Goal: Task Accomplishment & Management: Use online tool/utility

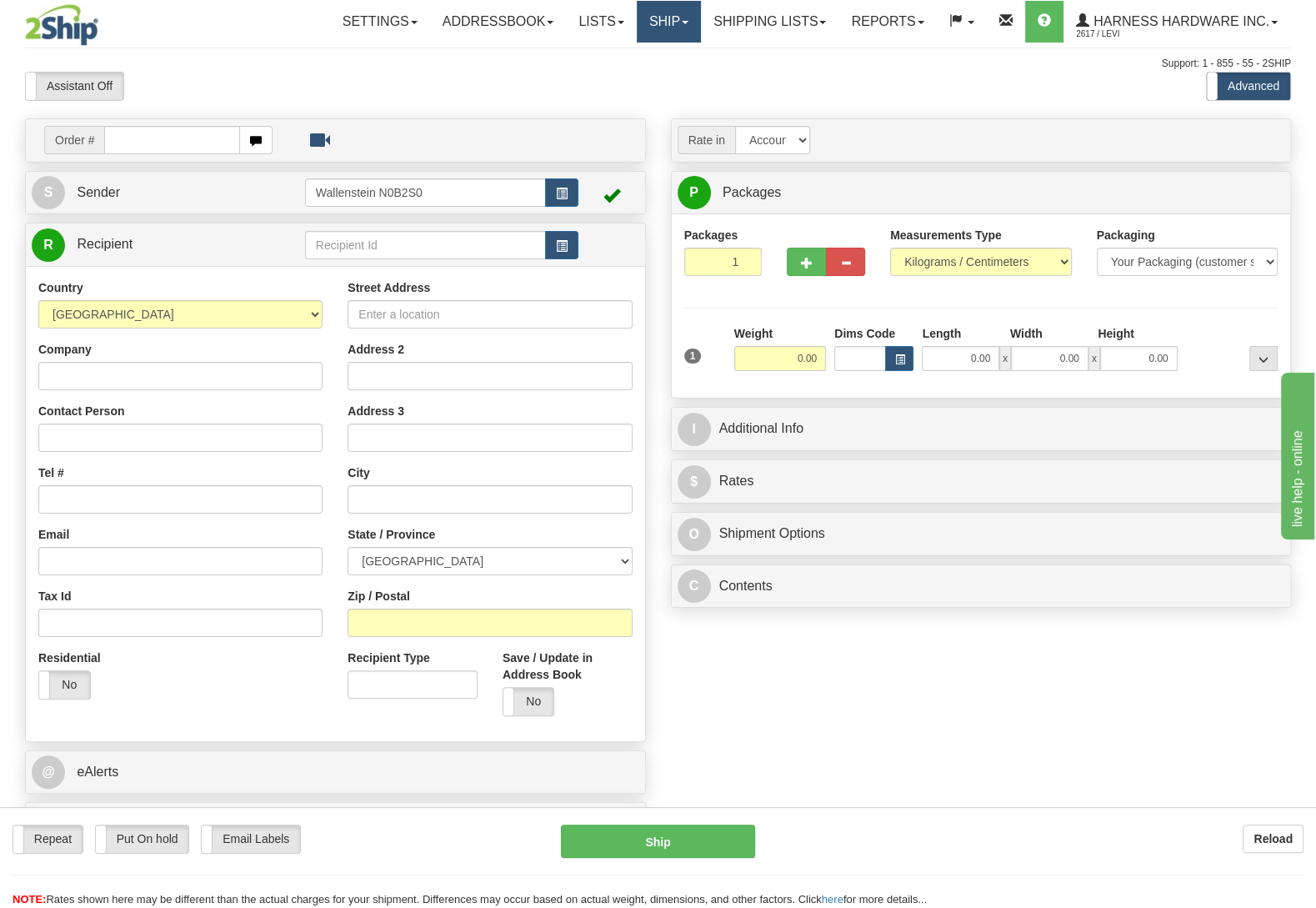
click at [658, 21] on link "Ship" at bounding box center [669, 22] width 65 height 42
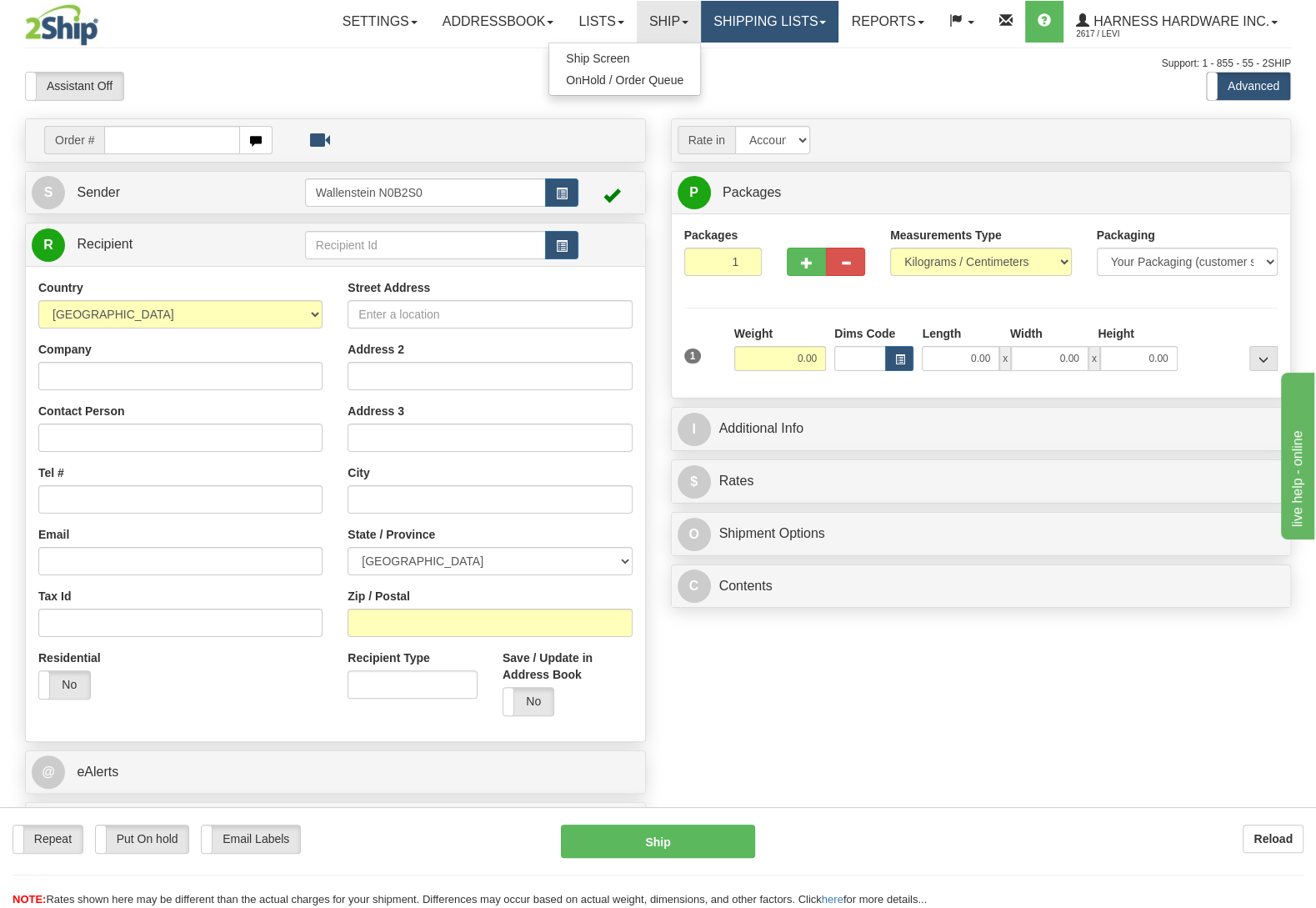
click at [769, 25] on link "Shipping lists" at bounding box center [769, 22] width 138 height 42
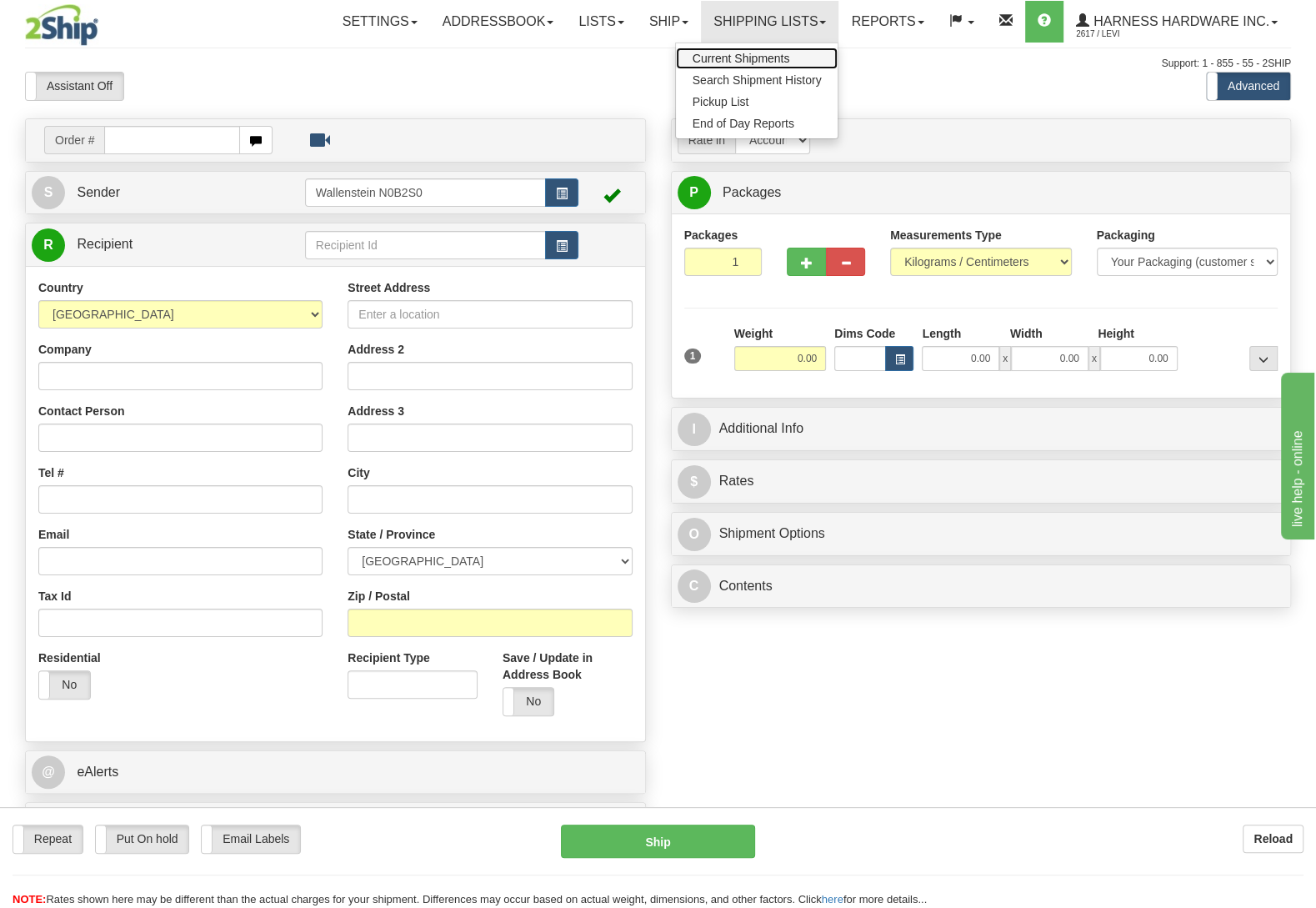
click at [782, 55] on span "Current Shipments" at bounding box center [742, 58] width 98 height 13
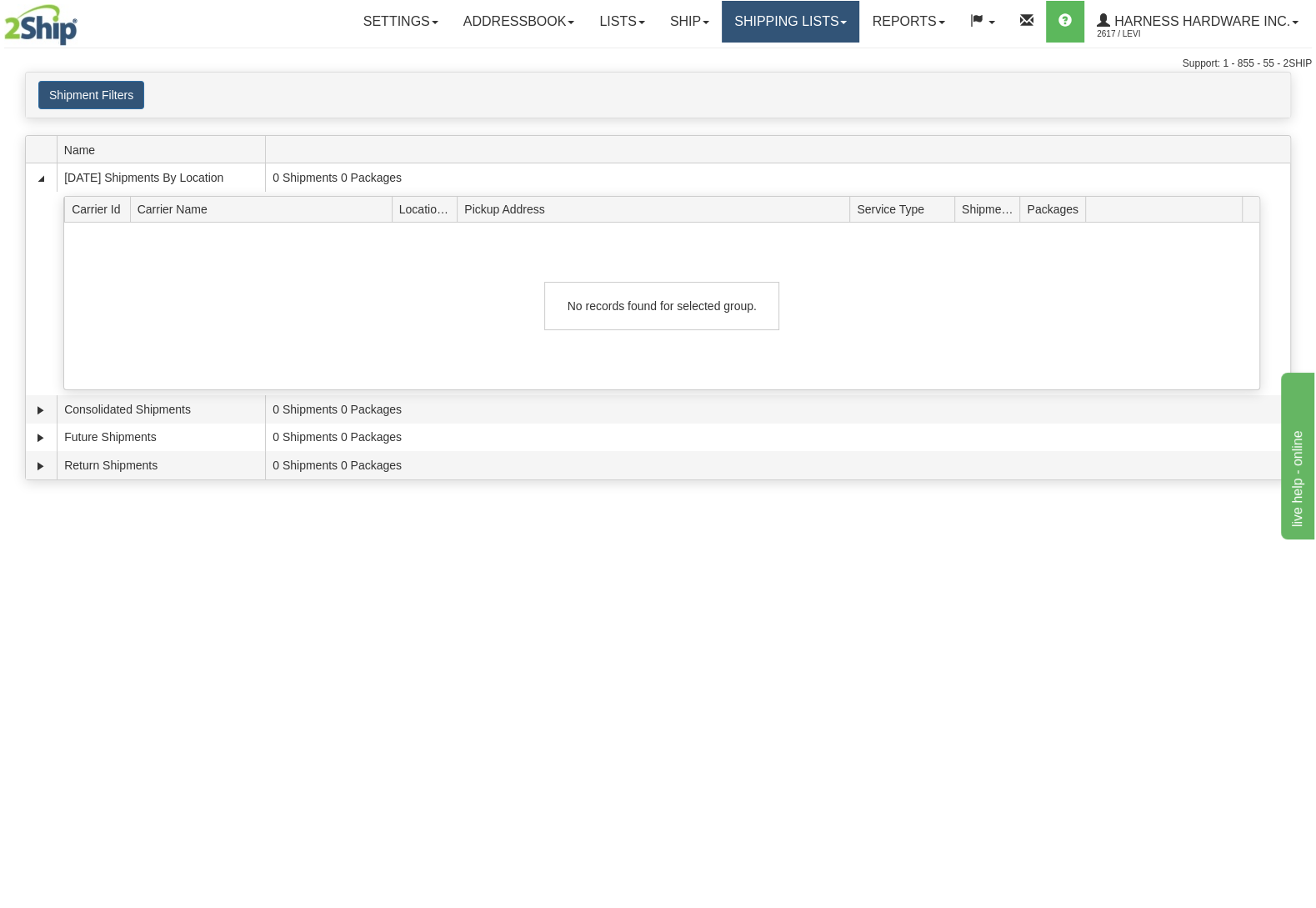
click at [774, 17] on link "Shipping lists" at bounding box center [790, 22] width 138 height 42
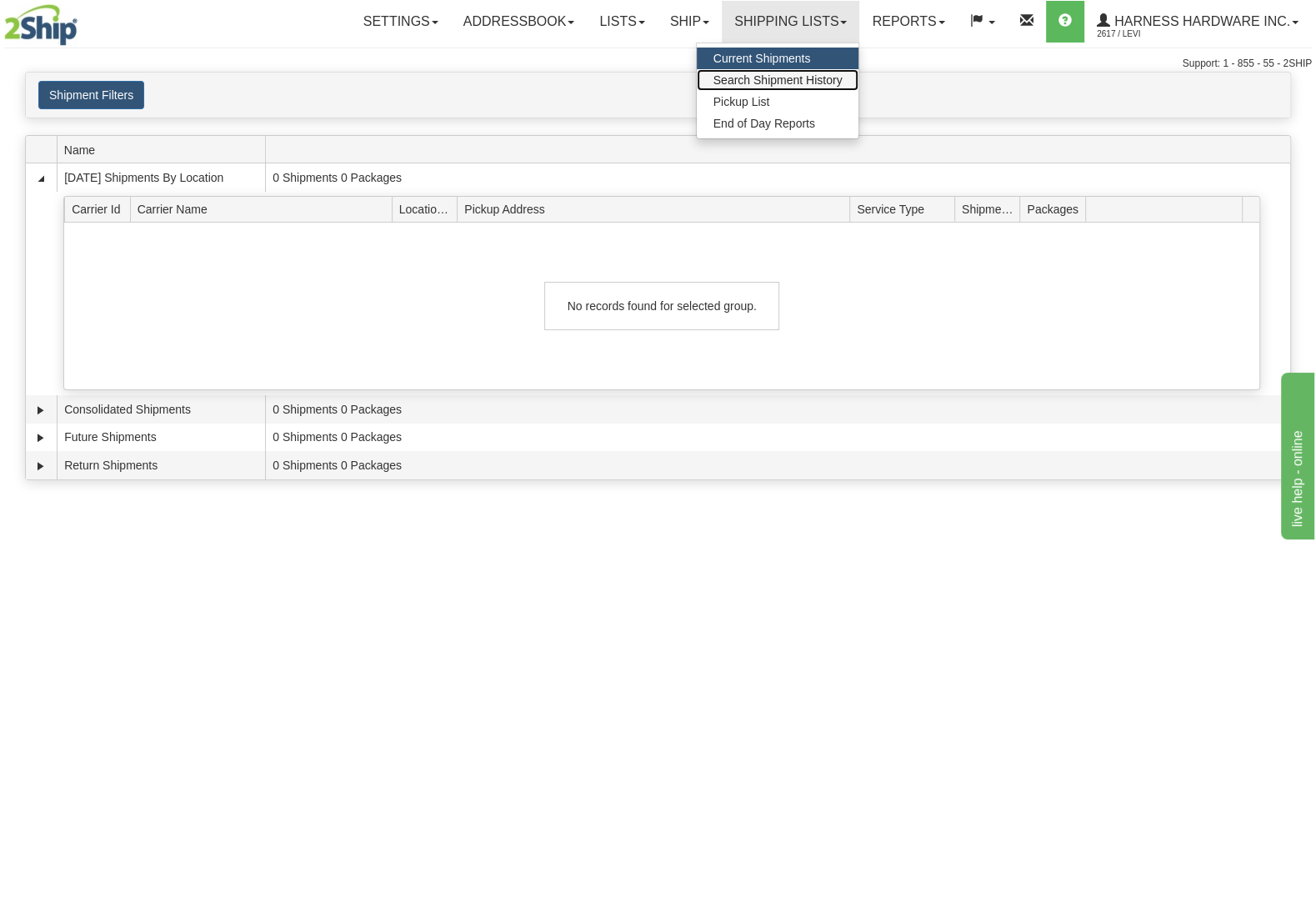
click at [796, 87] on link "Search Shipment History" at bounding box center [778, 80] width 162 height 22
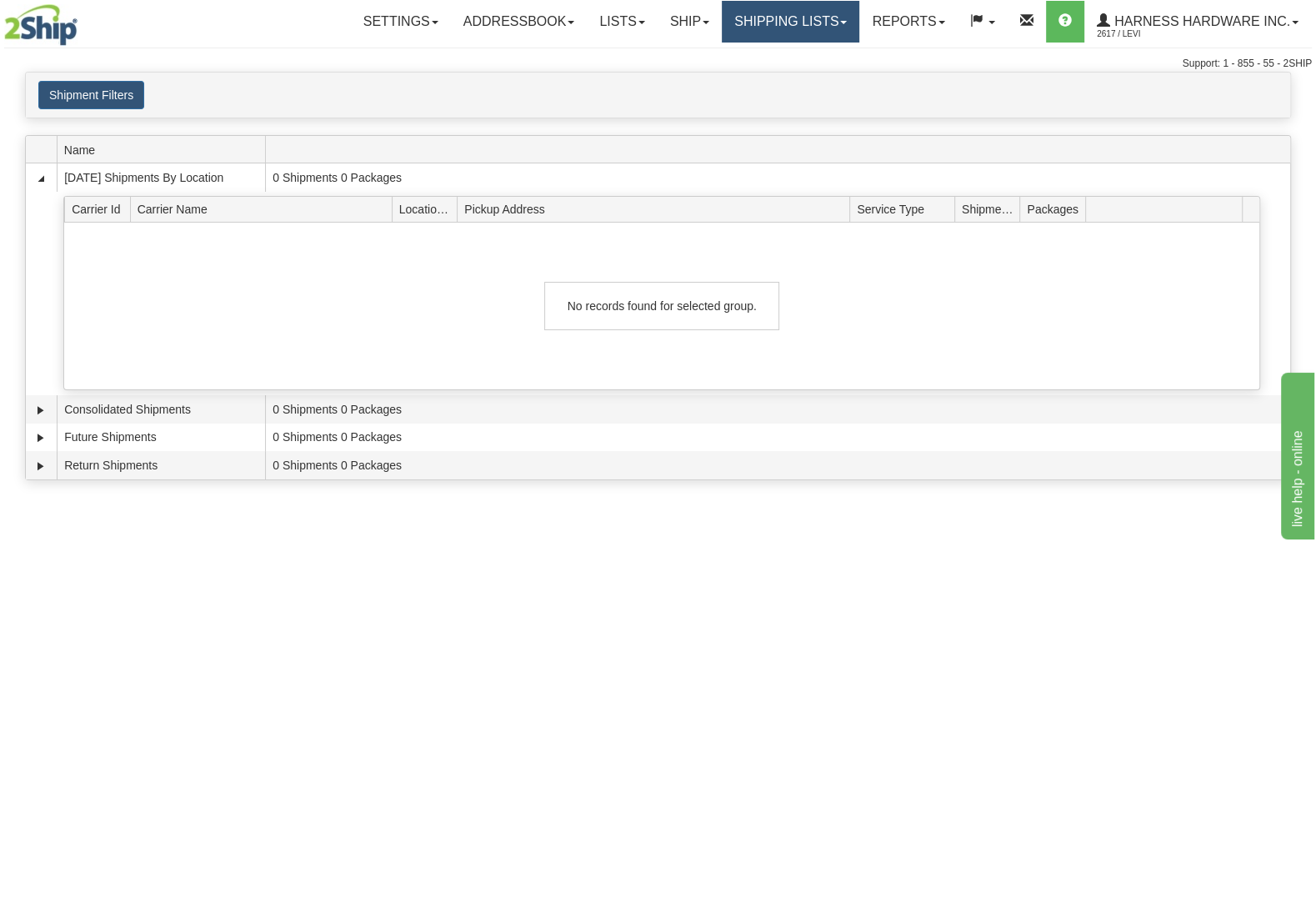
click at [786, 28] on link "Shipping lists" at bounding box center [790, 22] width 138 height 42
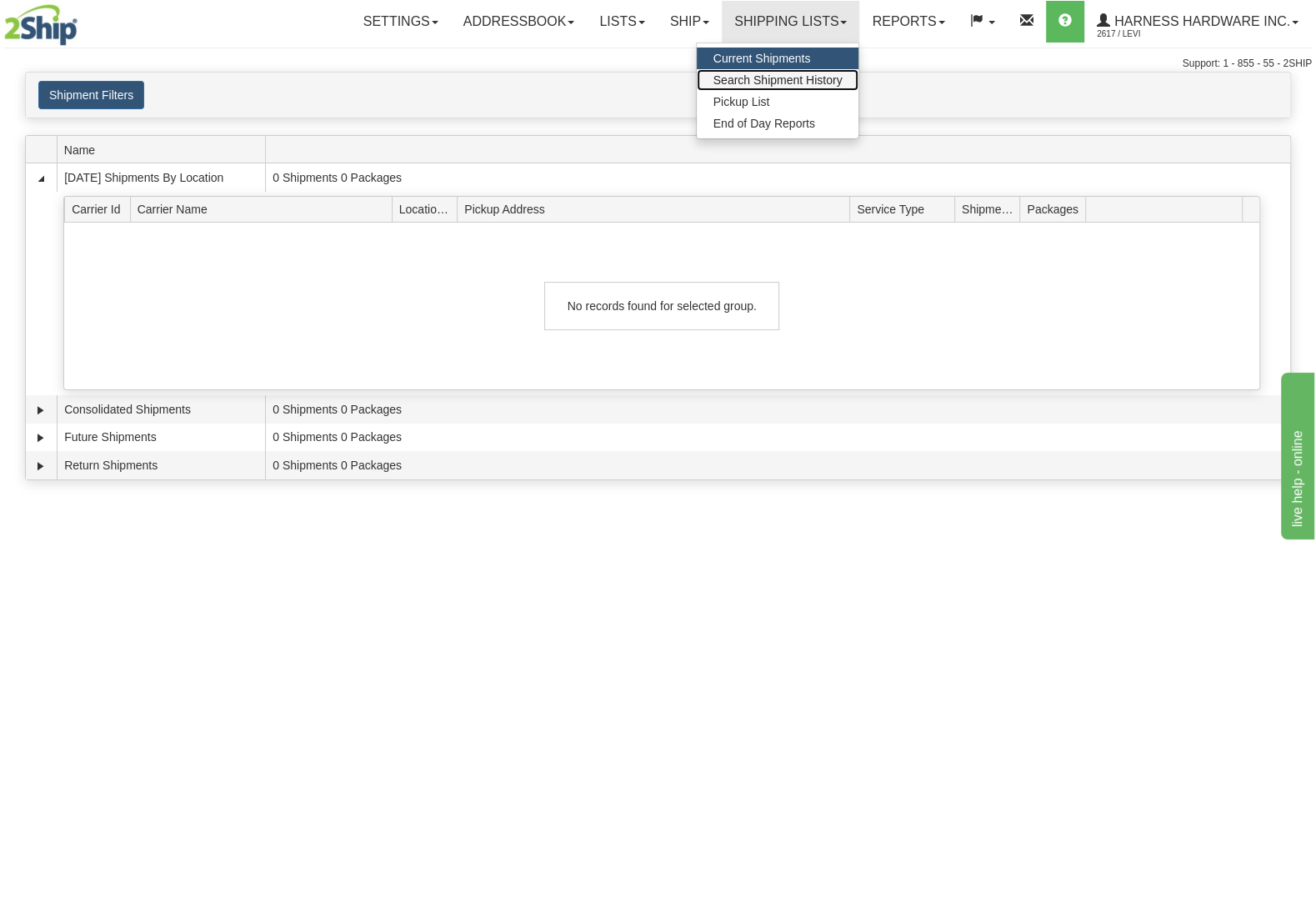
click at [796, 76] on span "Search Shipment History" at bounding box center [779, 80] width 129 height 13
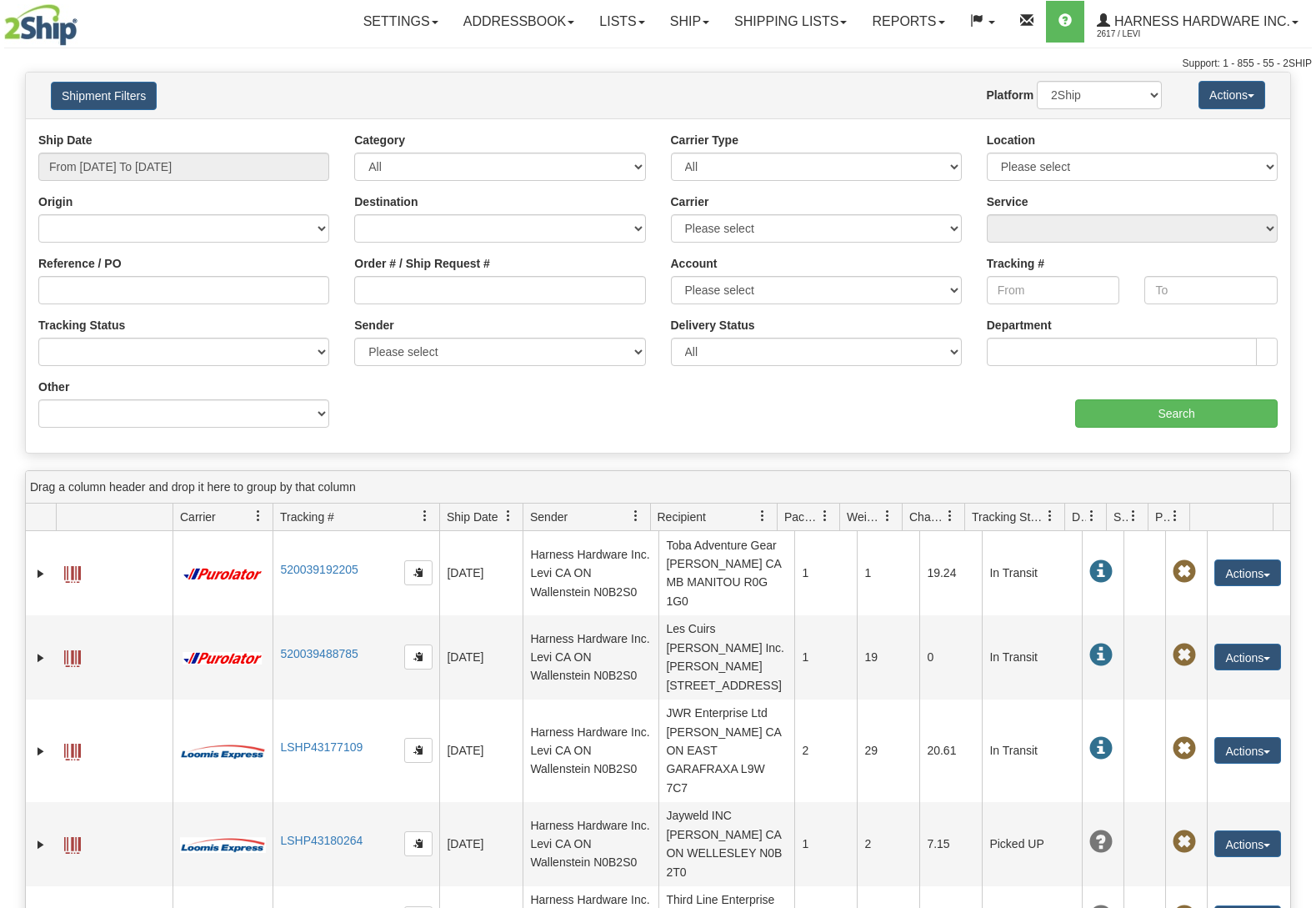
scroll to position [87, 0]
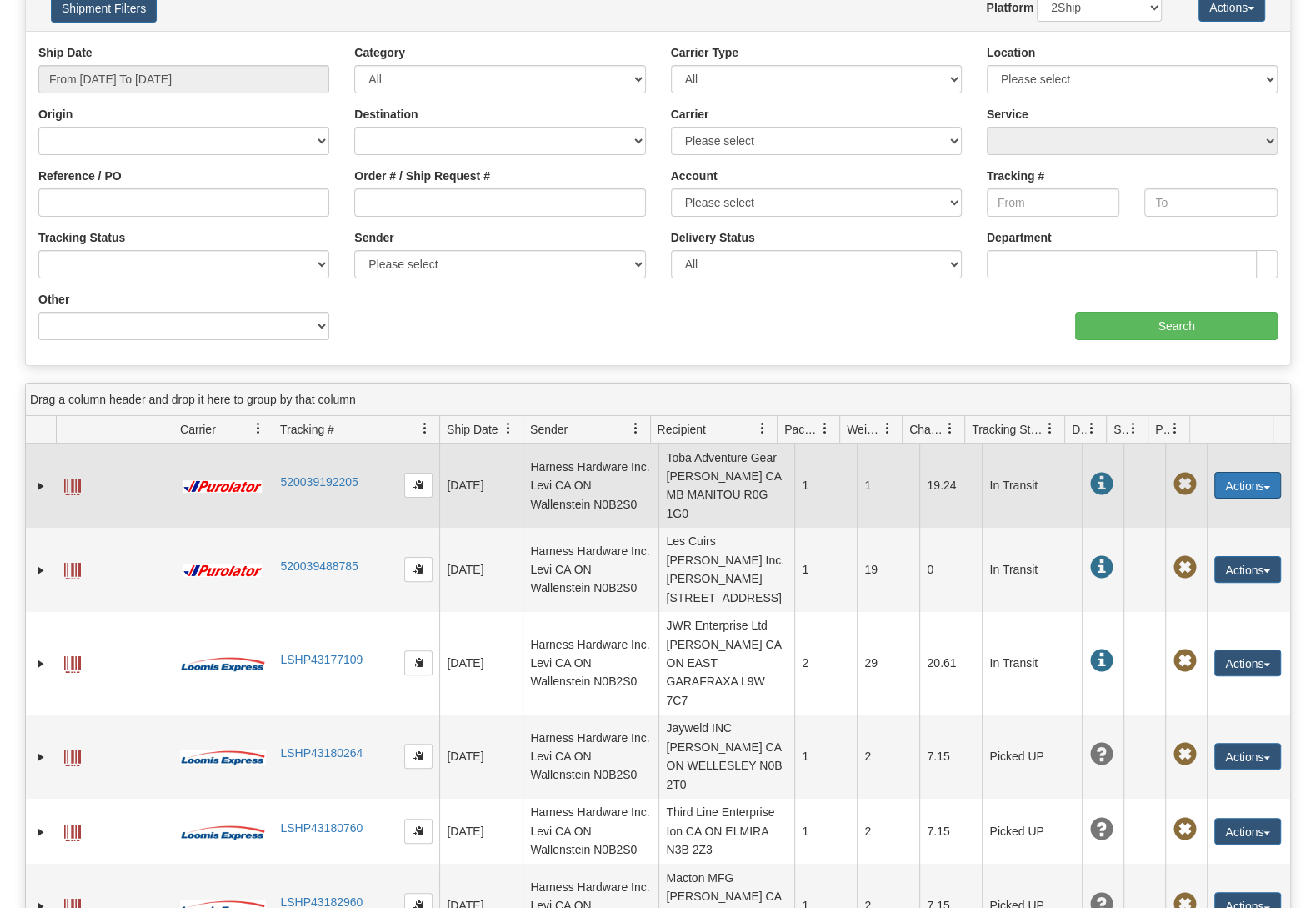
click at [1234, 488] on button "Actions" at bounding box center [1248, 485] width 66 height 27
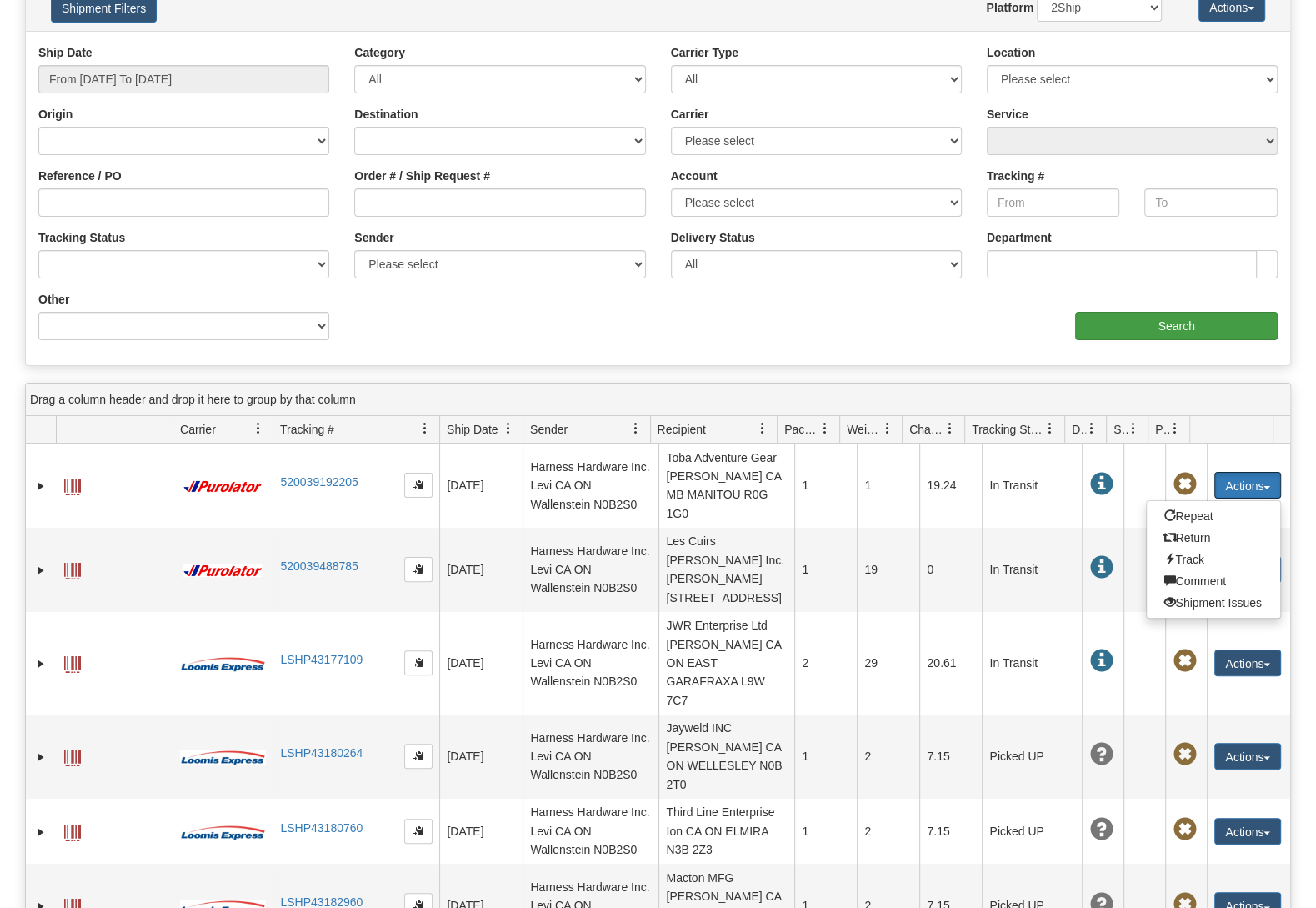
scroll to position [0, 0]
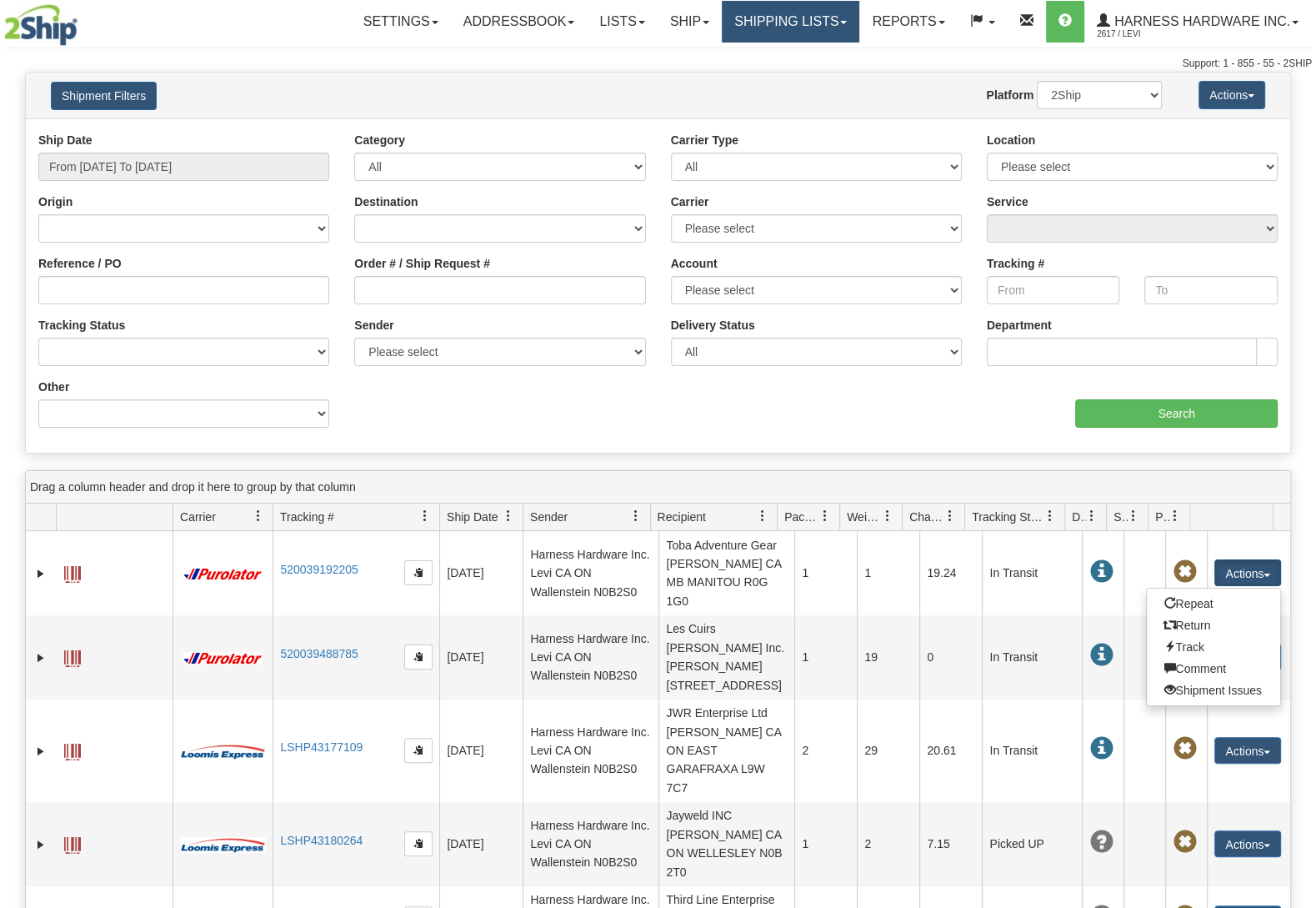
click at [797, 21] on link "Shipping lists" at bounding box center [790, 22] width 138 height 42
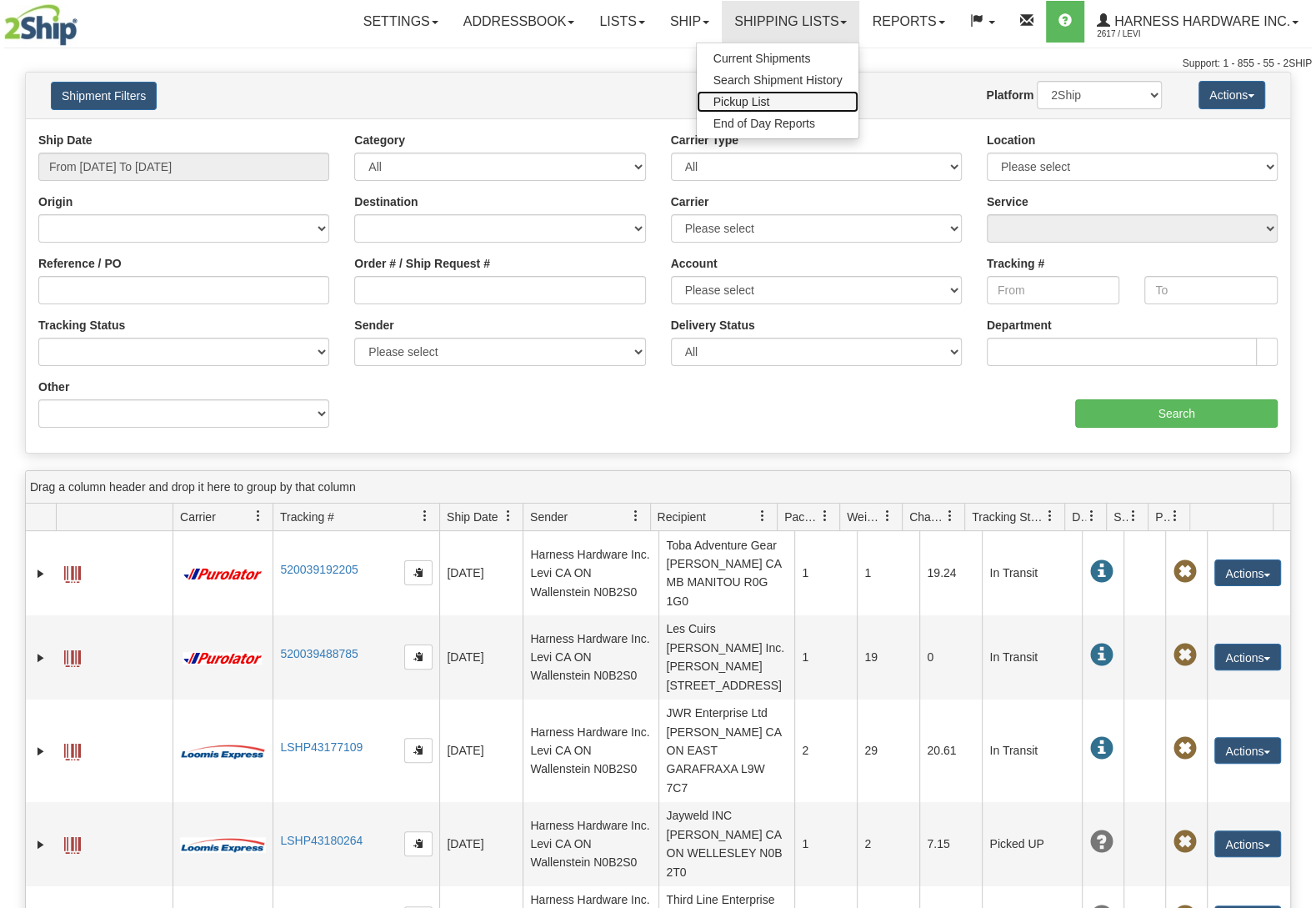
click at [767, 95] on link "Pickup List" at bounding box center [778, 102] width 162 height 22
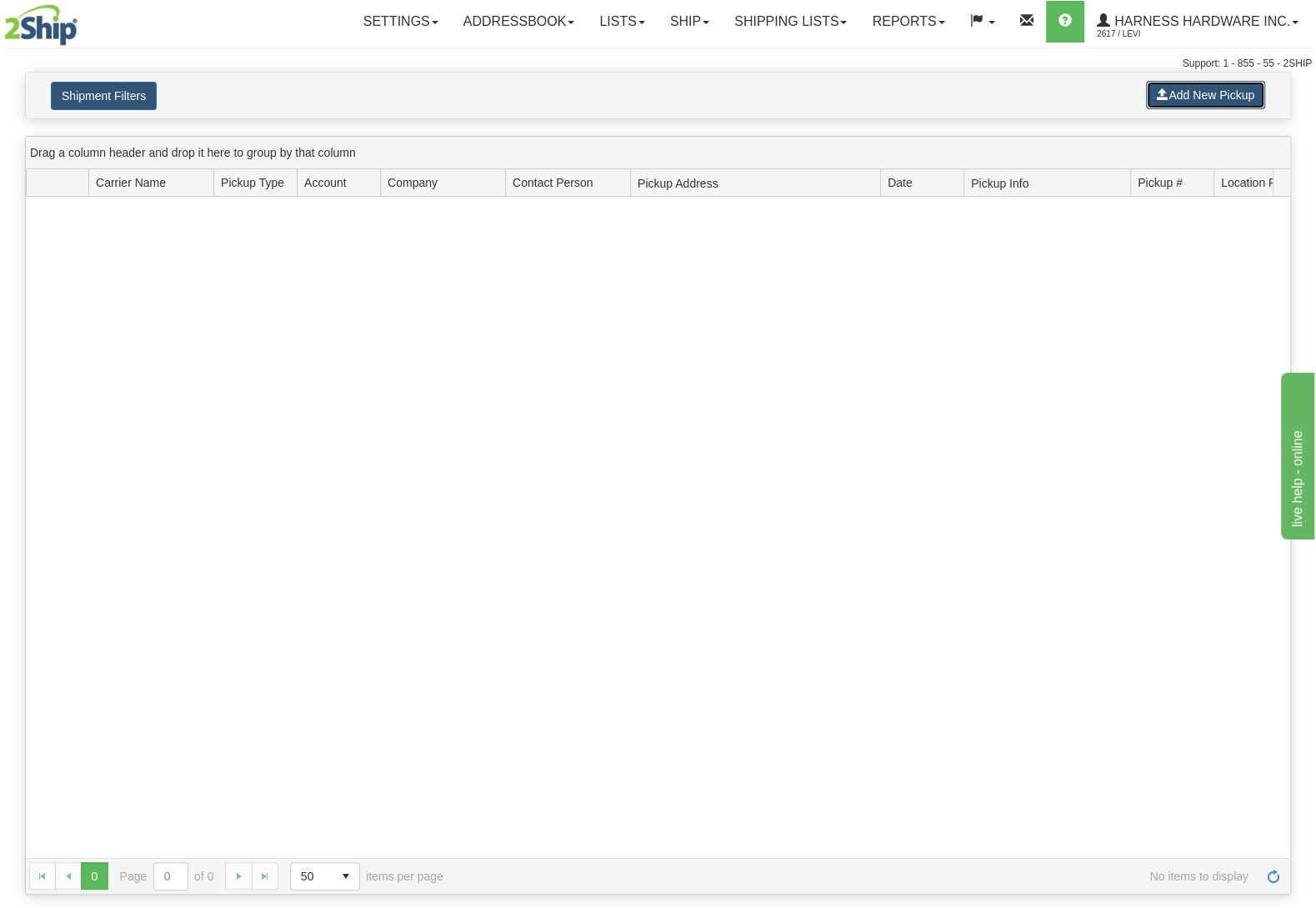
click at [1191, 96] on button "Add New Pickup" at bounding box center [1206, 95] width 120 height 28
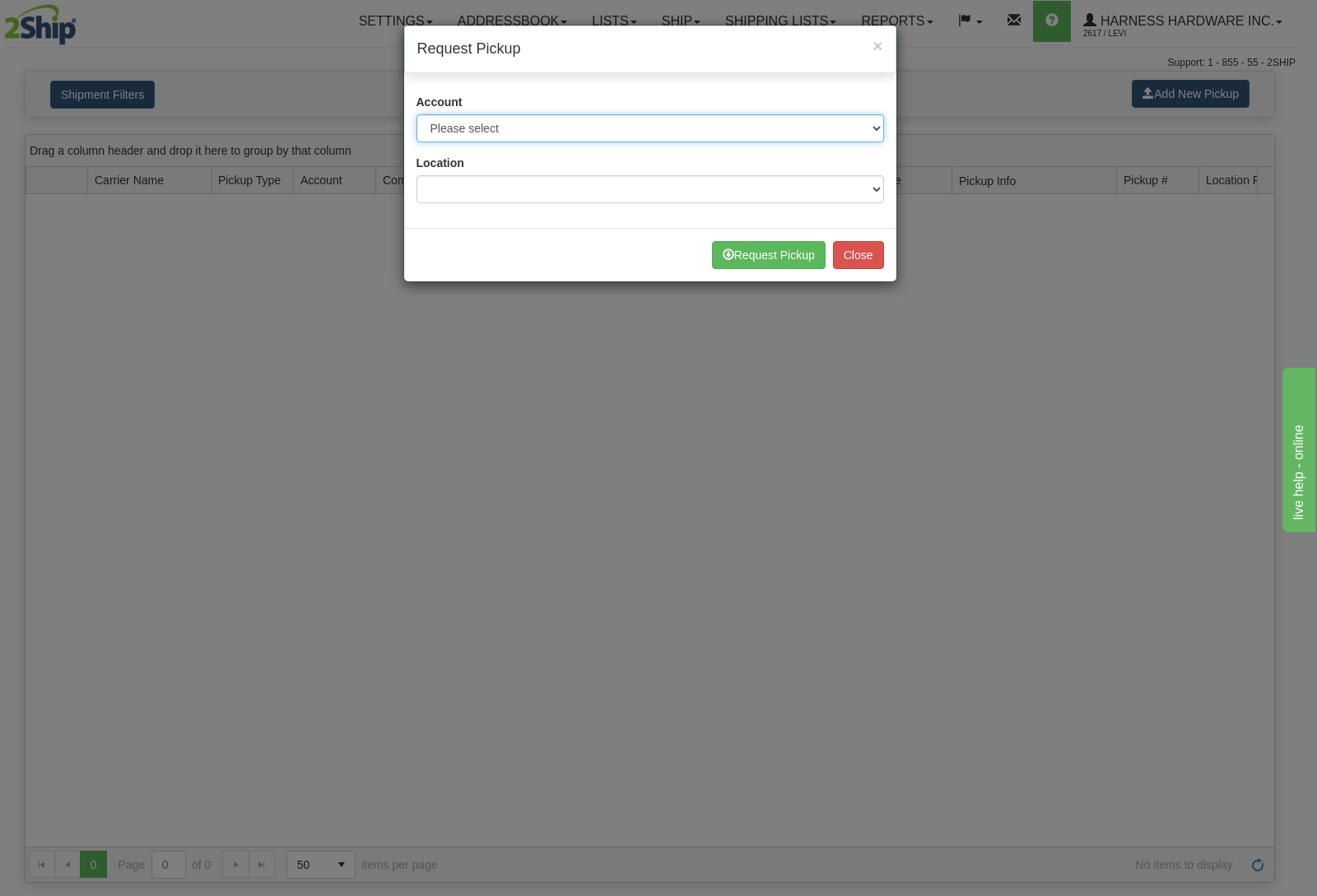
select select "11"
click option "Purolator - 3682265 (Purolator)" at bounding box center [0, 0] width 0 height 0
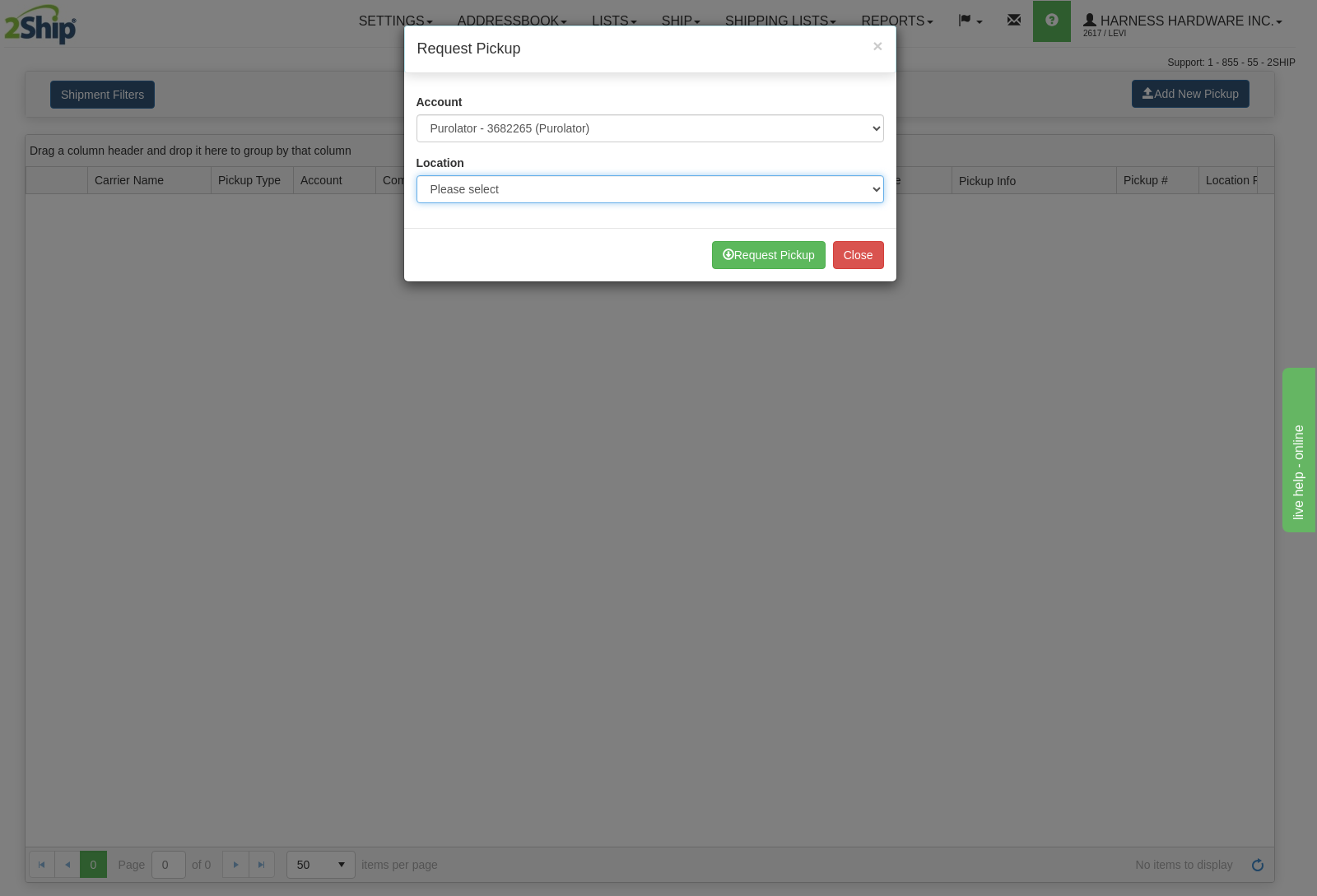
click at [416, 175] on select "Please select Wallenstein N0B2S0" at bounding box center [650, 189] width 468 height 28
select select "5596"
click option "Wallenstein N0B2S0" at bounding box center [0, 0] width 0 height 0
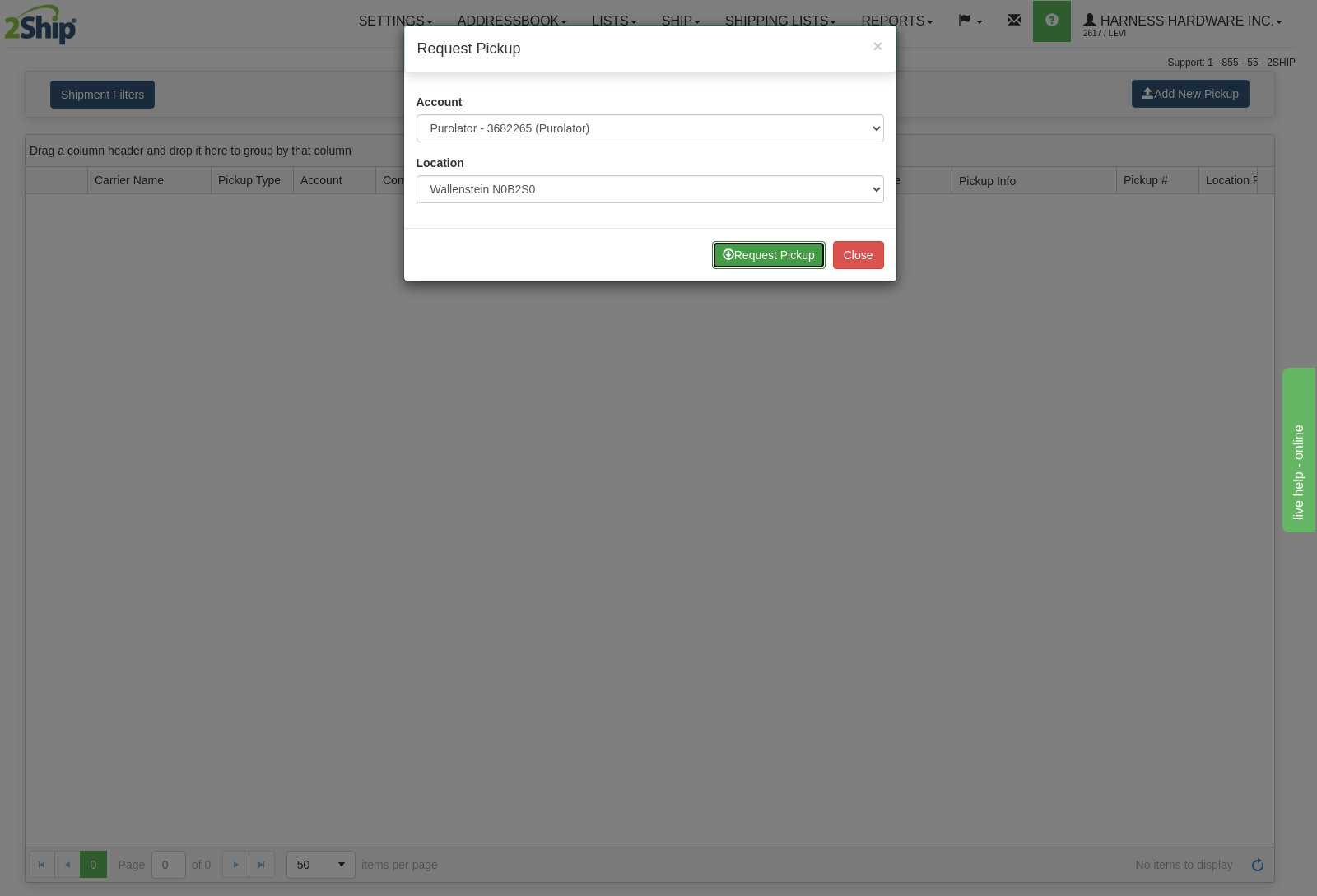
click at [789, 250] on button "Request Pickup" at bounding box center [768, 255] width 113 height 28
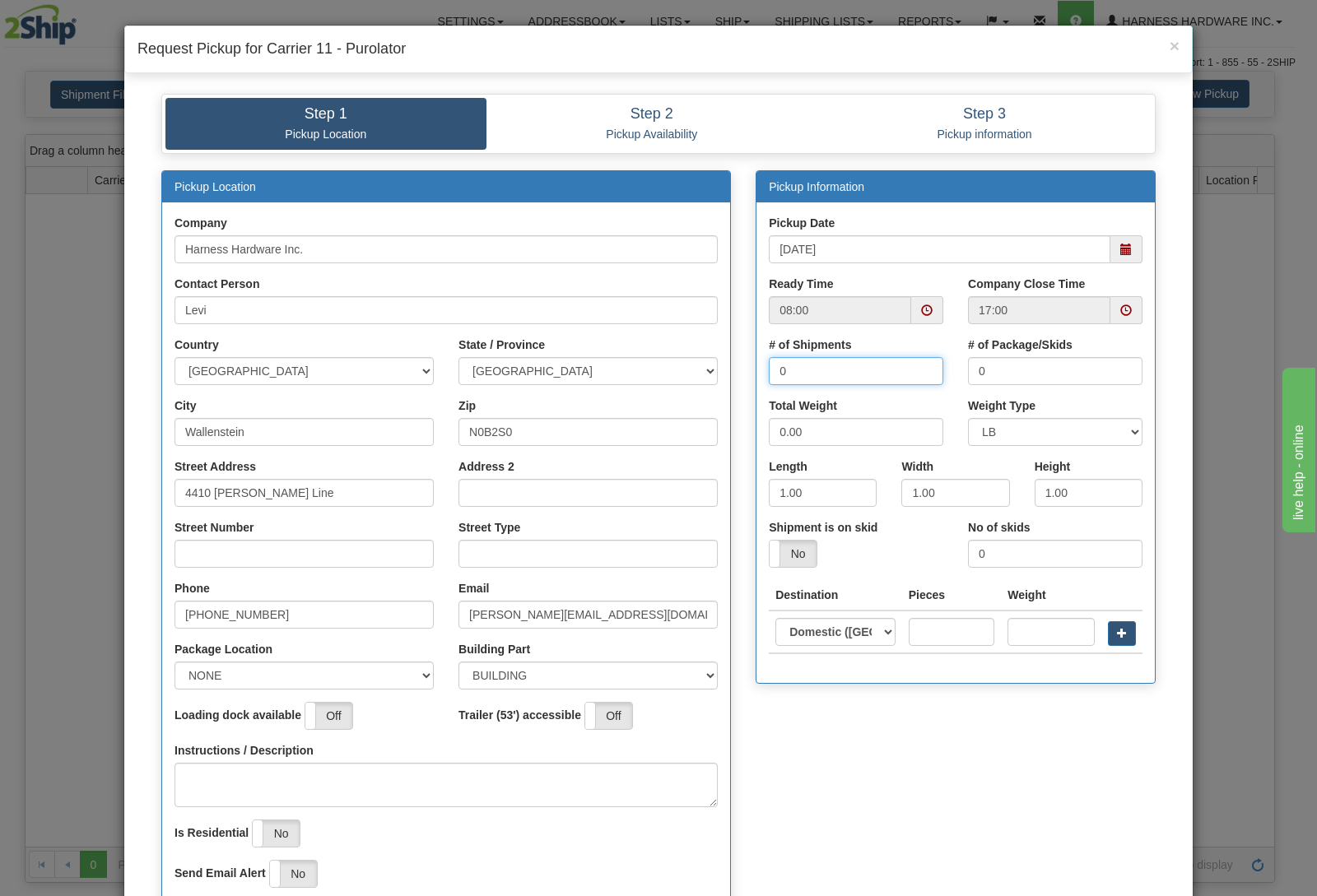
click at [826, 377] on input "0" at bounding box center [856, 371] width 174 height 28
drag, startPoint x: 813, startPoint y: 437, endPoint x: 690, endPoint y: 448, distance: 123.5
click at [769, 446] on input "0.00" at bounding box center [856, 432] width 174 height 28
click at [927, 630] on input "text" at bounding box center [950, 632] width 85 height 28
type input "1"
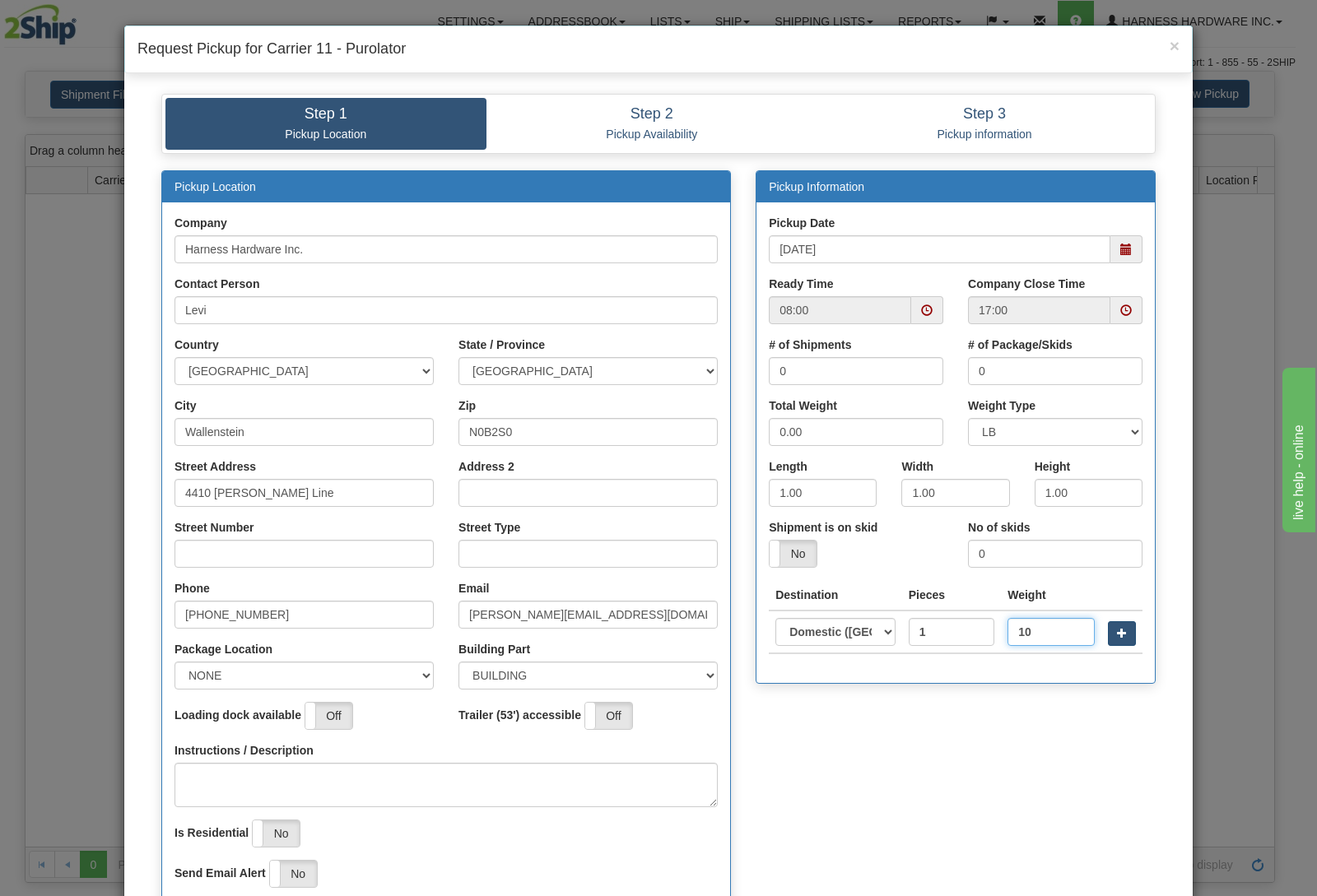
type input "10"
click at [1120, 643] on button "button" at bounding box center [1122, 634] width 28 height 24
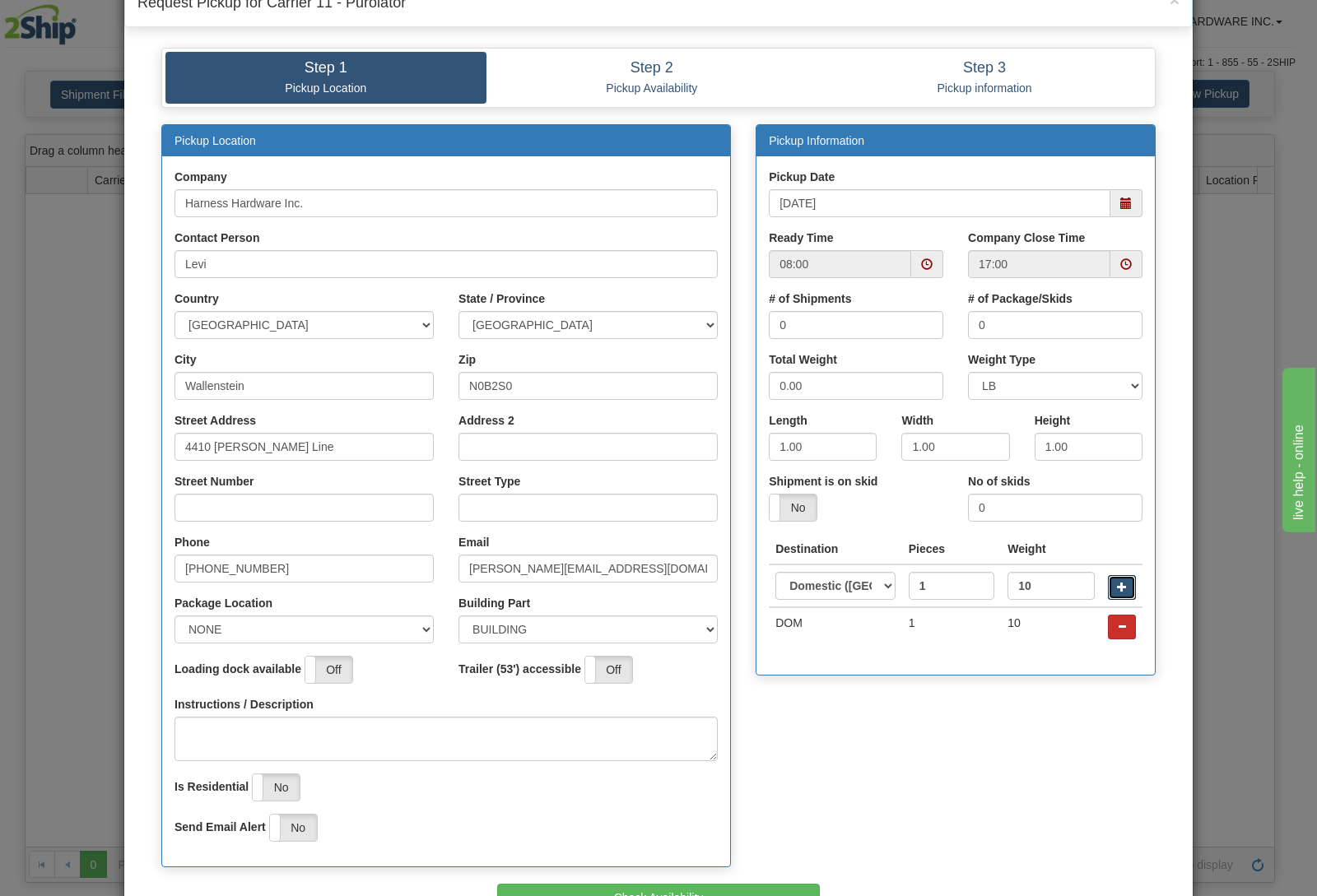
scroll to position [148, 0]
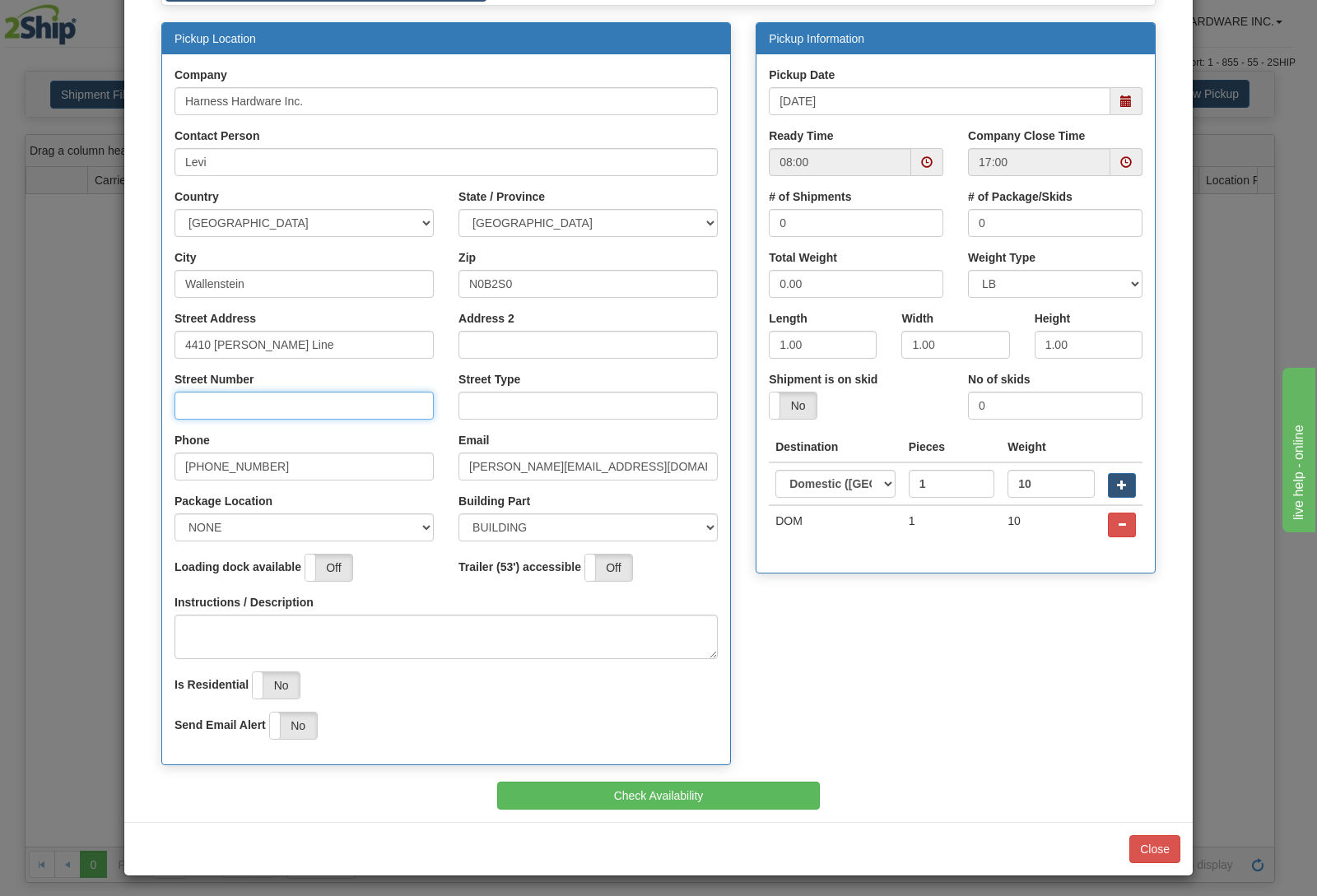
click at [251, 402] on input "Street Number" at bounding box center [304, 406] width 260 height 28
type input "4410"
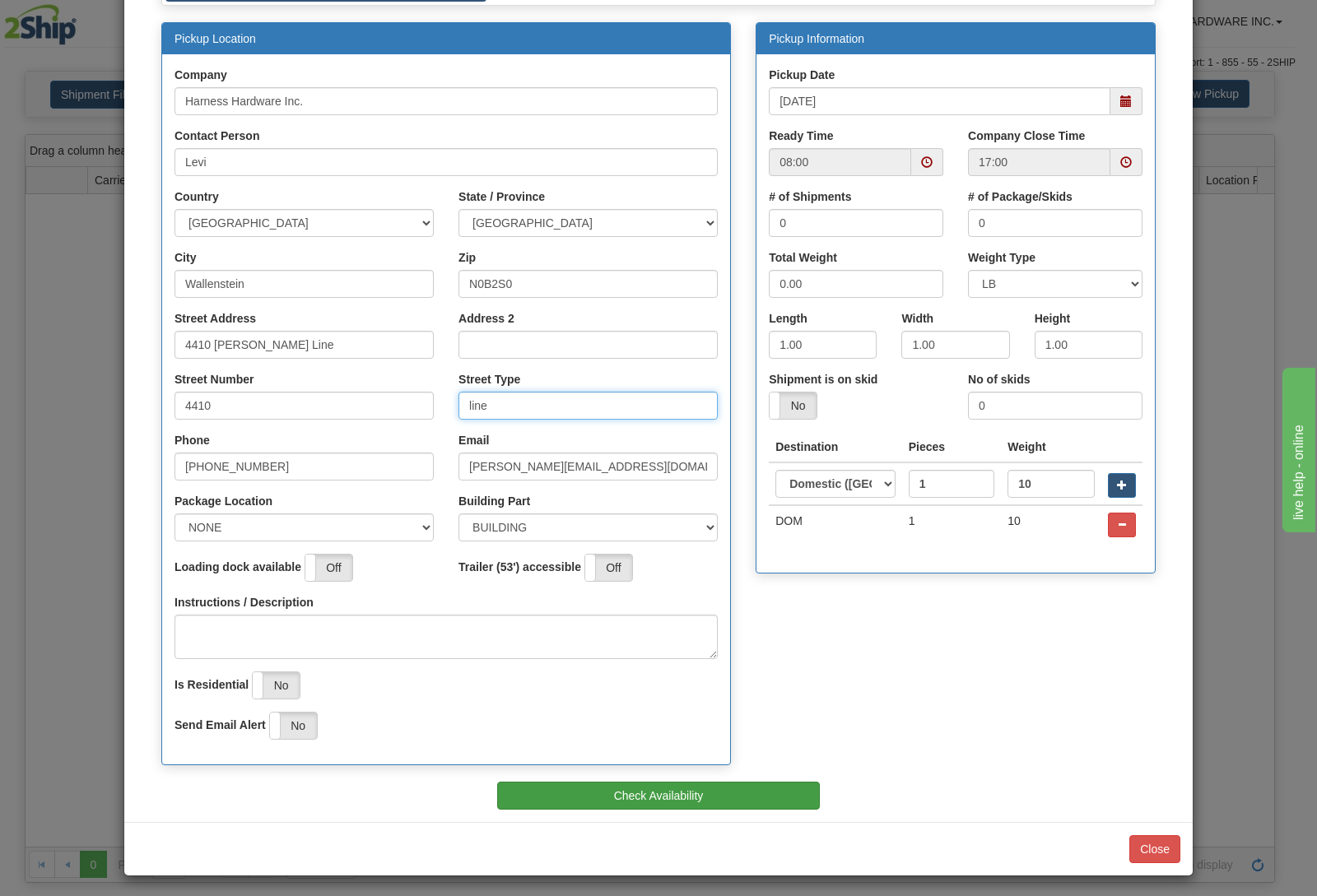
type input "line"
click at [646, 798] on button "Check Availability" at bounding box center [658, 796] width 323 height 28
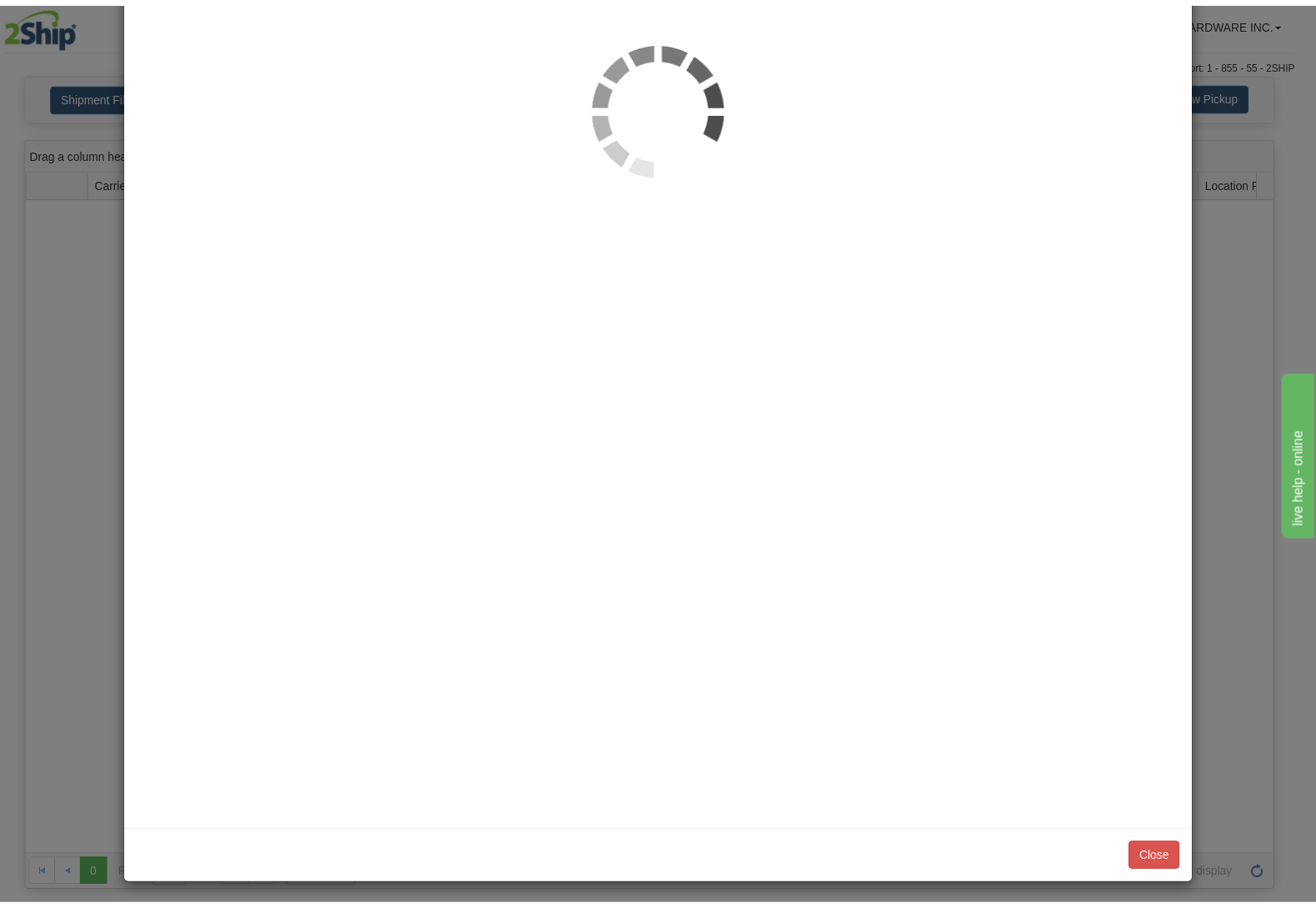
scroll to position [0, 0]
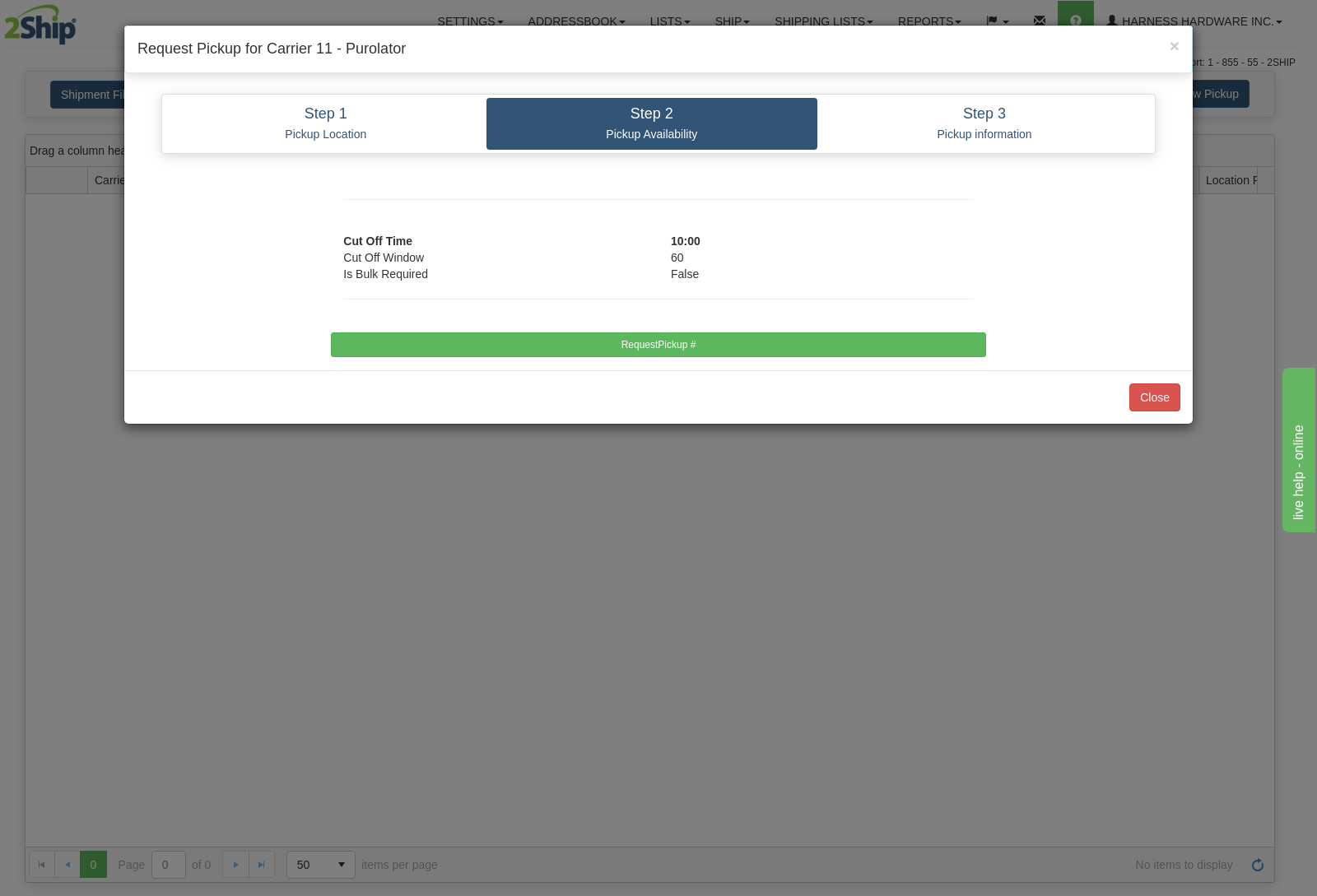
click at [683, 333] on div at bounding box center [658, 307] width 654 height 51
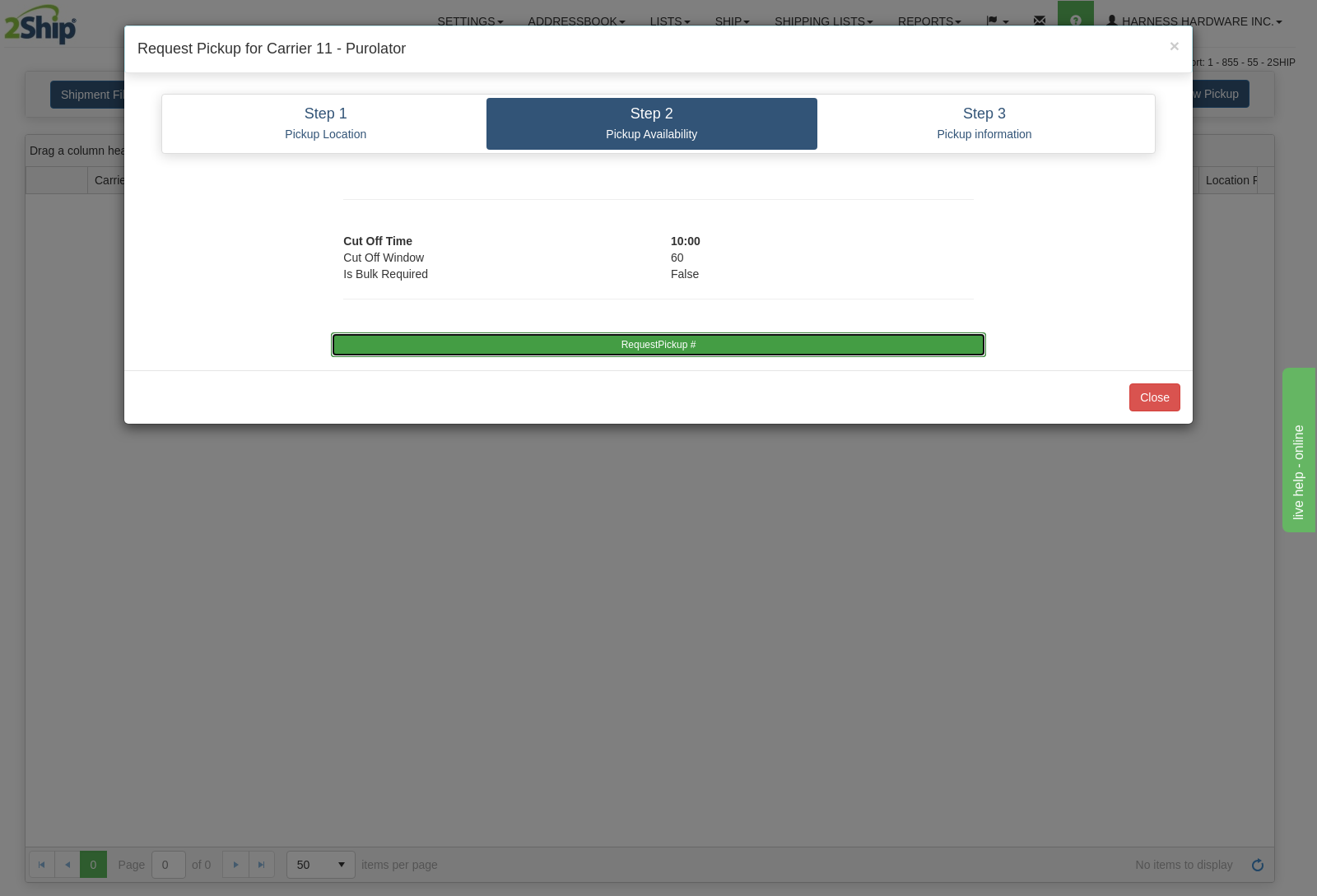
click at [671, 346] on button "RequestPickup #" at bounding box center [658, 345] width 654 height 24
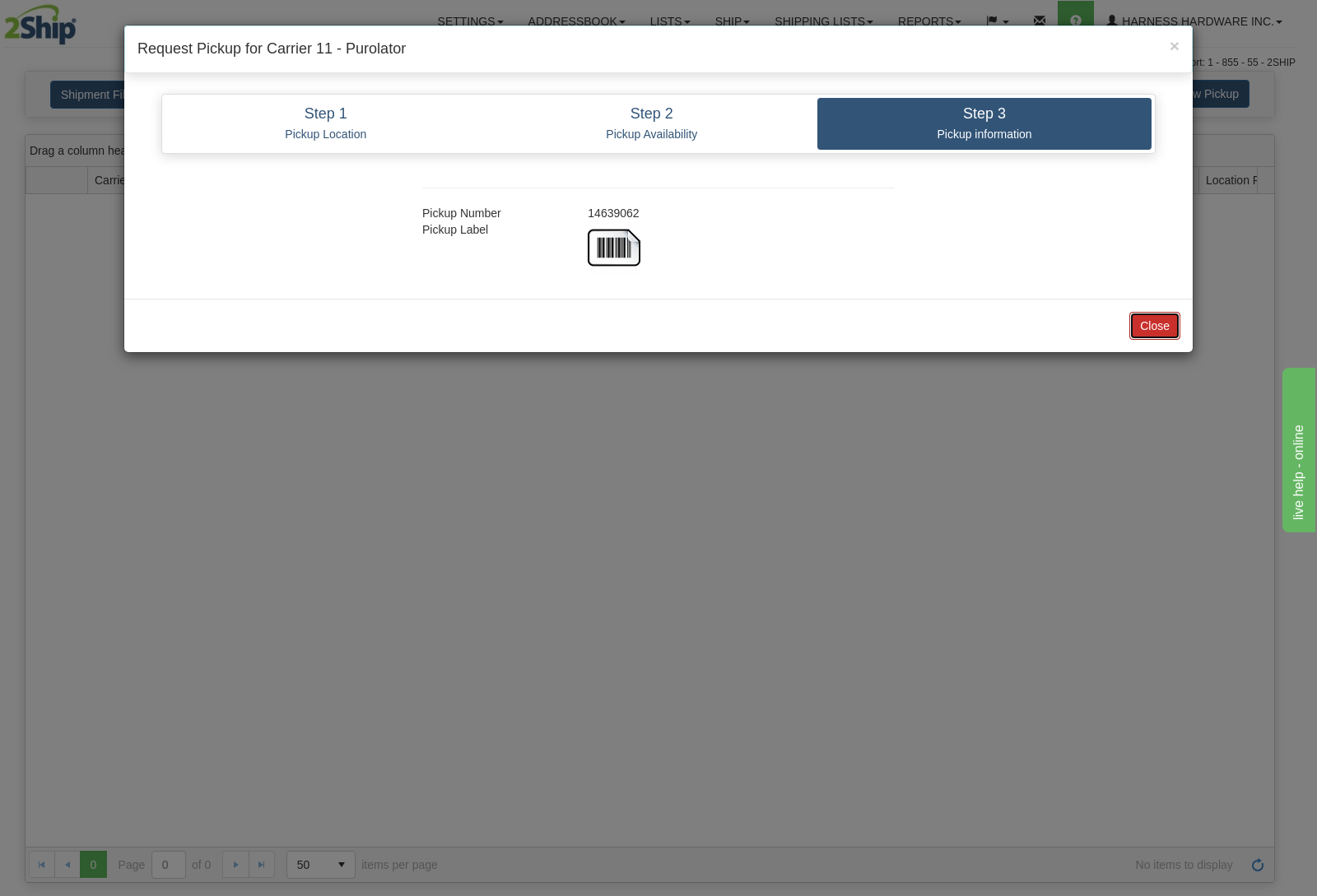
click at [1152, 325] on button "Close" at bounding box center [1155, 326] width 51 height 28
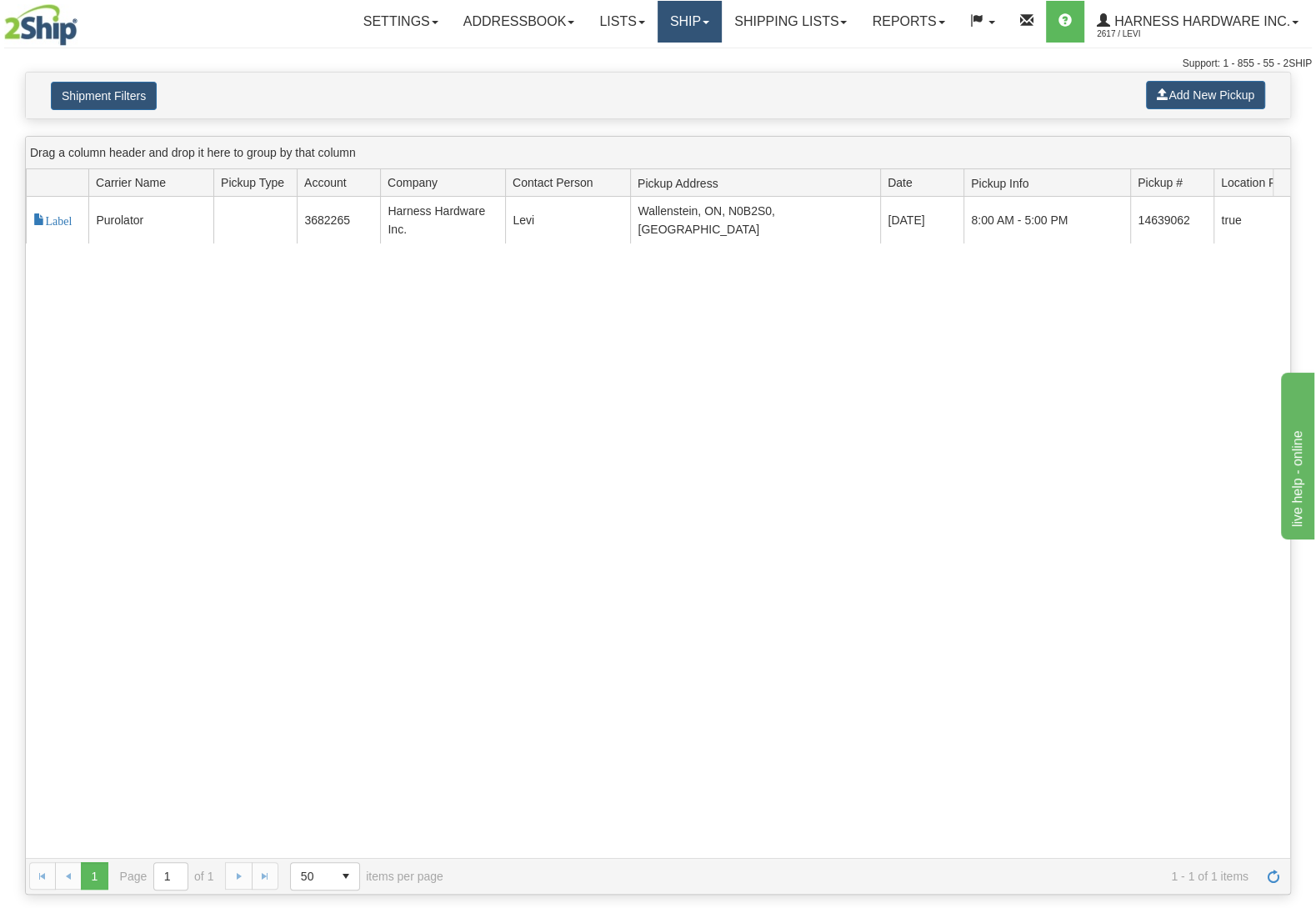
click at [690, 25] on link "Ship" at bounding box center [690, 22] width 65 height 42
click at [649, 58] on link "Ship Screen" at bounding box center [646, 58] width 151 height 22
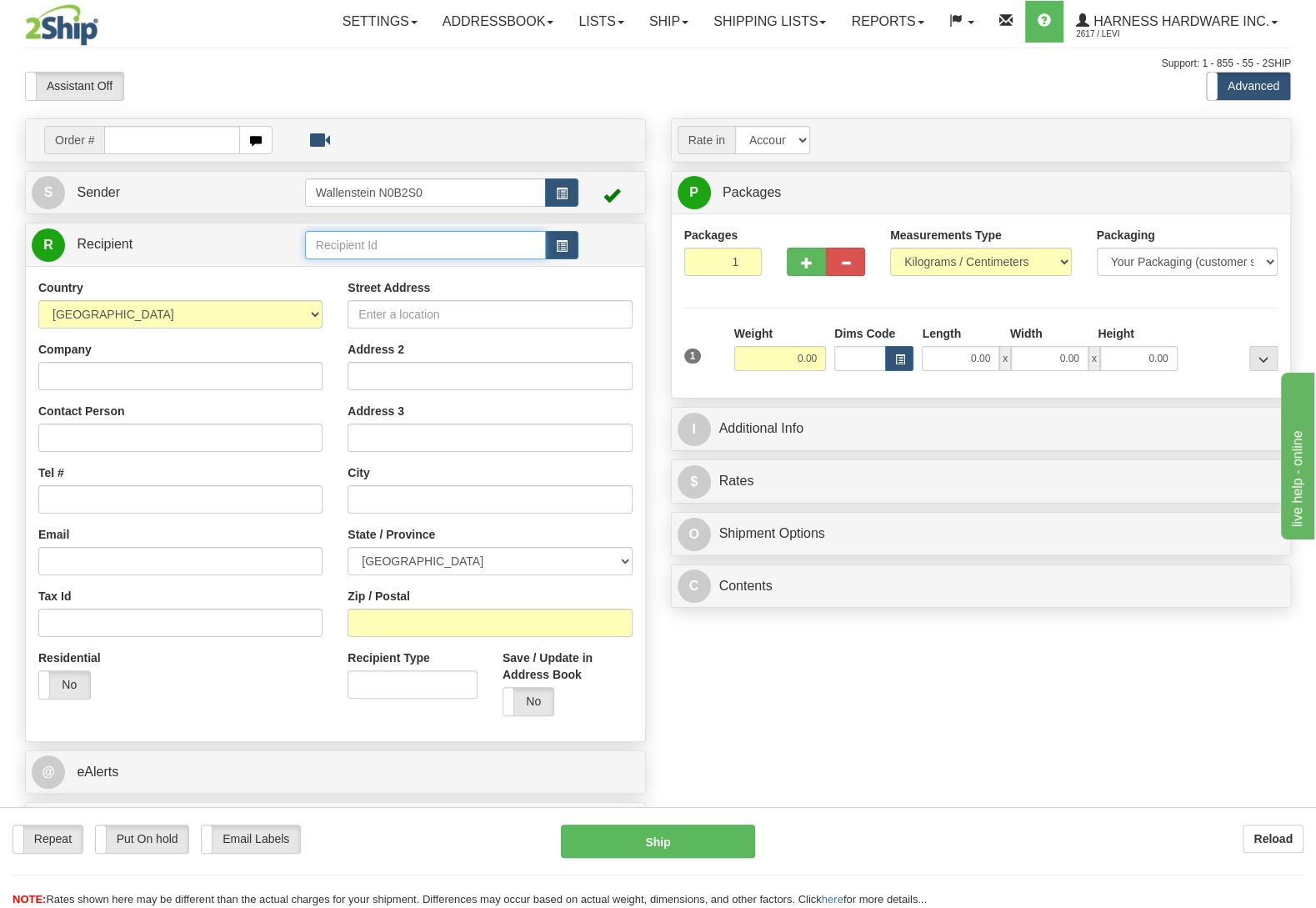
click at [385, 244] on input "text" at bounding box center [425, 245] width 241 height 28
type input "unic"
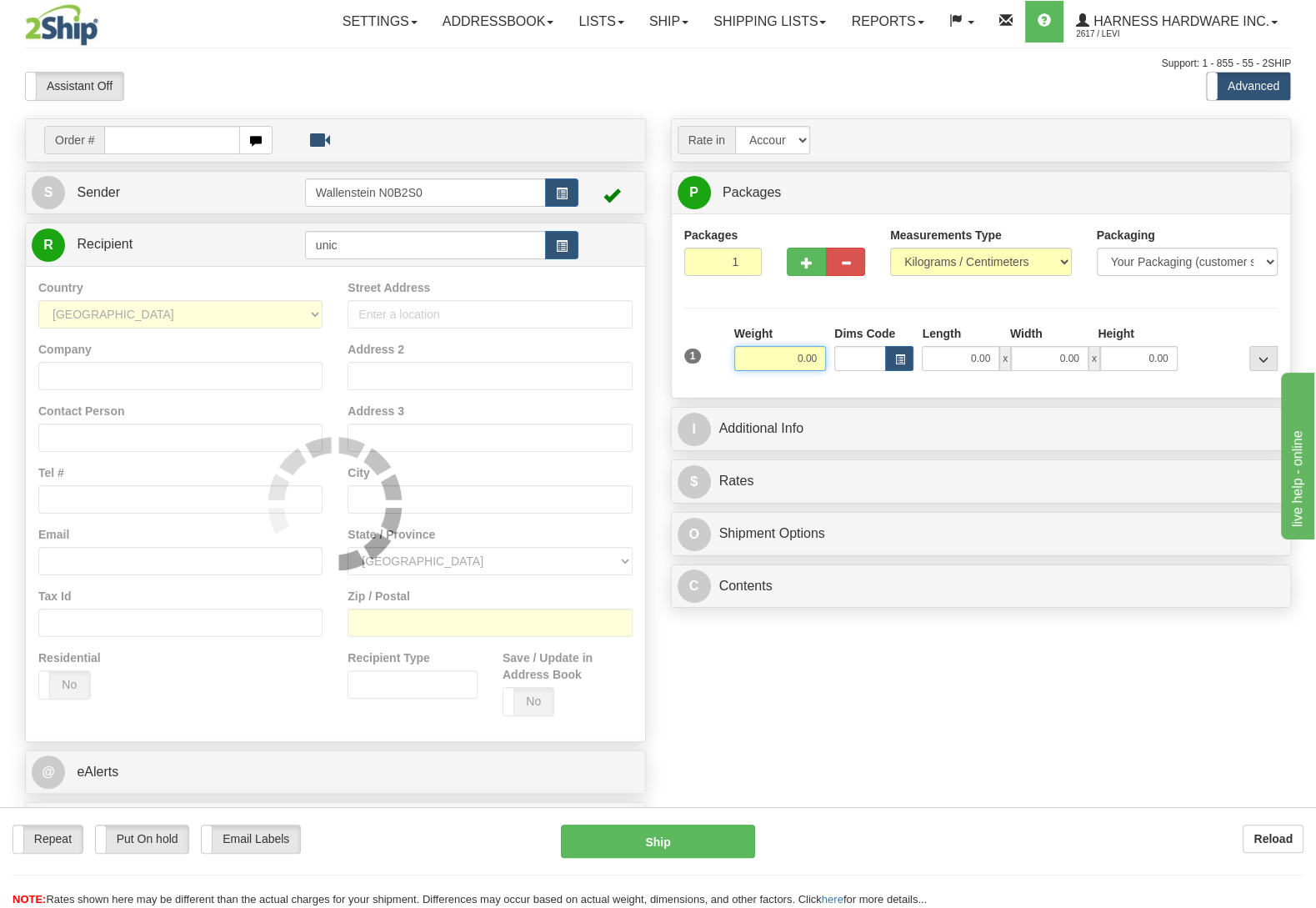
type input "11"
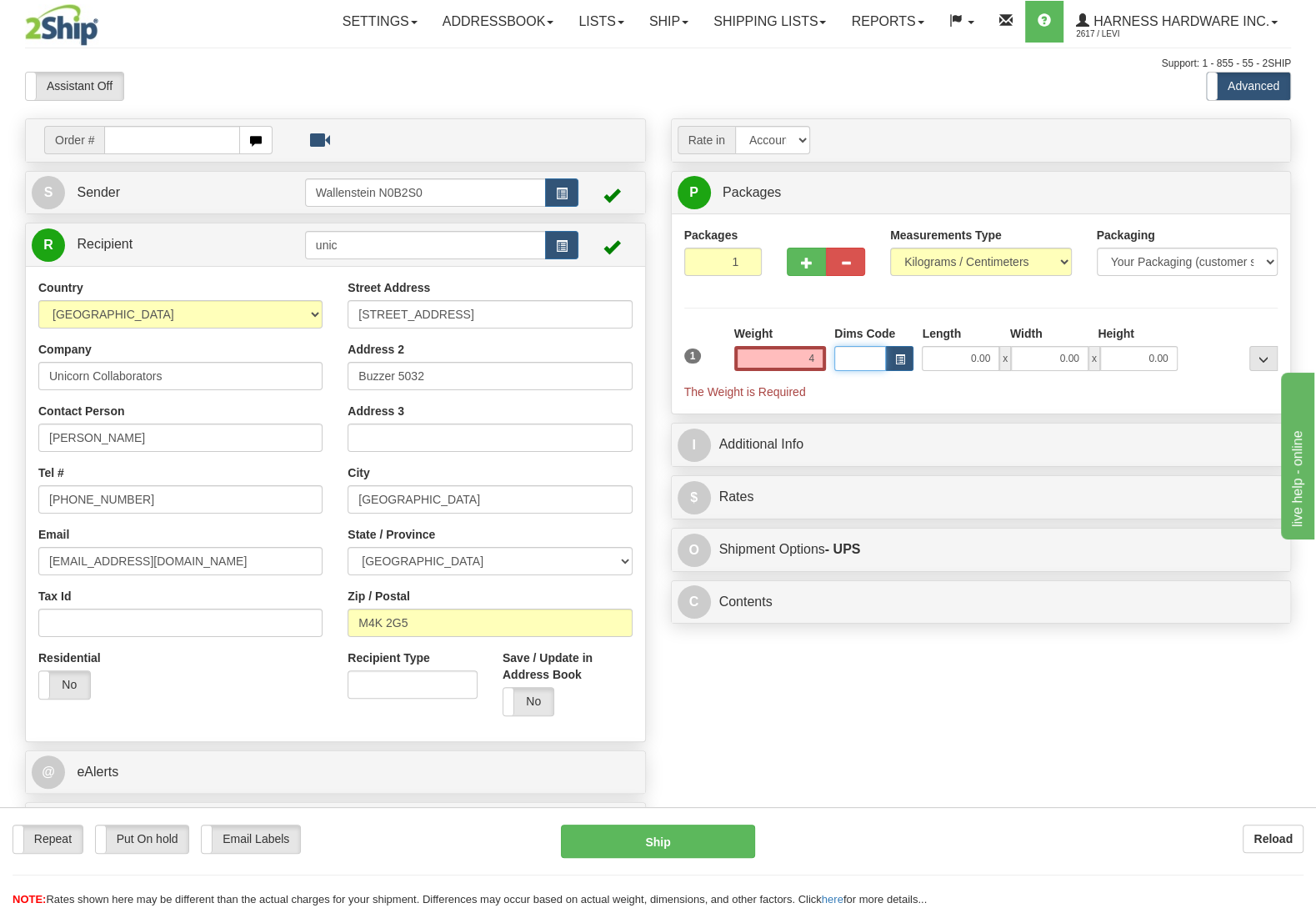
type input "4.00"
type input "11"
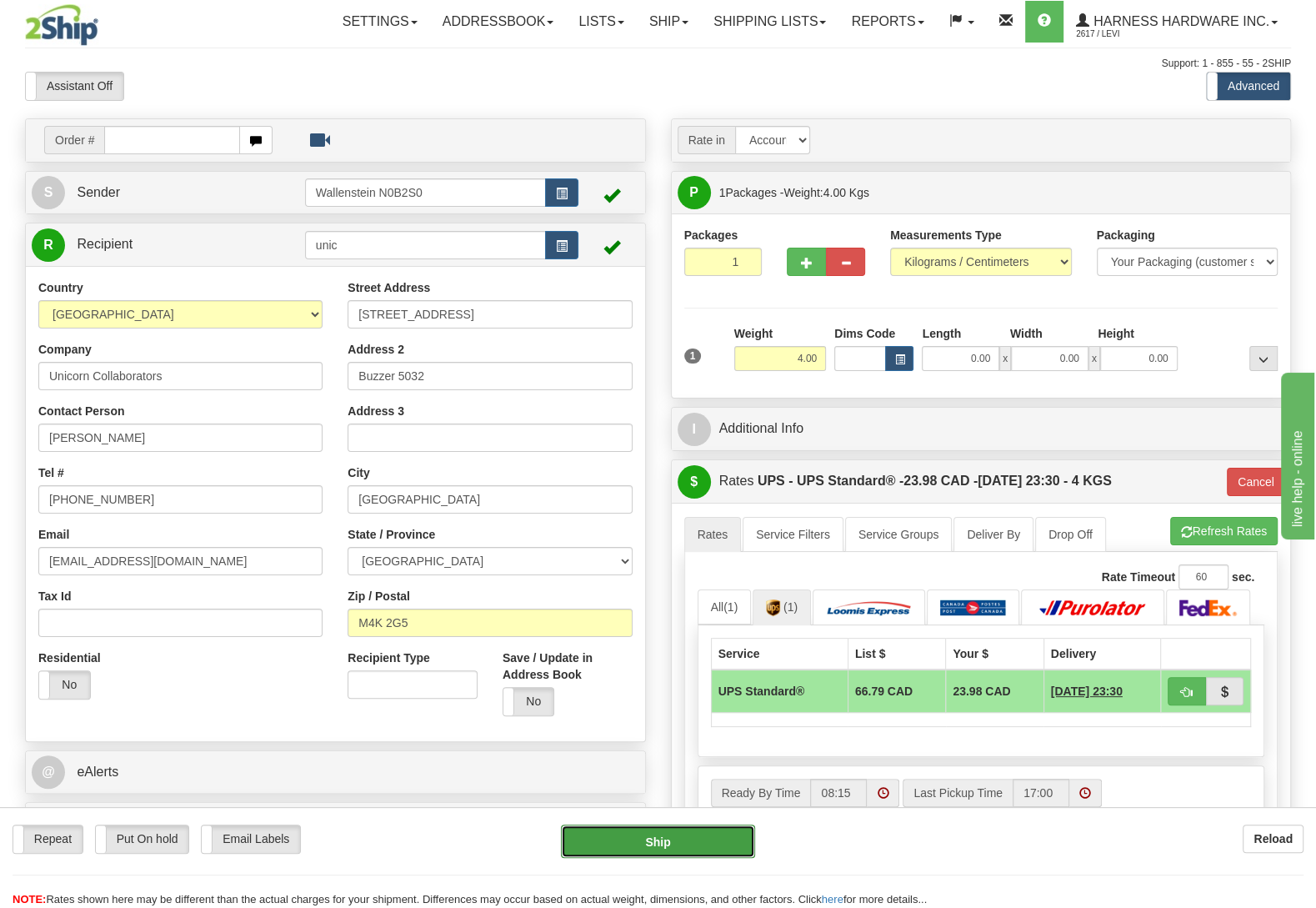
click at [657, 832] on button "Ship" at bounding box center [658, 841] width 195 height 33
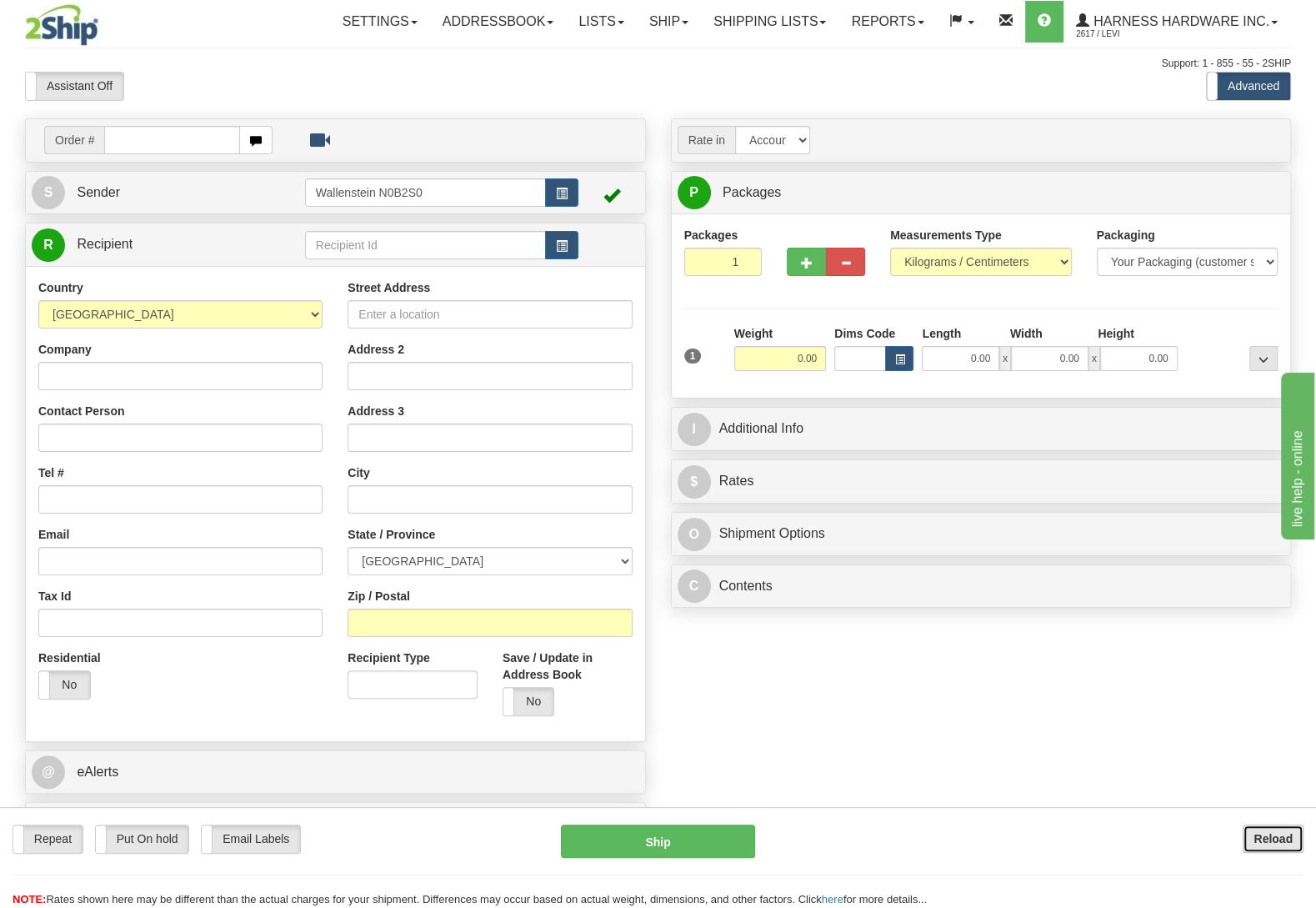
click at [1270, 841] on b "Reload" at bounding box center [1272, 839] width 39 height 13
click at [361, 254] on input "text" at bounding box center [425, 245] width 241 height 28
type input "V"
type input "CLEMM"
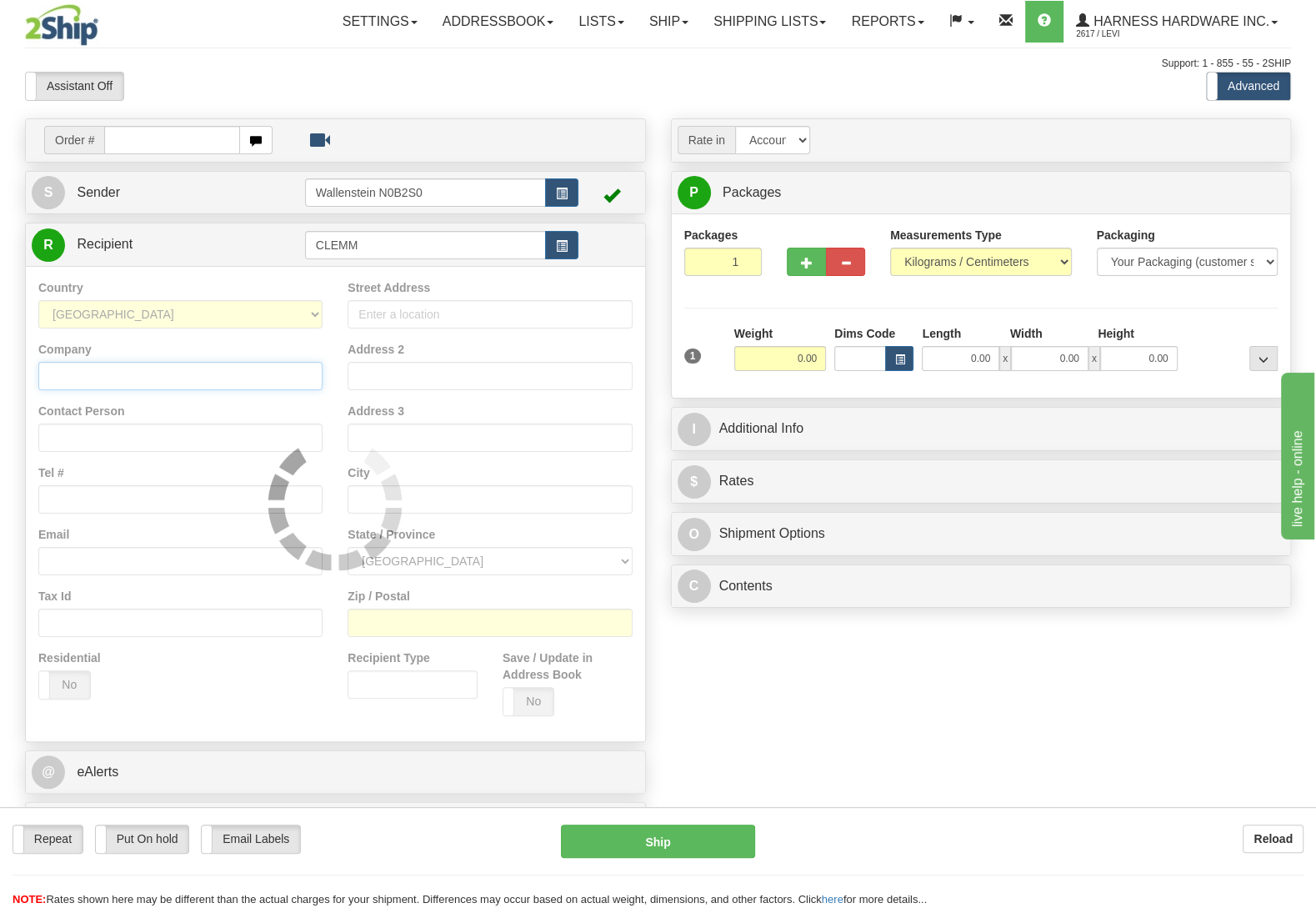
click at [52, 387] on input "Company" at bounding box center [179, 376] width 284 height 28
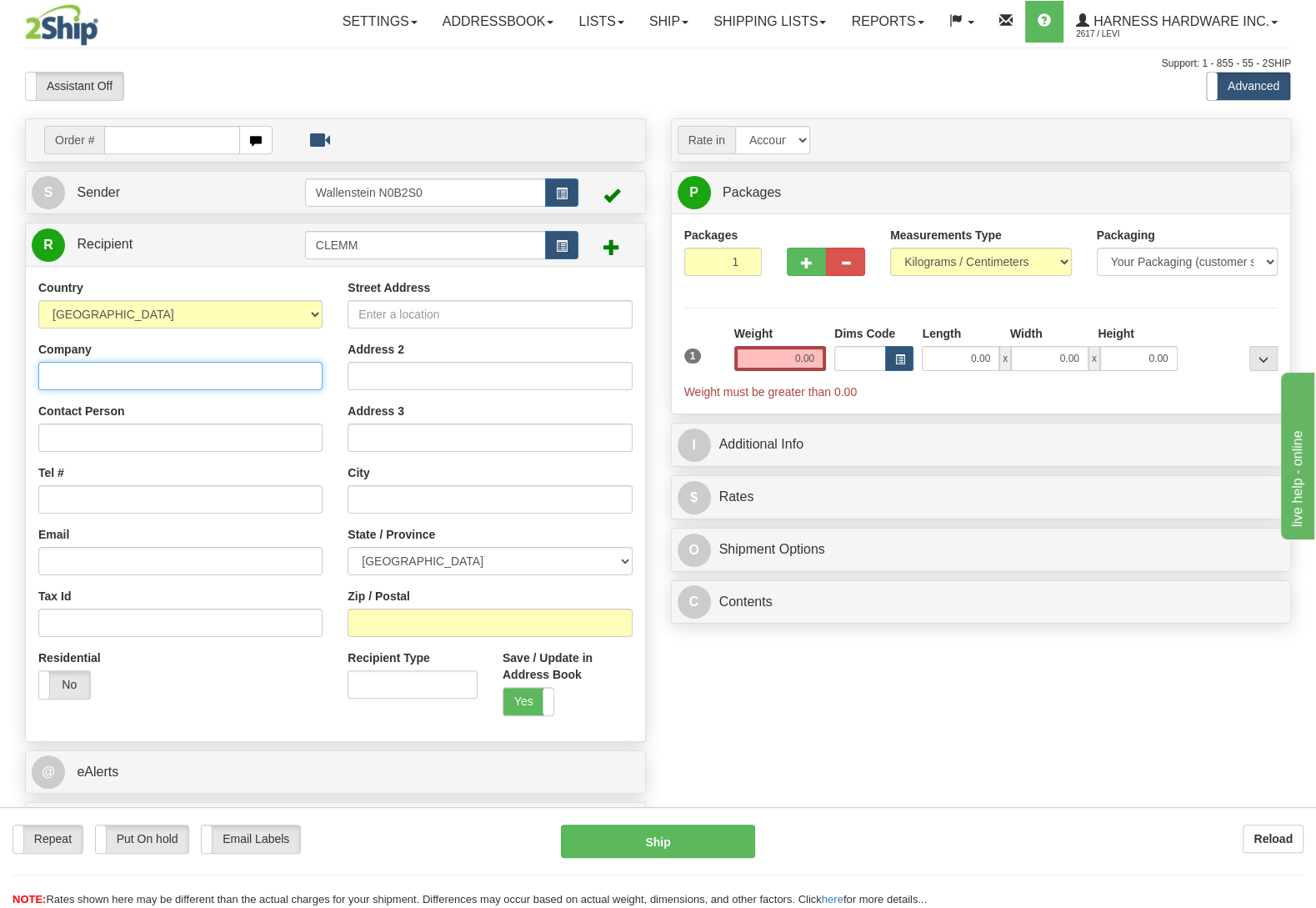
click at [52, 387] on input "Company" at bounding box center [179, 376] width 284 height 28
type input "Cleason M Martin"
click at [63, 434] on input "Contact Person" at bounding box center [179, 438] width 284 height 28
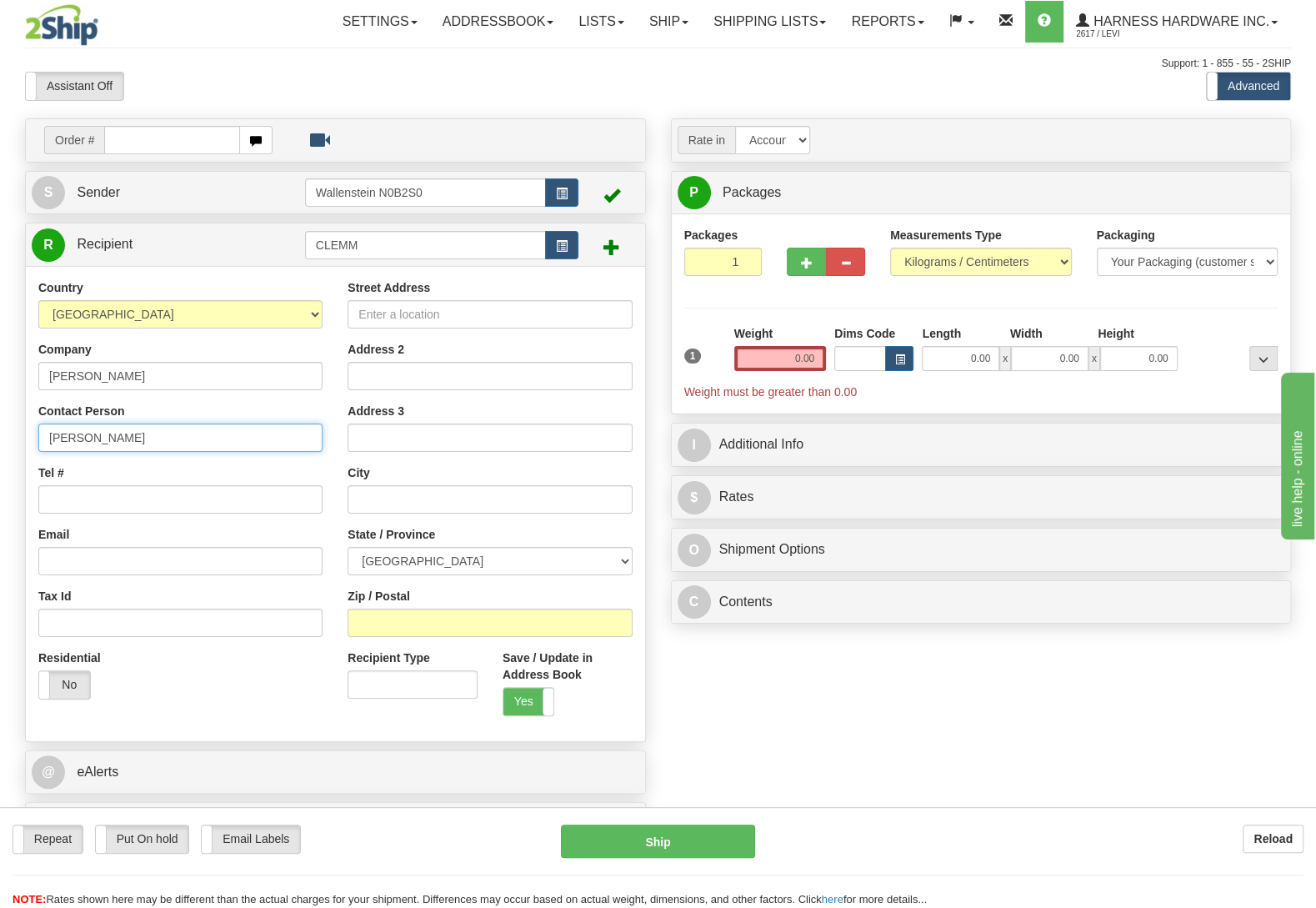
type input "Cleason"
click at [358, 626] on input "Zip / Postal" at bounding box center [489, 623] width 284 height 28
type input "N0C 1M0"
click at [758, 704] on div "Order # S Sender" at bounding box center [658, 487] width 1291 height 737
type input "SINGHAMPTON"
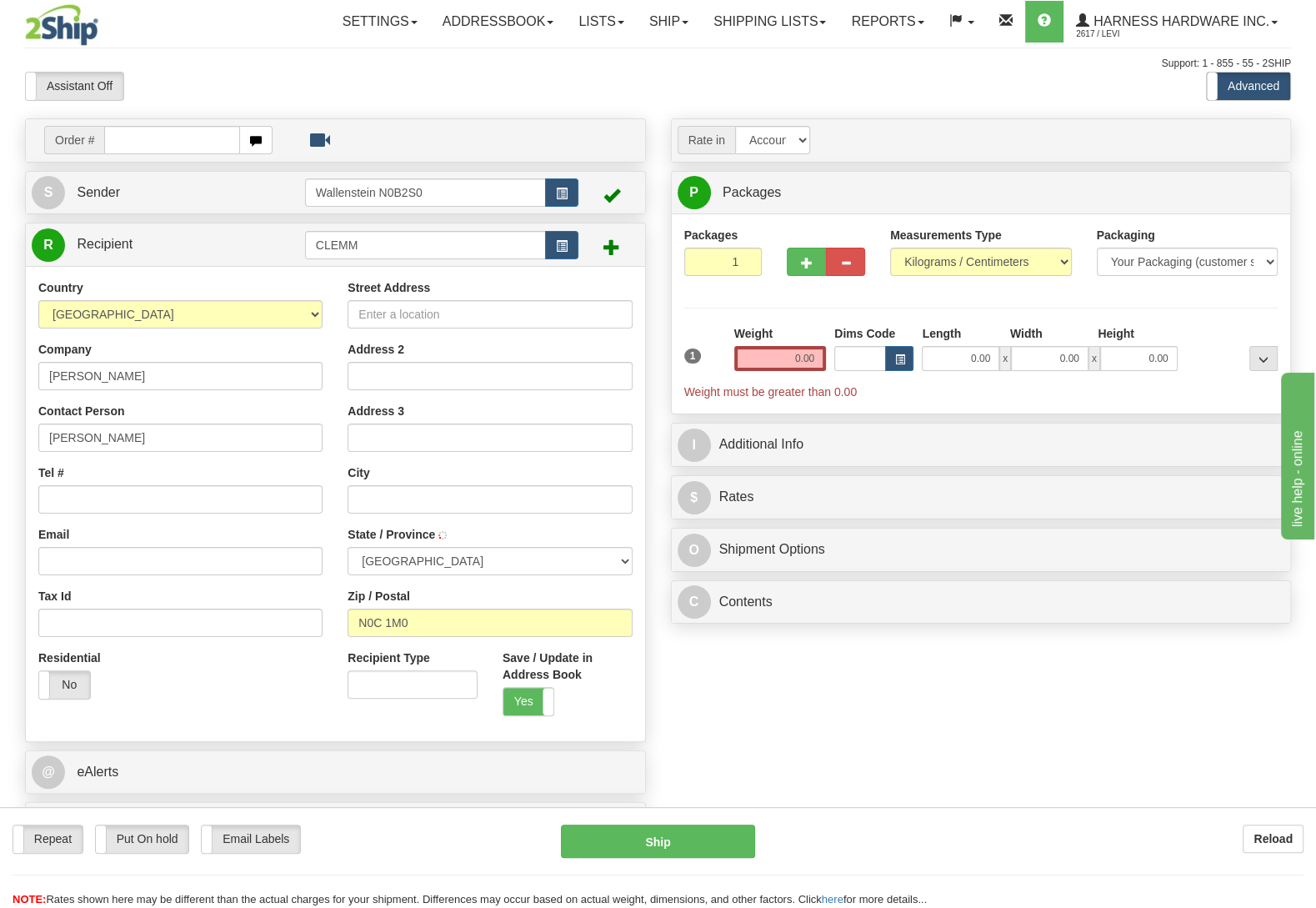
select select "ON"
click at [525, 325] on input "Street Address" at bounding box center [489, 314] width 284 height 28
type input "349386 4th Concession B"
drag, startPoint x: 804, startPoint y: 724, endPoint x: 789, endPoint y: 439, distance: 285.4
click at [803, 711] on div "Order # S Sender" at bounding box center [658, 487] width 1291 height 737
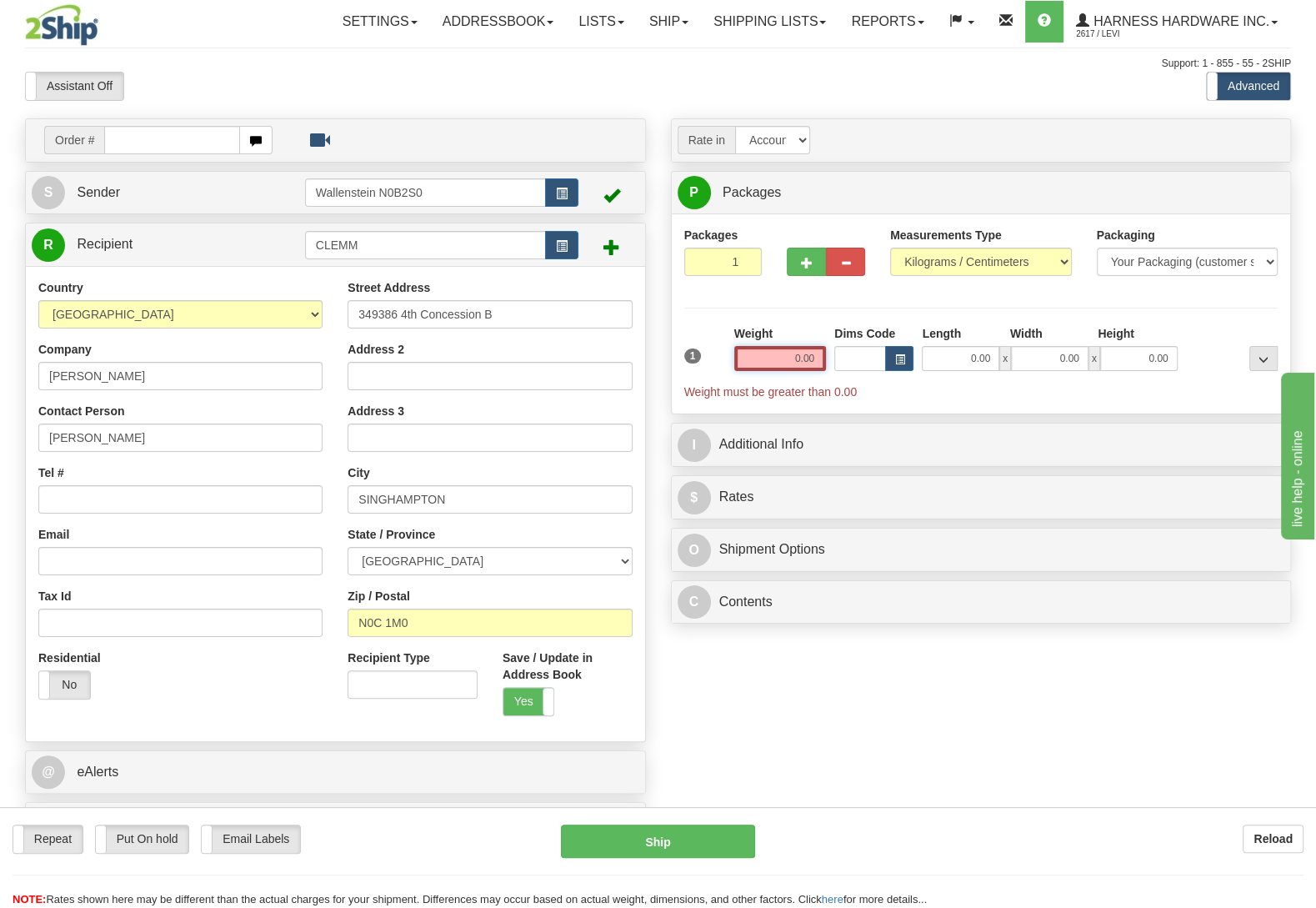
click at [751, 357] on input "0.00" at bounding box center [780, 358] width 92 height 25
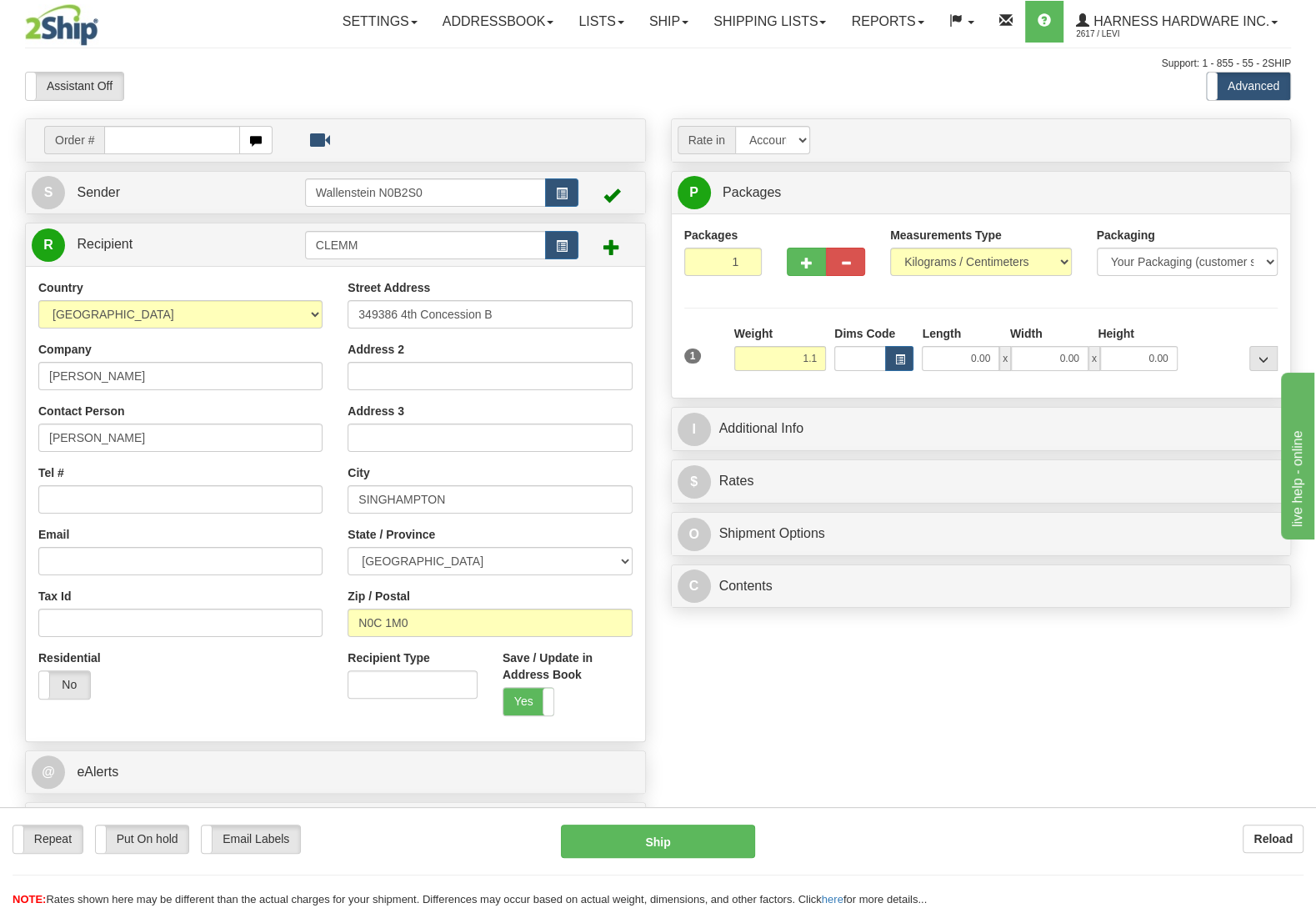
type input "1.10"
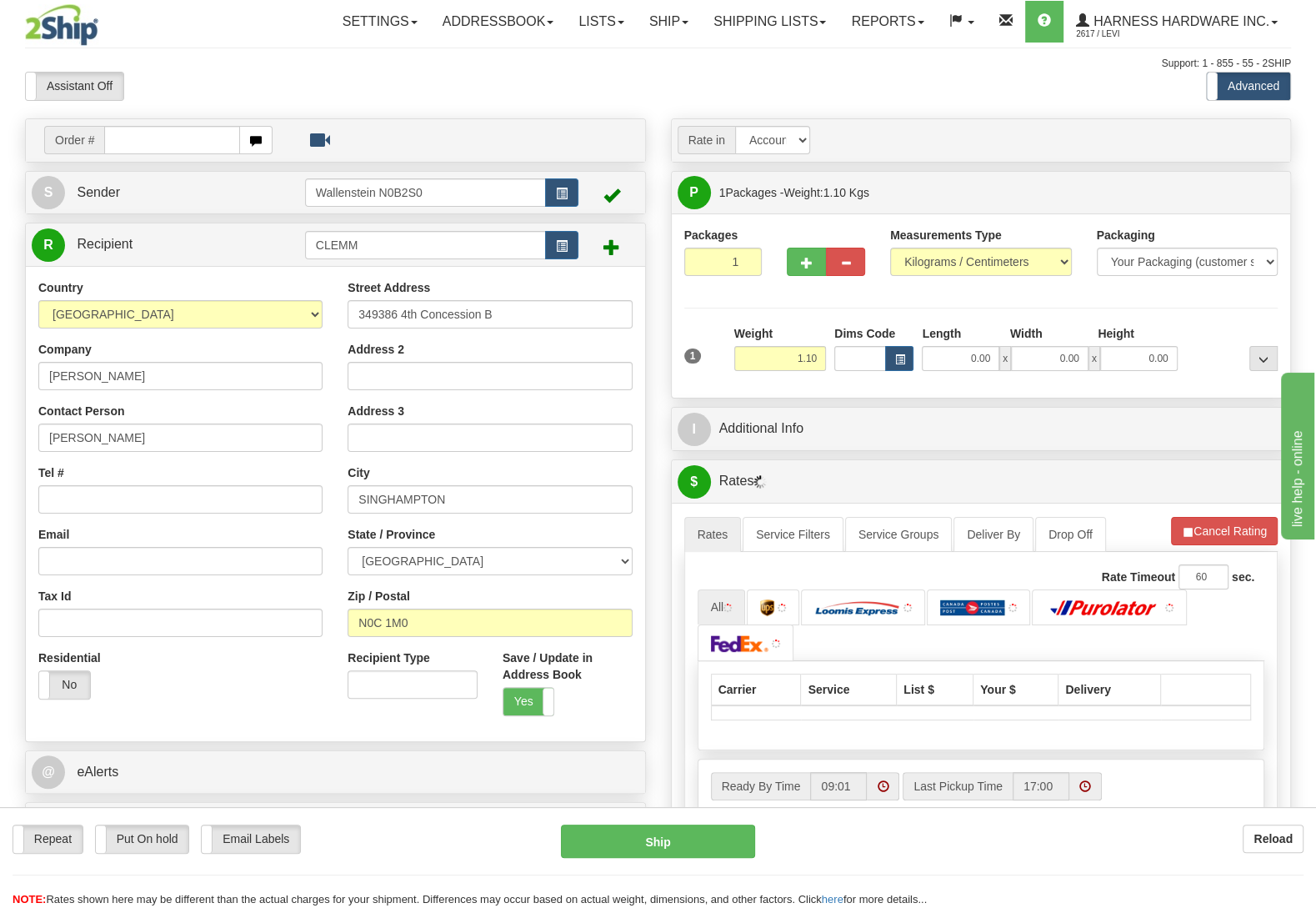
click at [910, 684] on div "Order # S Sender" at bounding box center [658, 528] width 1291 height 820
click at [166, 499] on input "Tel #" at bounding box center [179, 500] width 284 height 28
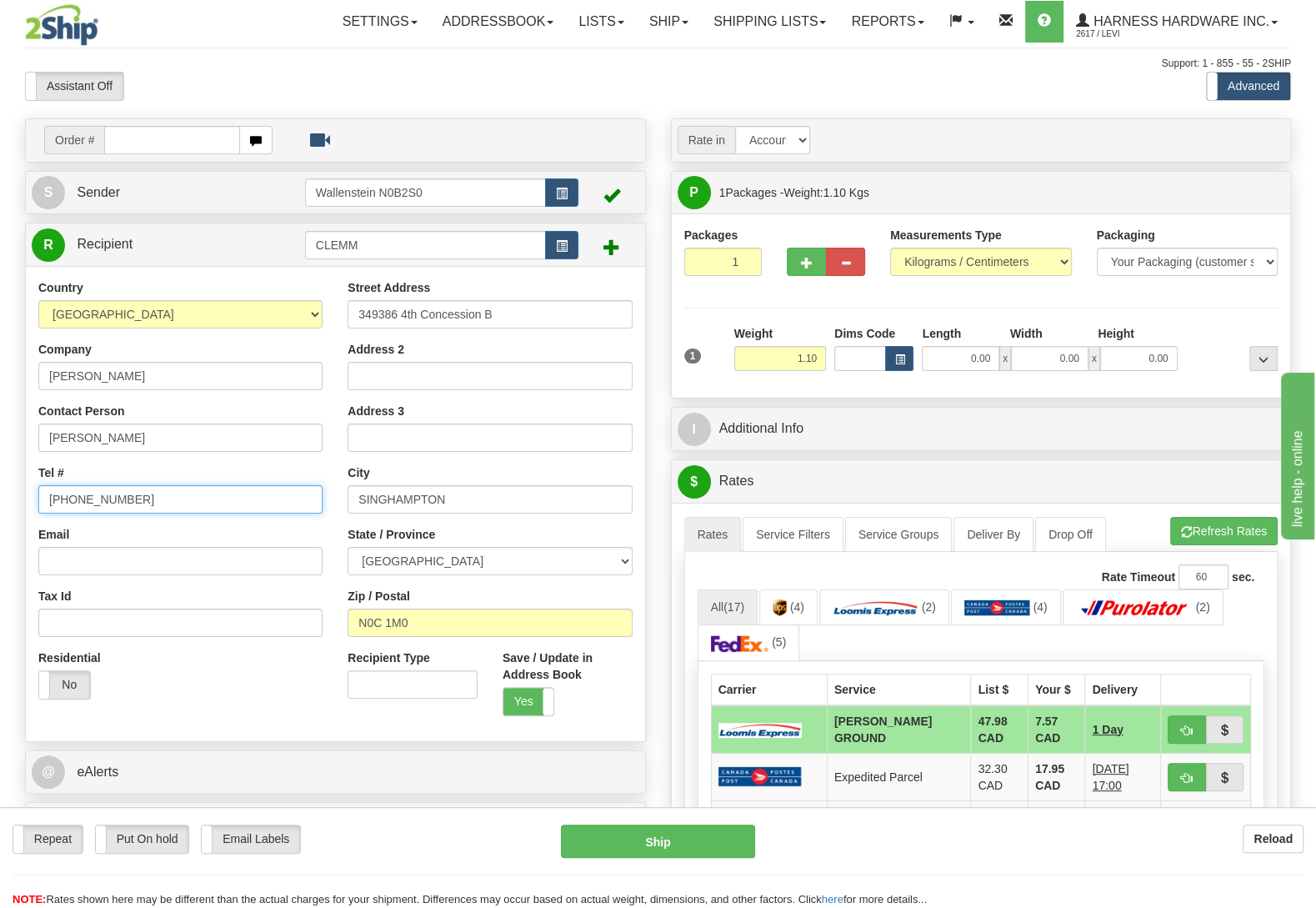
type input "(226)750-7493"
click at [1201, 319] on div "Packages 1 1 Measurements Type" at bounding box center [982, 306] width 594 height 159
click at [1197, 535] on button "Refresh Rates" at bounding box center [1224, 531] width 107 height 28
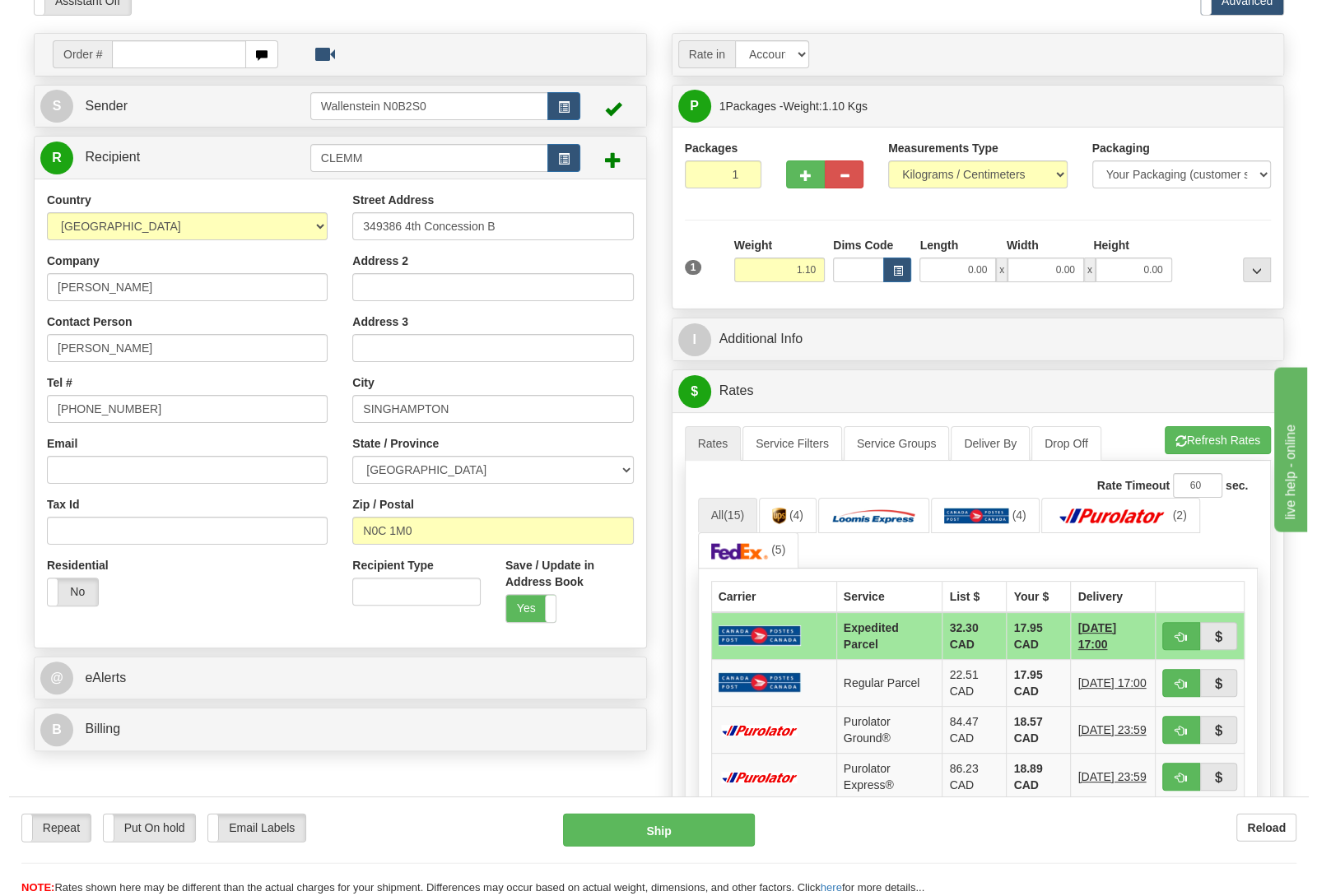
scroll to position [86, 0]
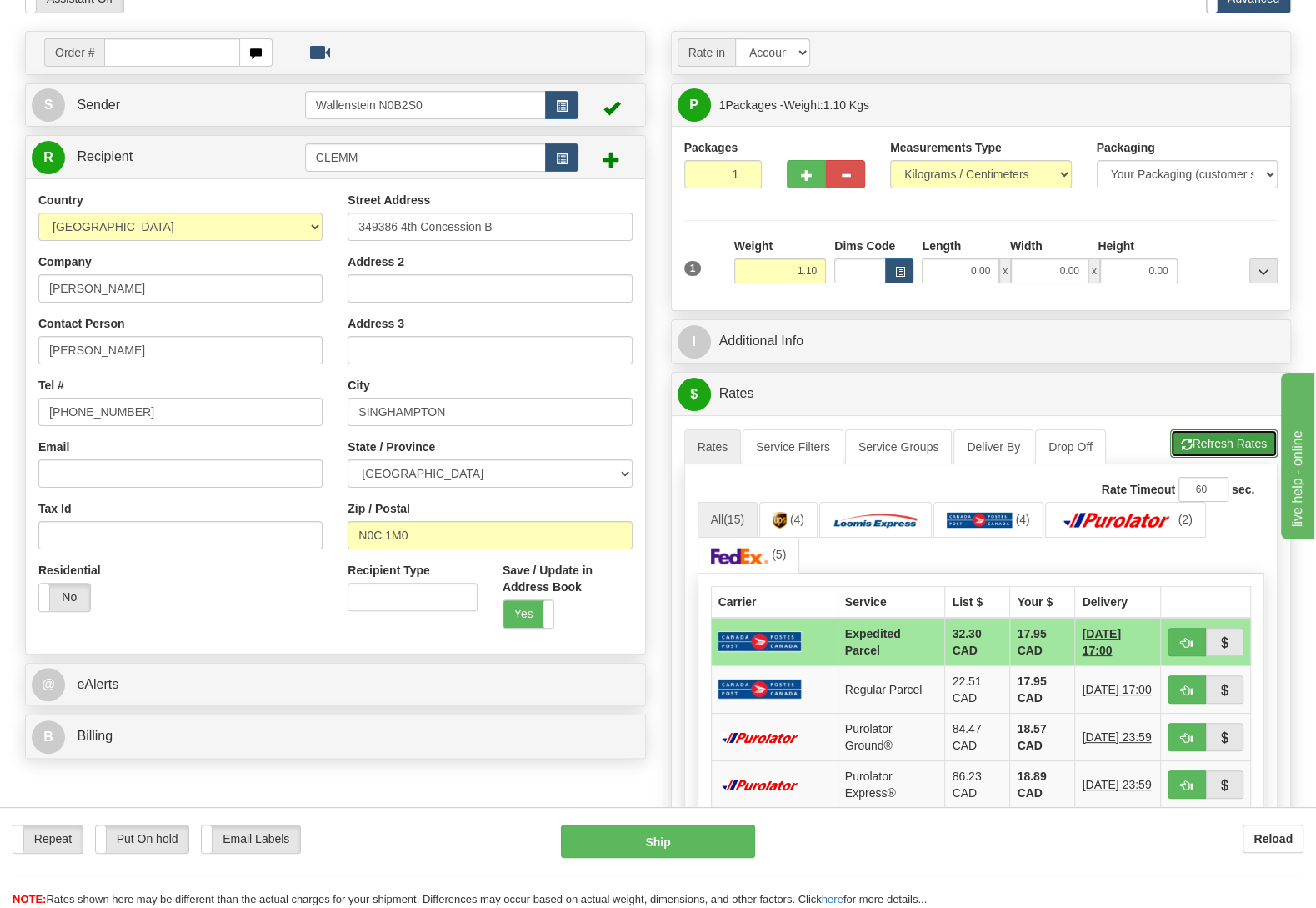
click at [1199, 439] on button "Refresh Rates" at bounding box center [1224, 444] width 107 height 28
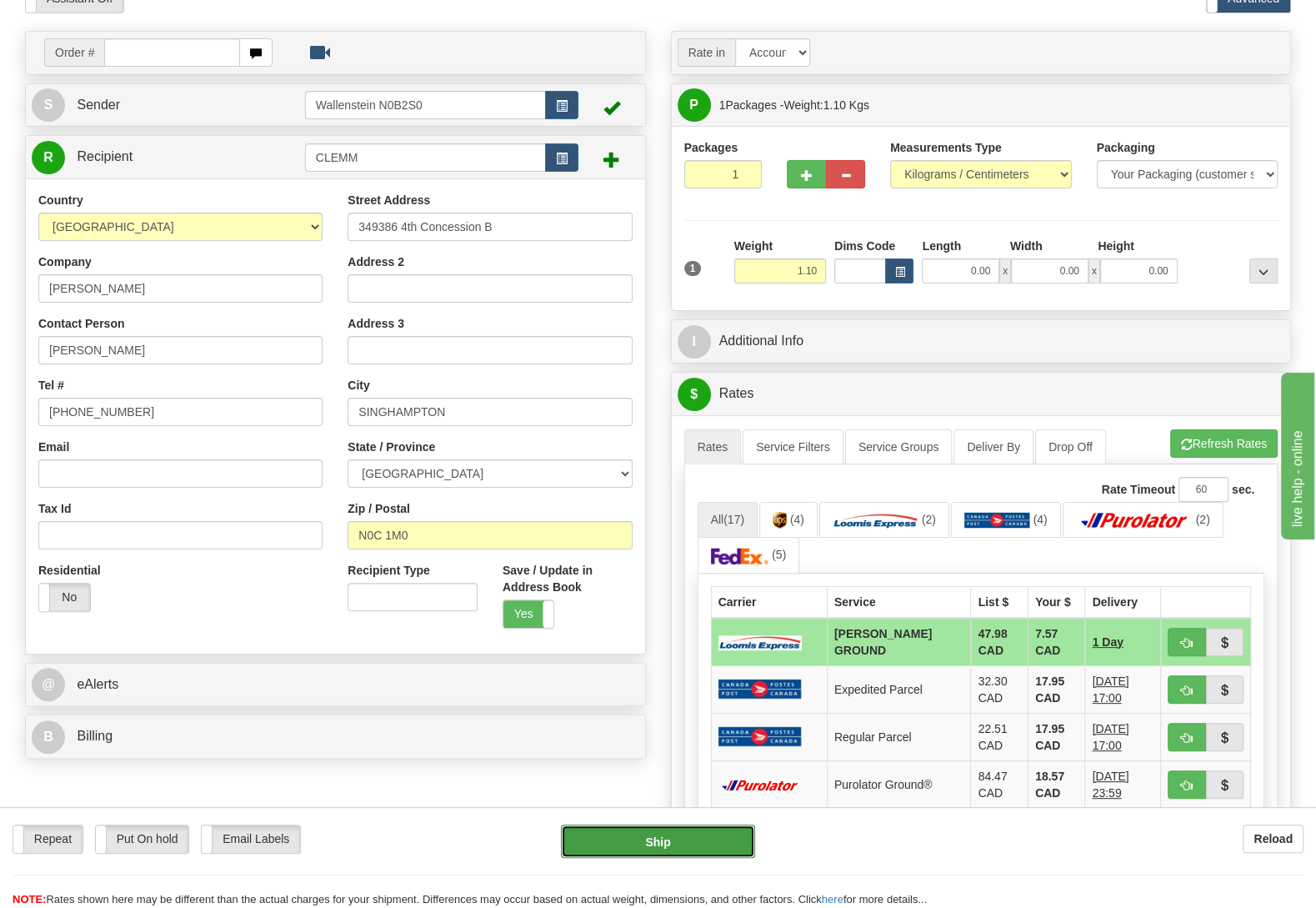
click at [720, 842] on button "Ship" at bounding box center [658, 841] width 195 height 33
type input "DD"
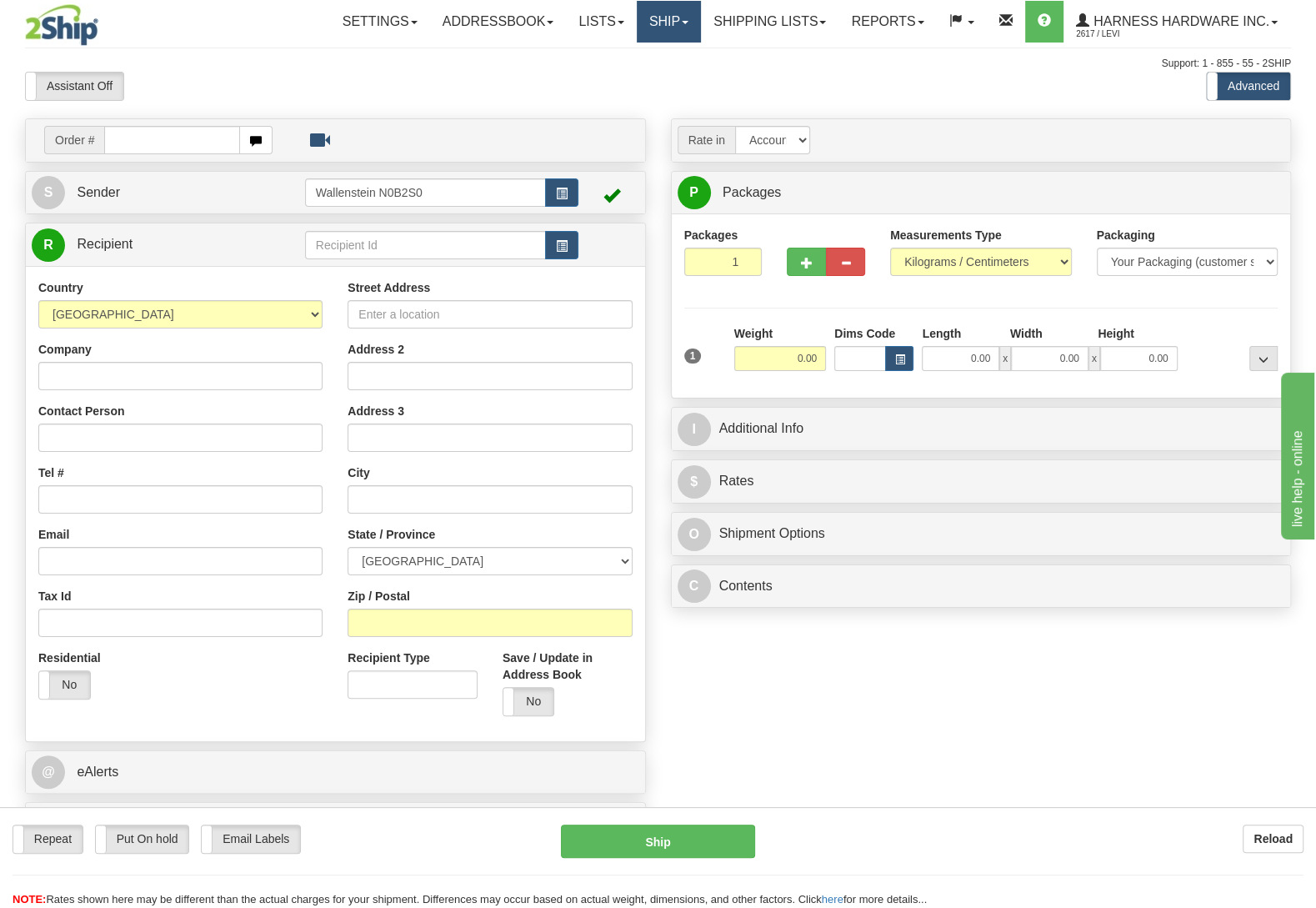
click at [661, 24] on link "Ship" at bounding box center [669, 22] width 65 height 42
click at [649, 88] on link "OnHold / Order Queue" at bounding box center [625, 80] width 151 height 22
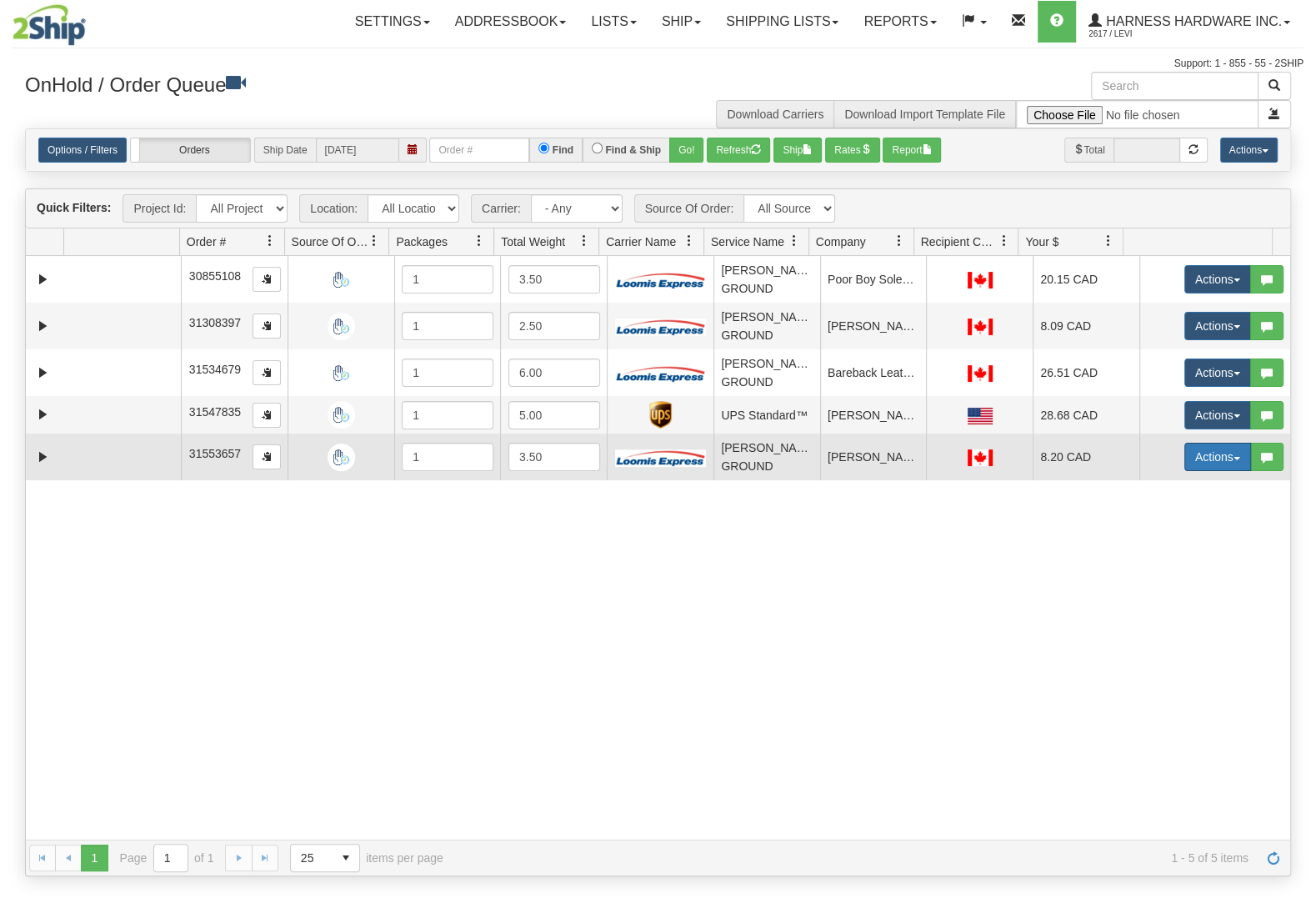
click at [1185, 469] on button "Actions" at bounding box center [1218, 457] width 66 height 28
drag, startPoint x: 1165, startPoint y: 500, endPoint x: 1151, endPoint y: 550, distance: 51.9
click at [1151, 550] on ul "Open Refresh Rates Rate All Services Ship Delete Edit Items" at bounding box center [1184, 542] width 135 height 140
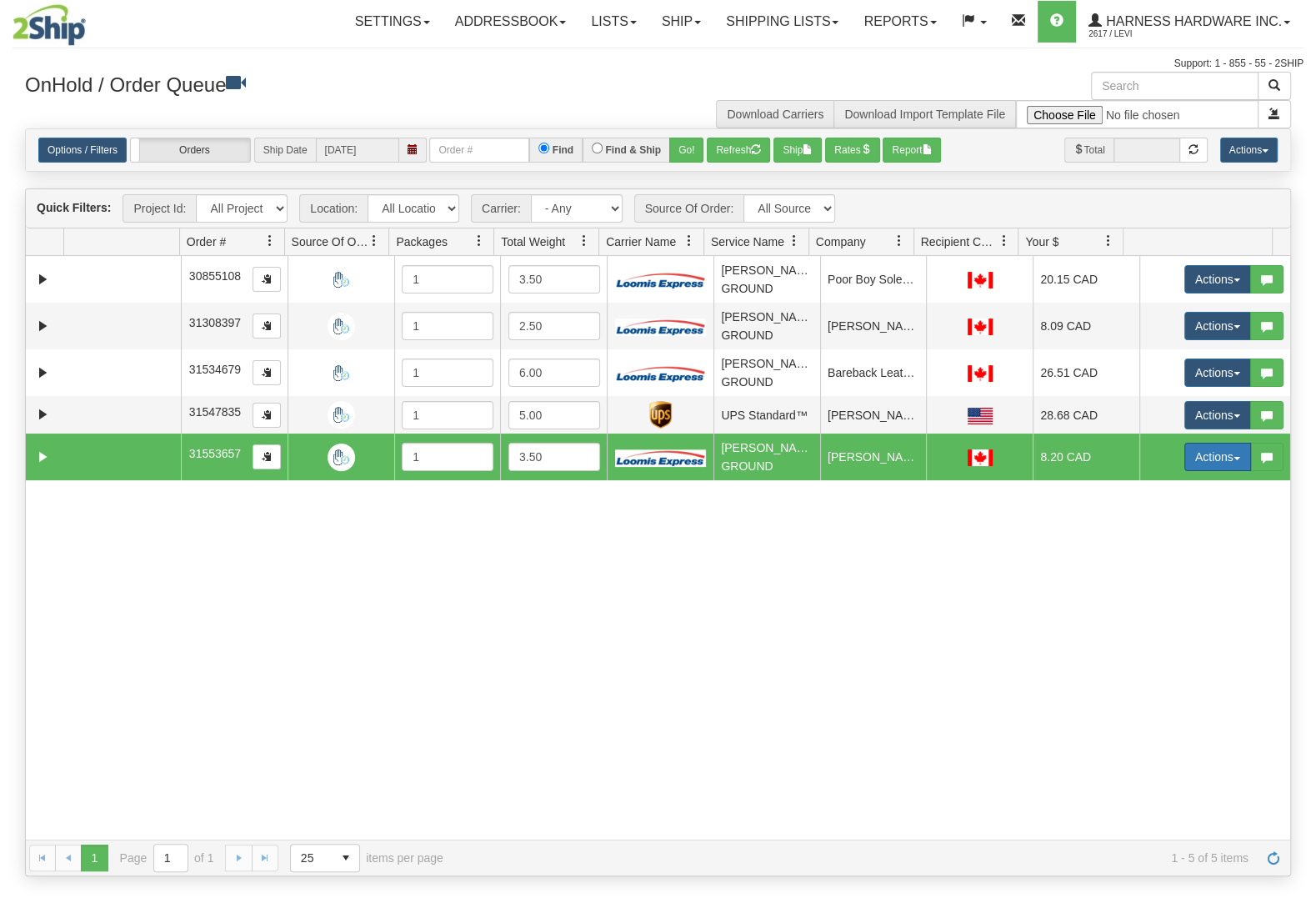
click at [1195, 468] on button "Actions" at bounding box center [1218, 457] width 66 height 28
click at [1134, 554] on span "Ship" at bounding box center [1151, 554] width 35 height 13
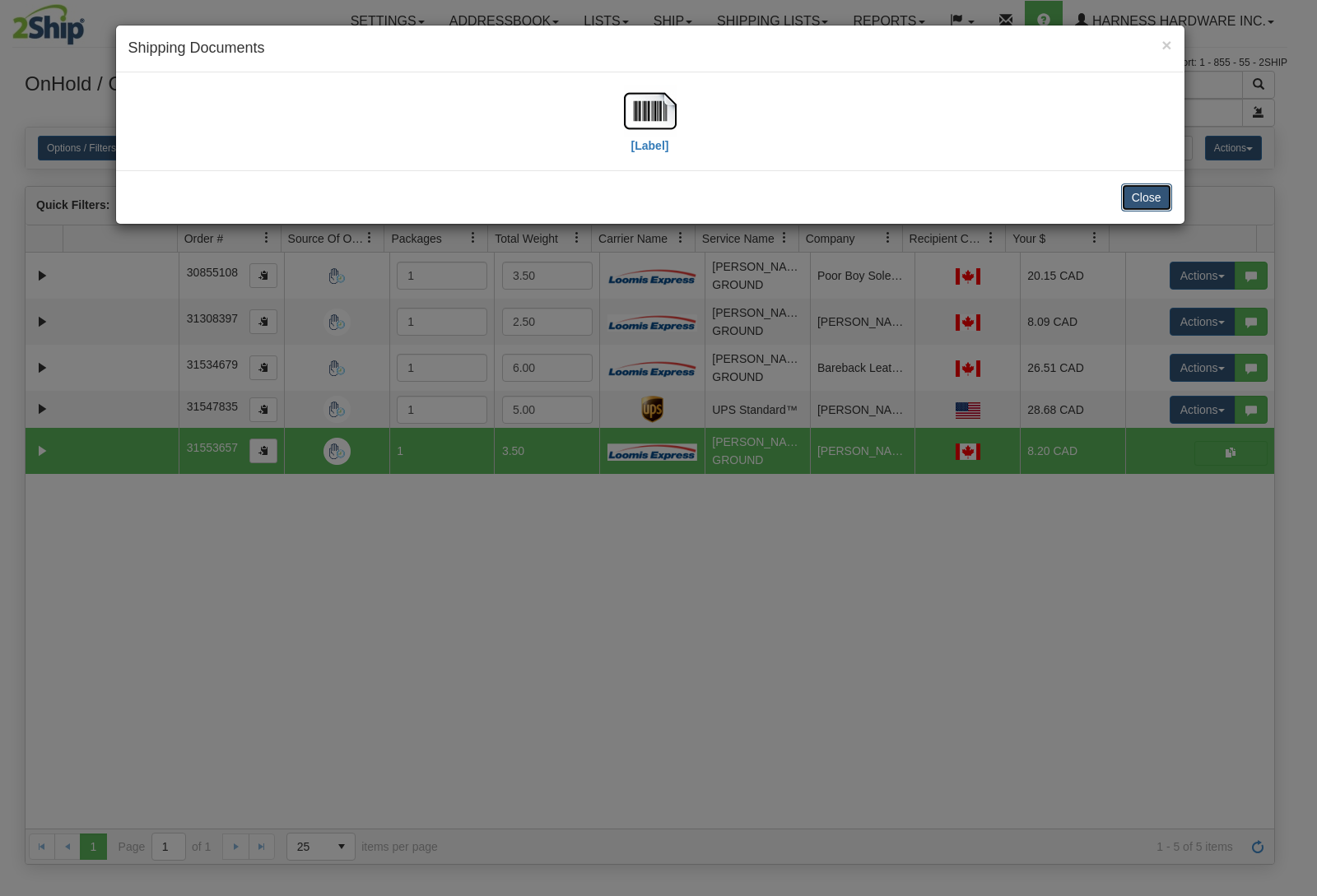
click at [1143, 197] on button "Close" at bounding box center [1146, 198] width 51 height 28
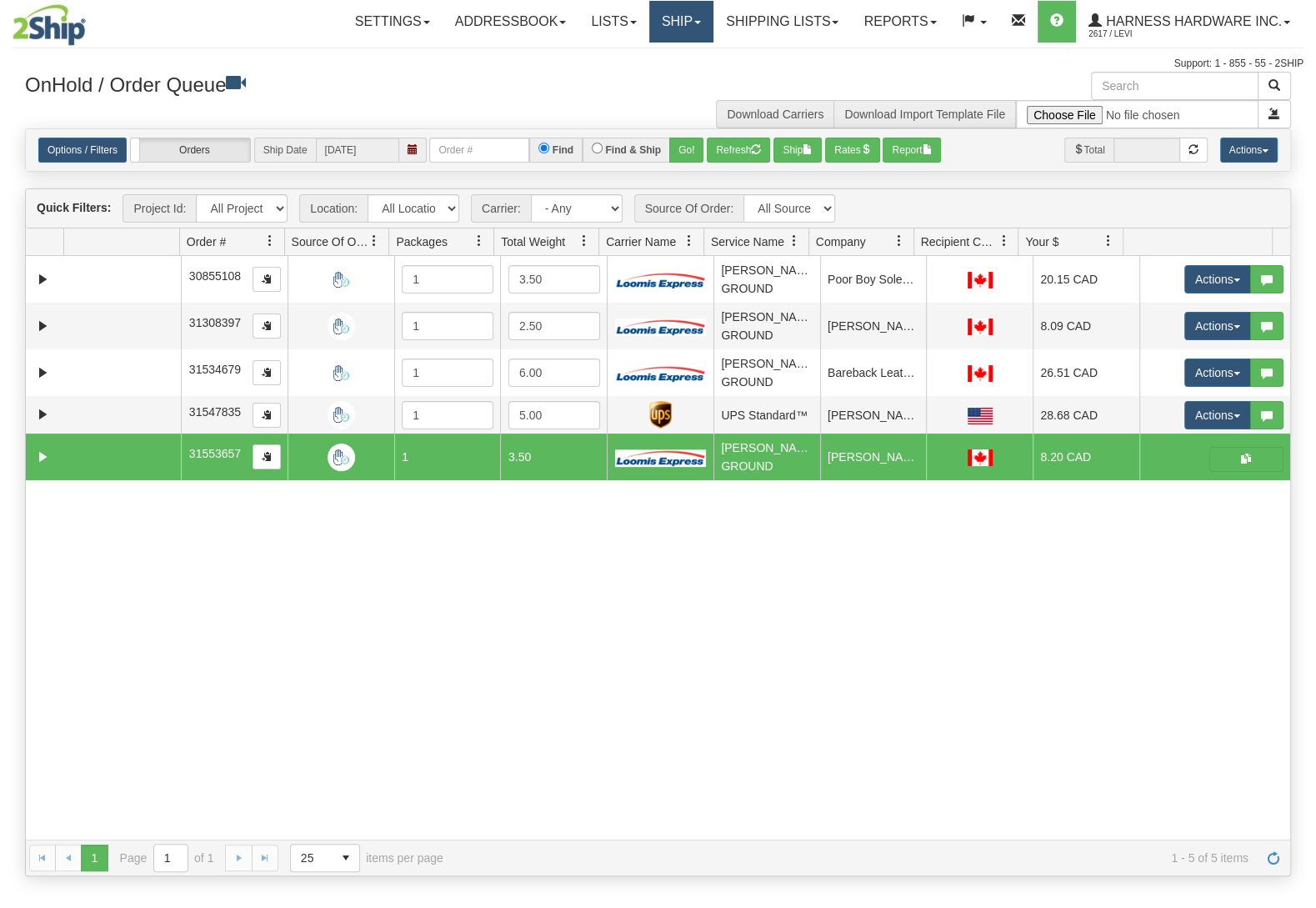
click at [696, 17] on link "Ship" at bounding box center [682, 22] width 65 height 42
click at [626, 53] on span "Ship Screen" at bounding box center [610, 58] width 64 height 13
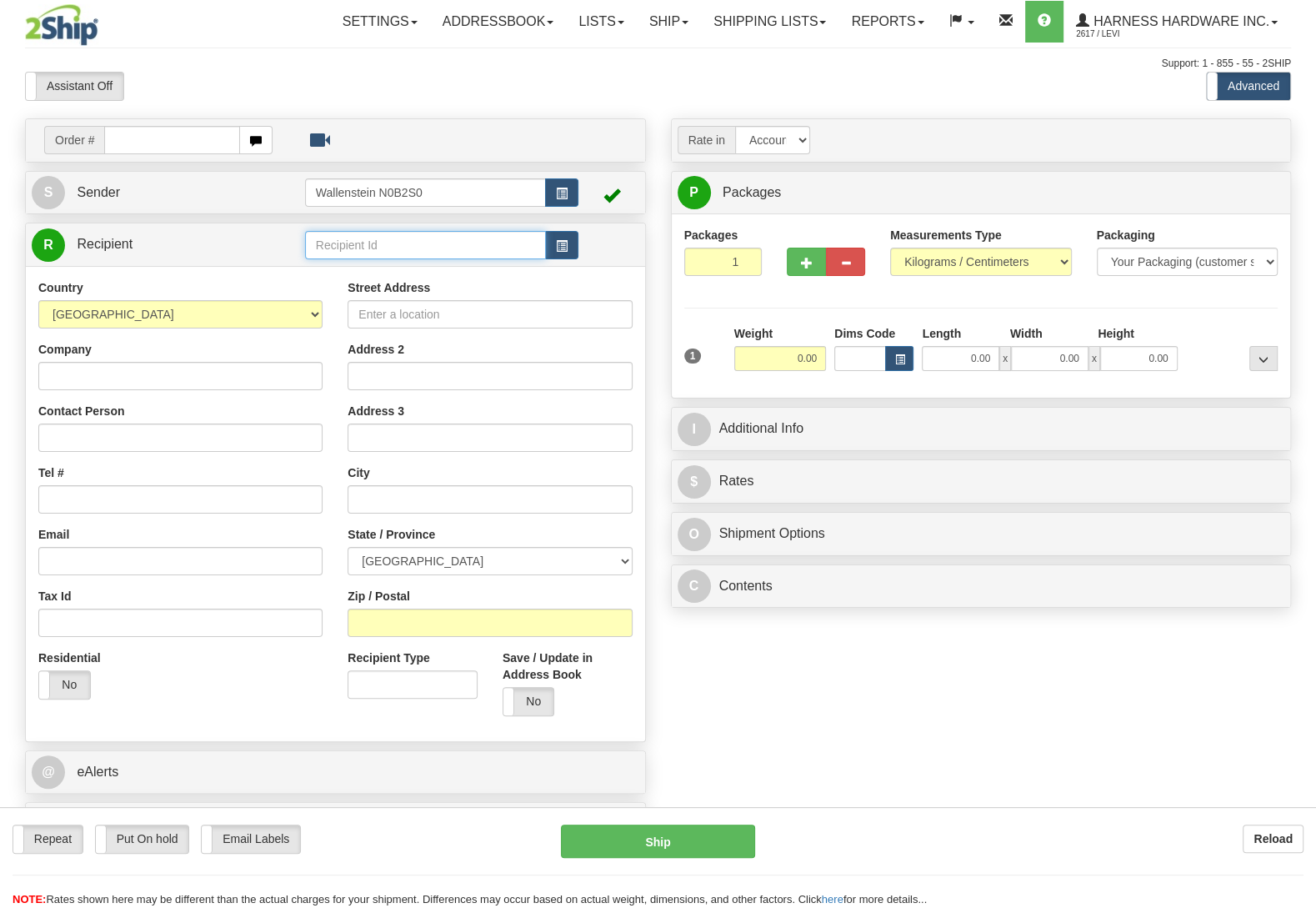
click at [391, 240] on input "text" at bounding box center [425, 245] width 241 height 28
type input "grej"
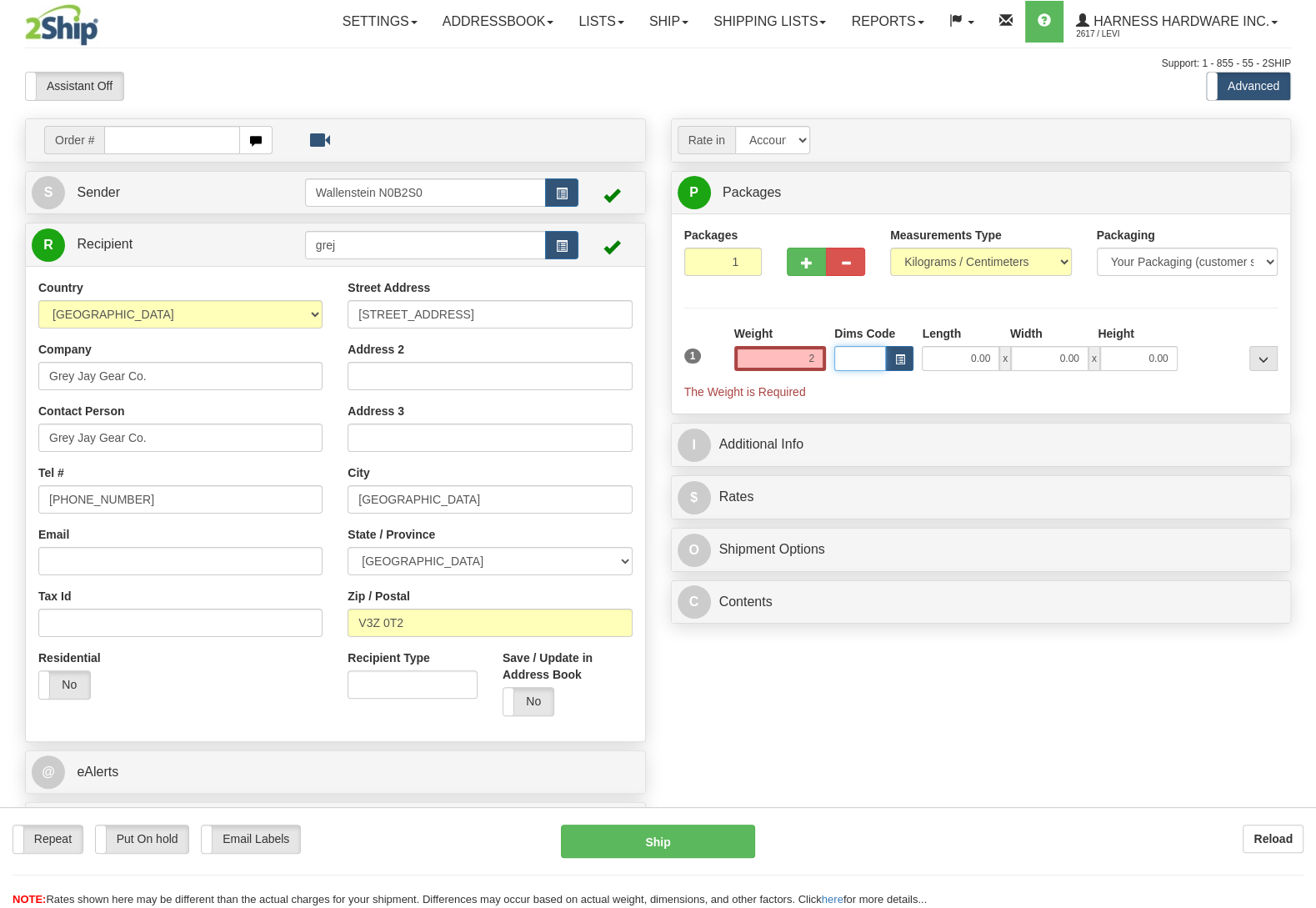
type input "2.00"
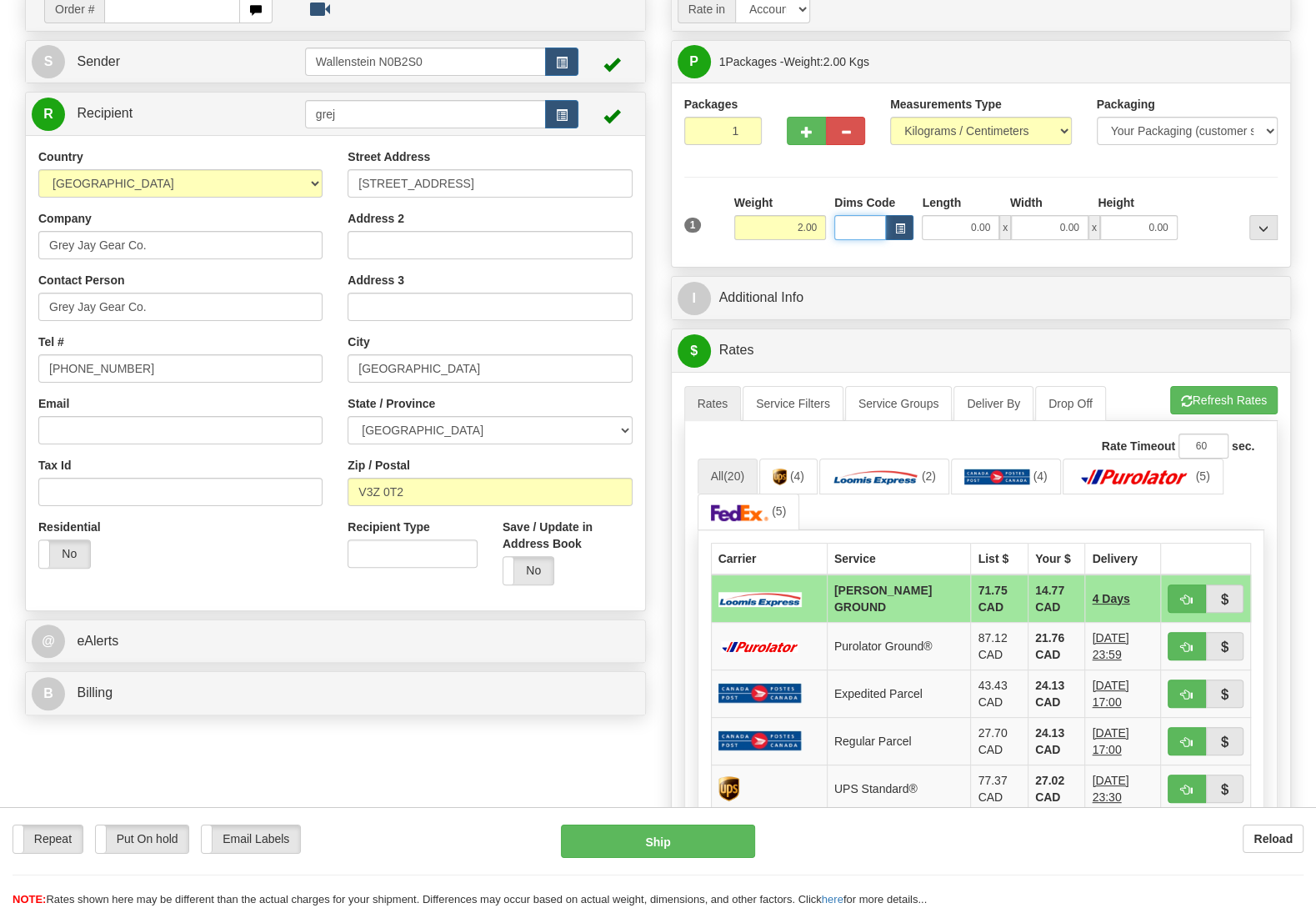
scroll to position [175, 0]
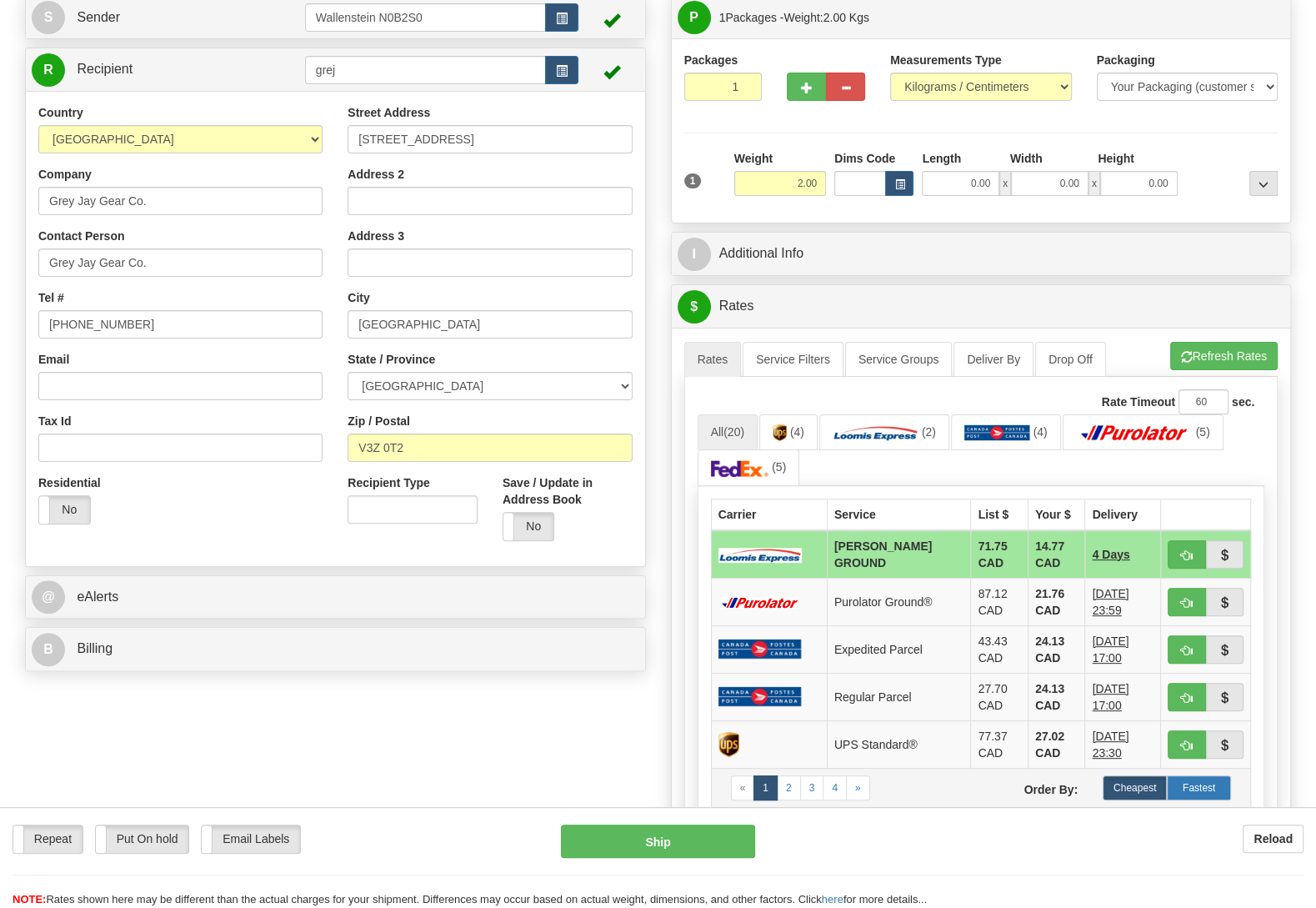
click at [1187, 793] on label "Fastest" at bounding box center [1199, 787] width 65 height 25
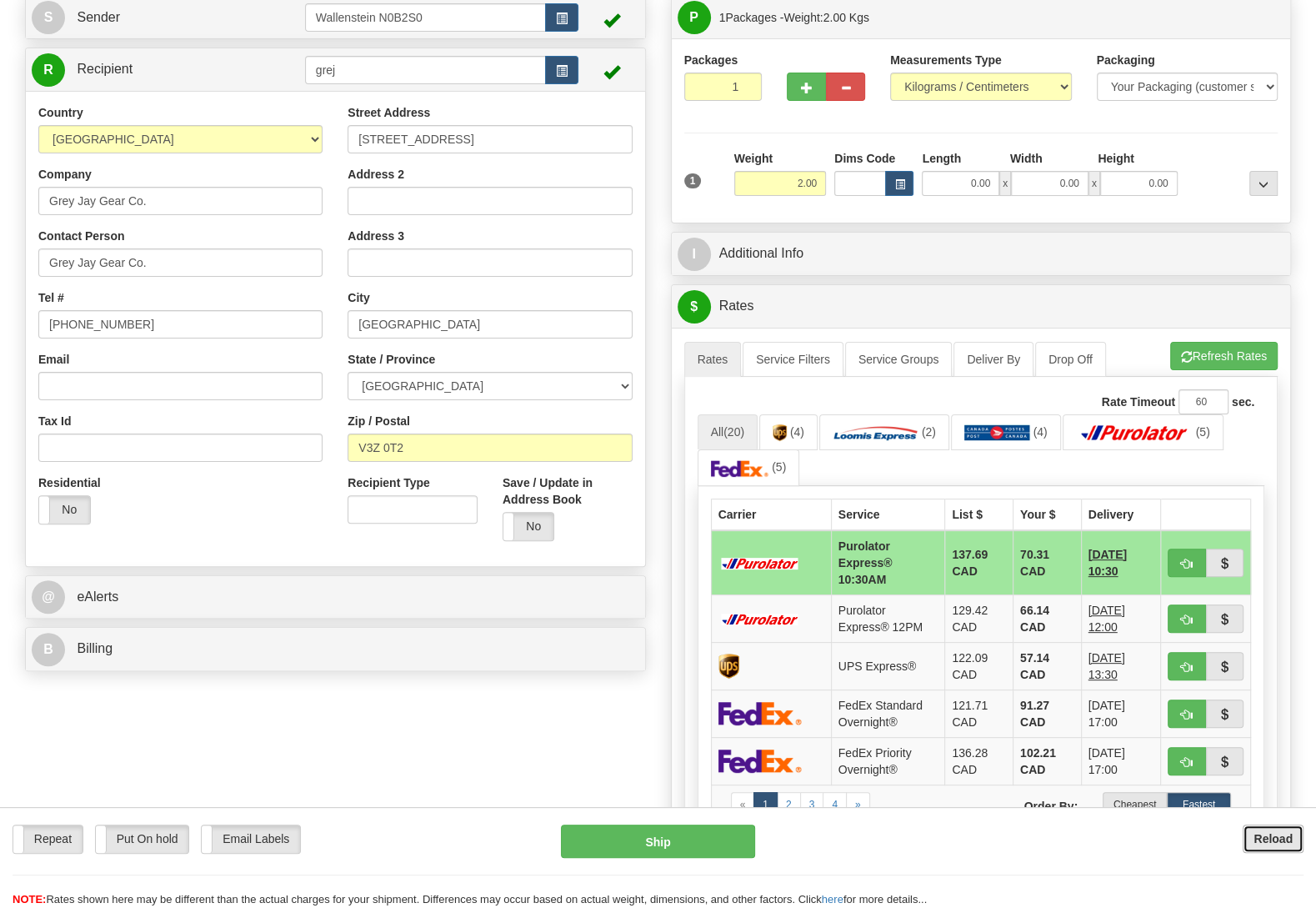
click at [1279, 844] on b "Reload" at bounding box center [1272, 839] width 39 height 13
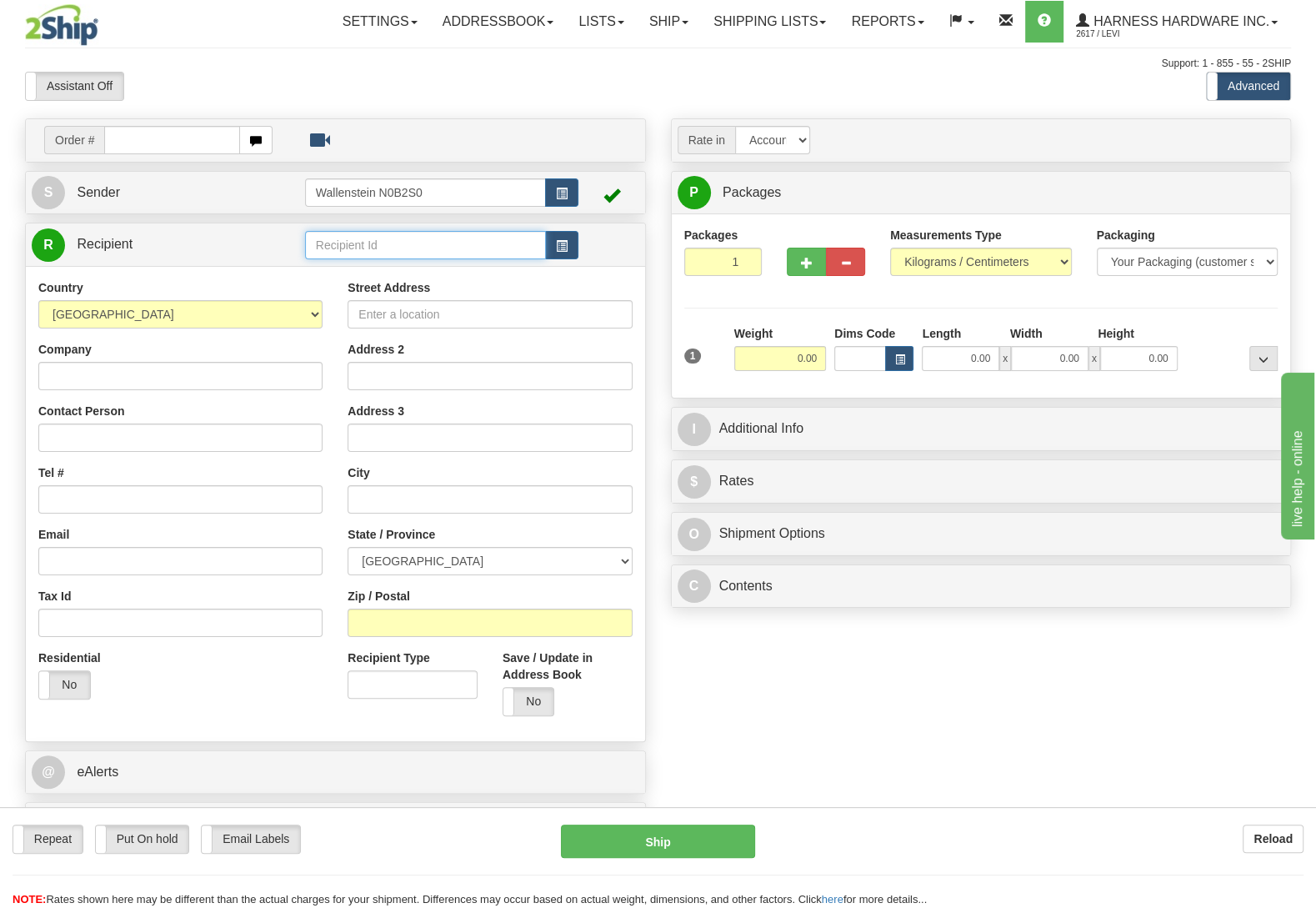
click at [341, 251] on input "text" at bounding box center [425, 245] width 241 height 28
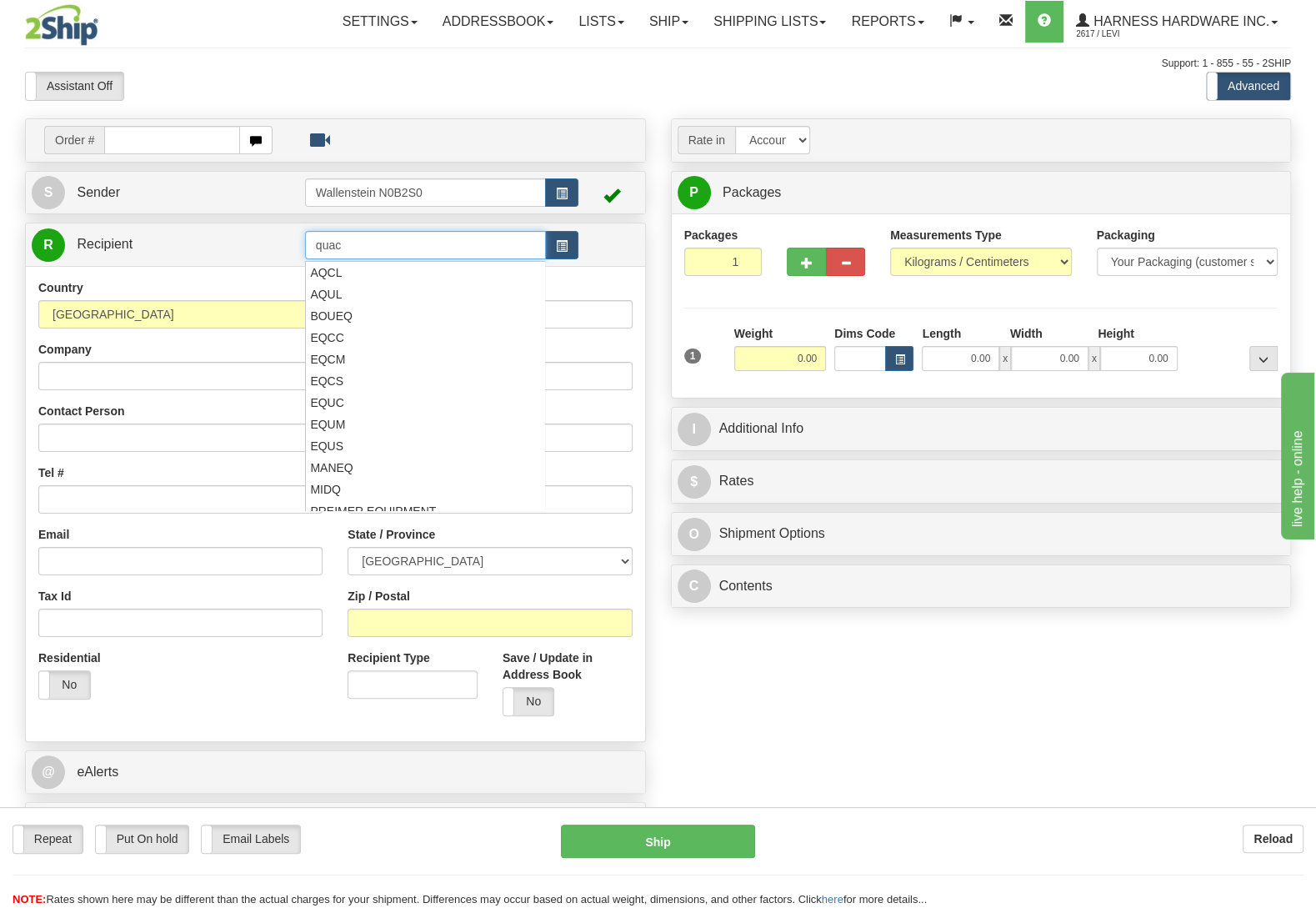
type input "quac"
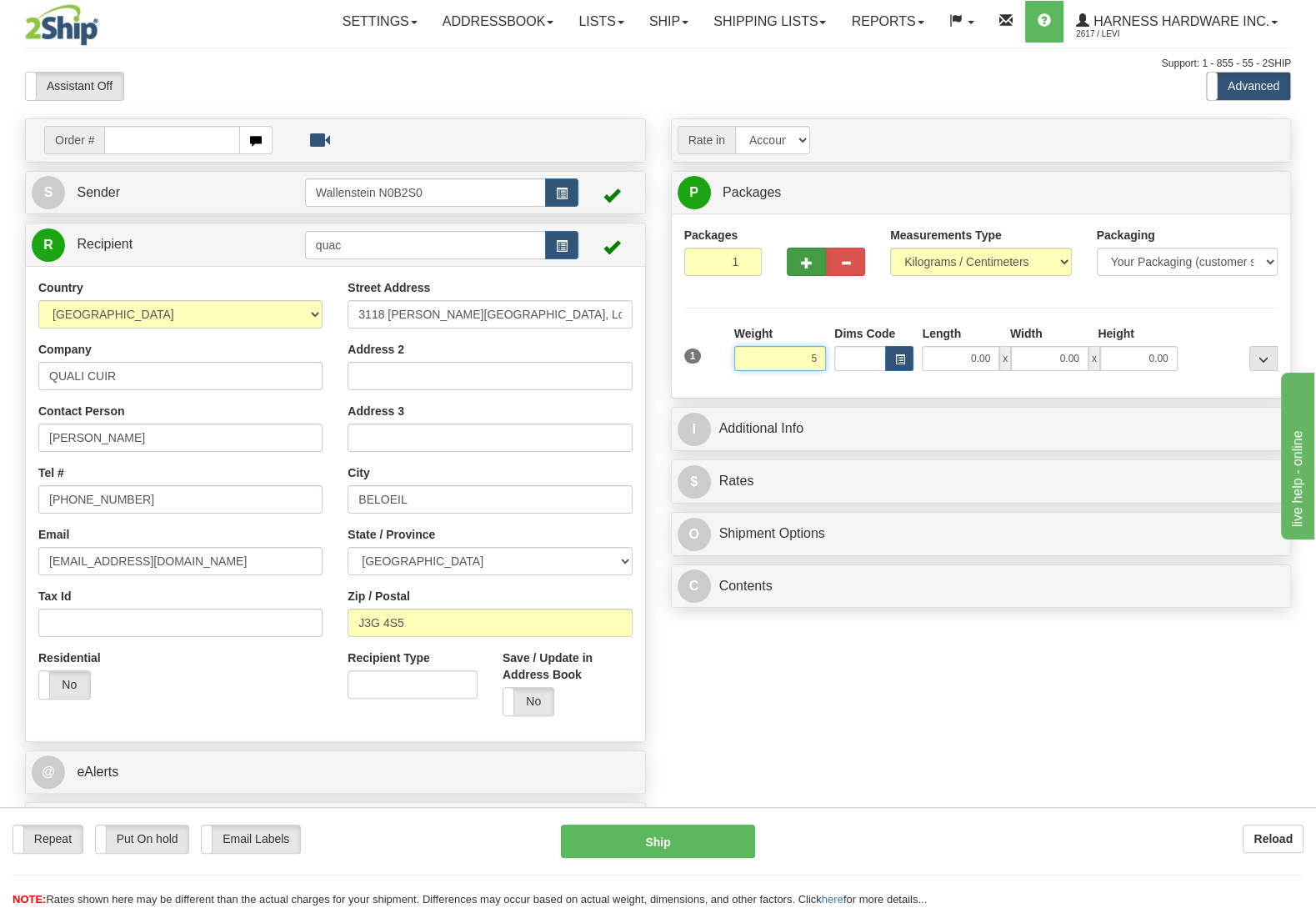
type input "5"
click at [816, 253] on button "button" at bounding box center [806, 262] width 39 height 28
radio input "true"
type input "2"
type input "5.00"
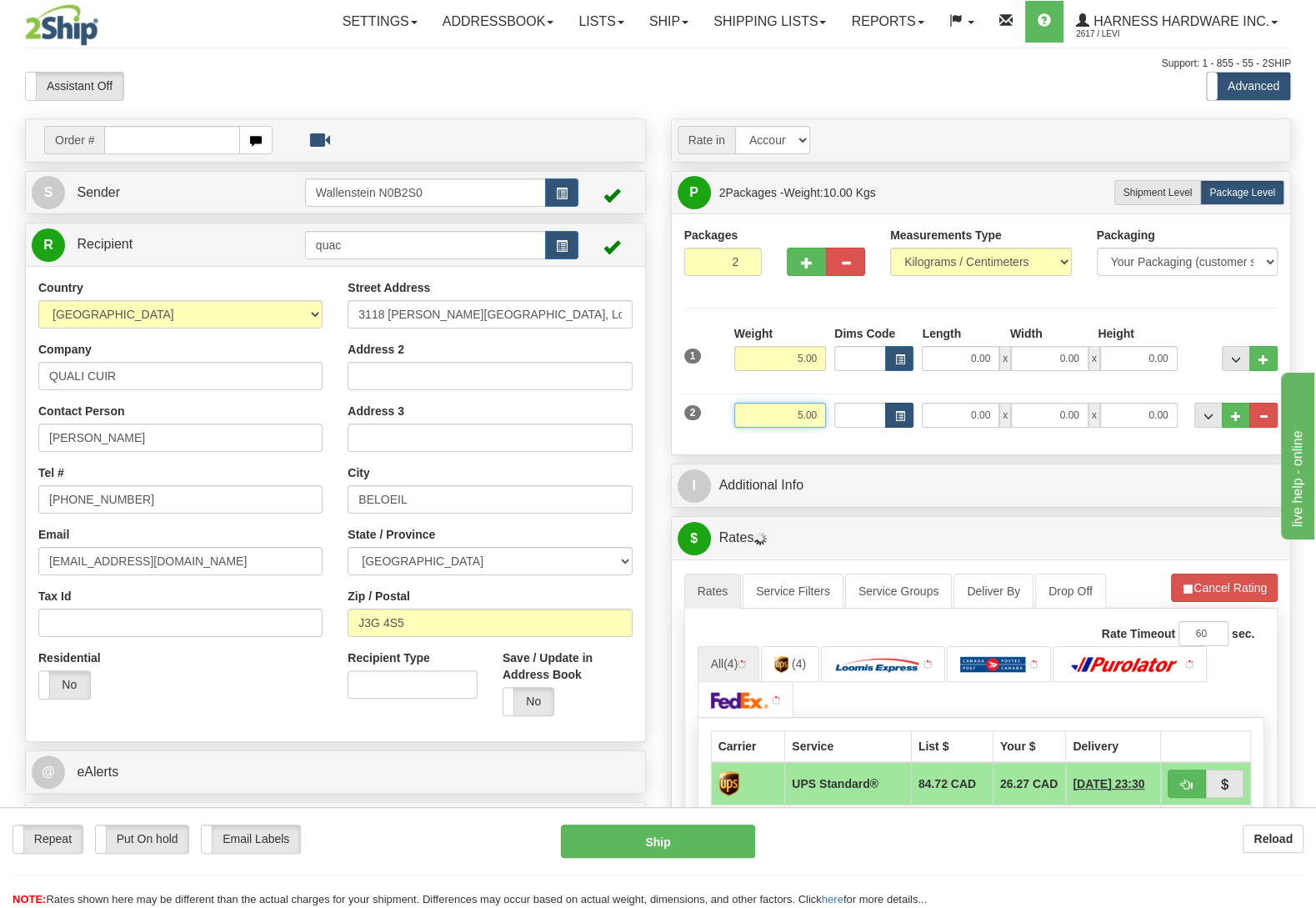
drag, startPoint x: 771, startPoint y: 422, endPoint x: 888, endPoint y: 424, distance: 117.0
click at [826, 424] on input "5.00" at bounding box center [780, 415] width 92 height 25
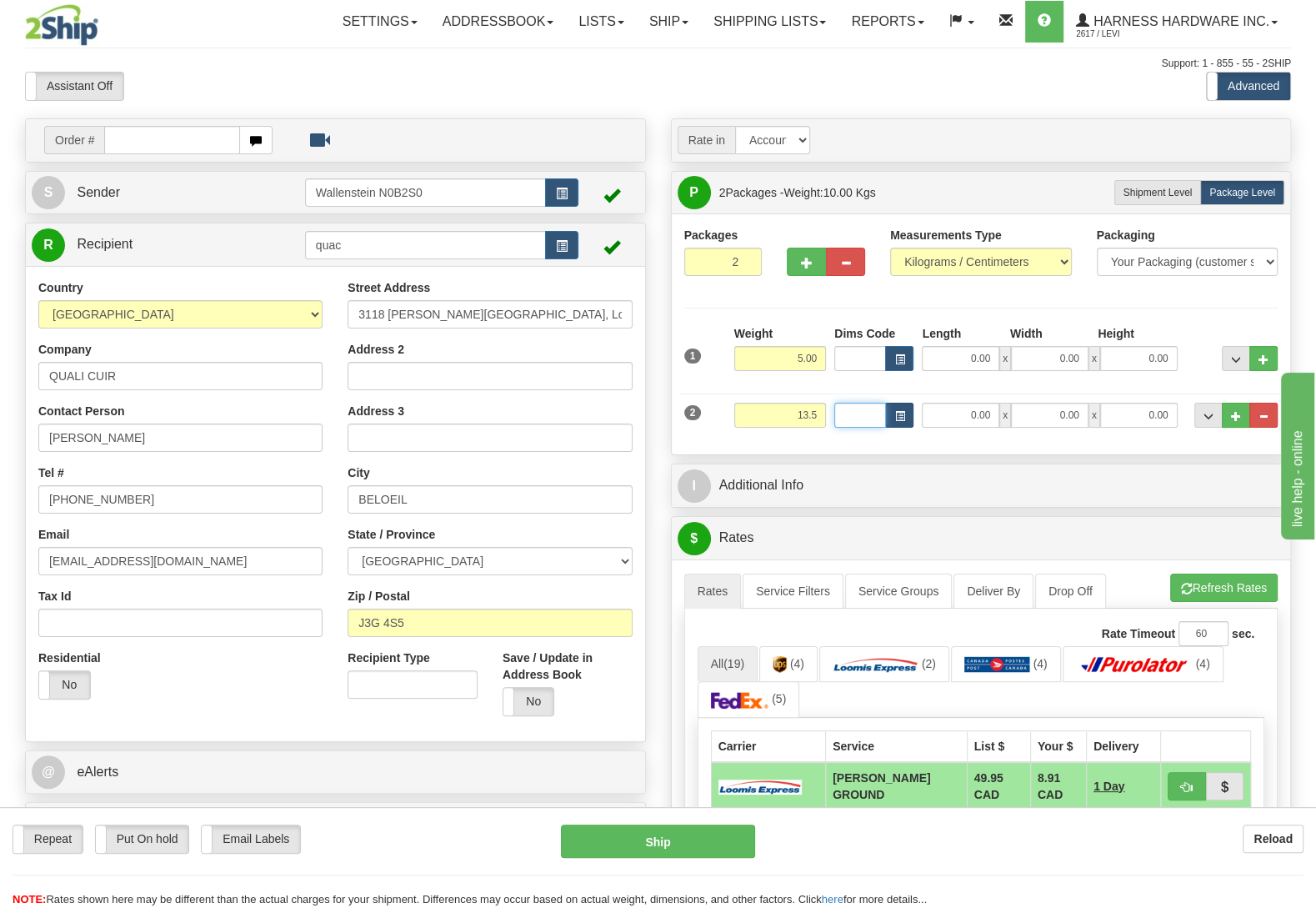
type input "13.50"
click at [1226, 593] on button "Refresh Rates" at bounding box center [1224, 588] width 107 height 28
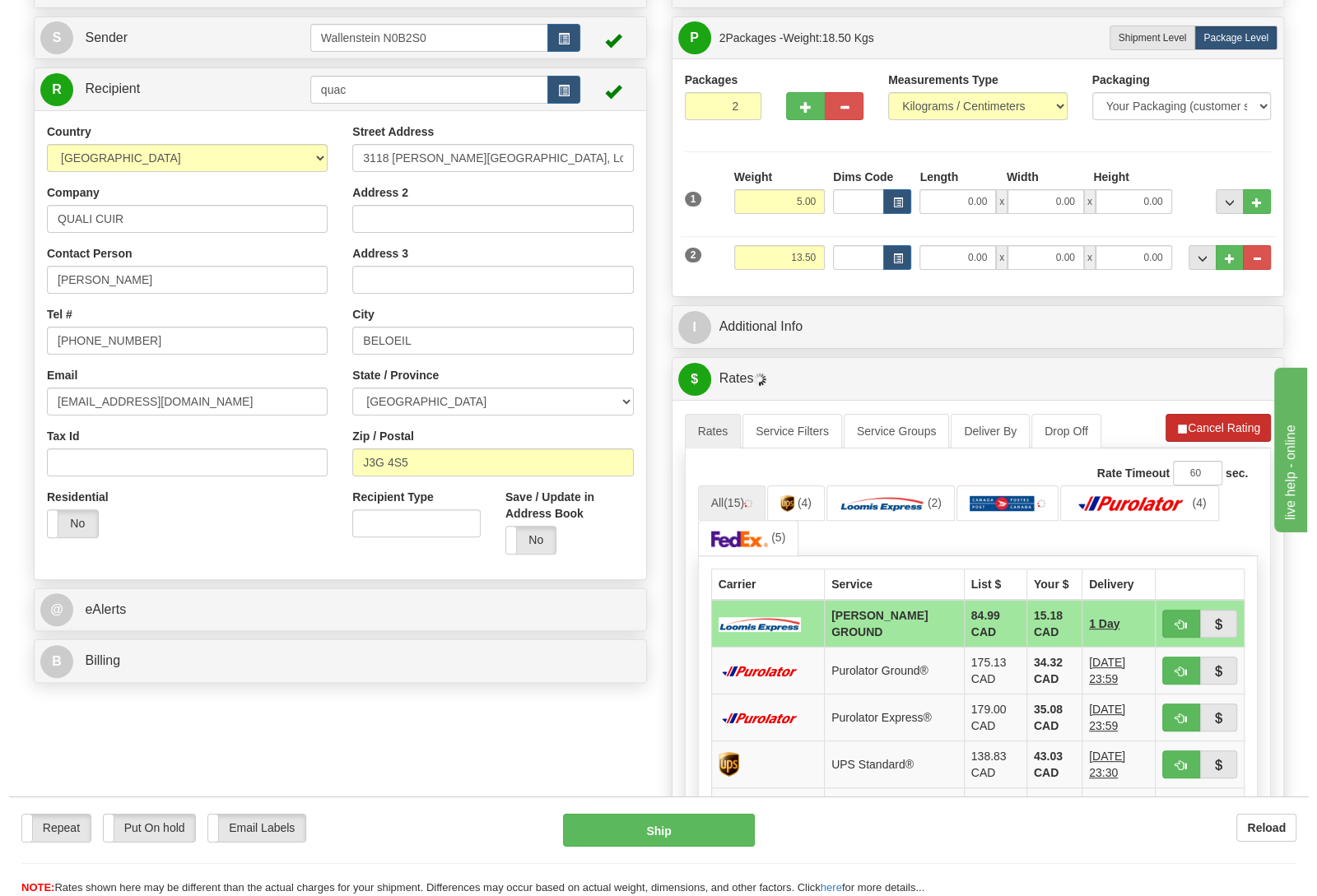
scroll to position [172, 0]
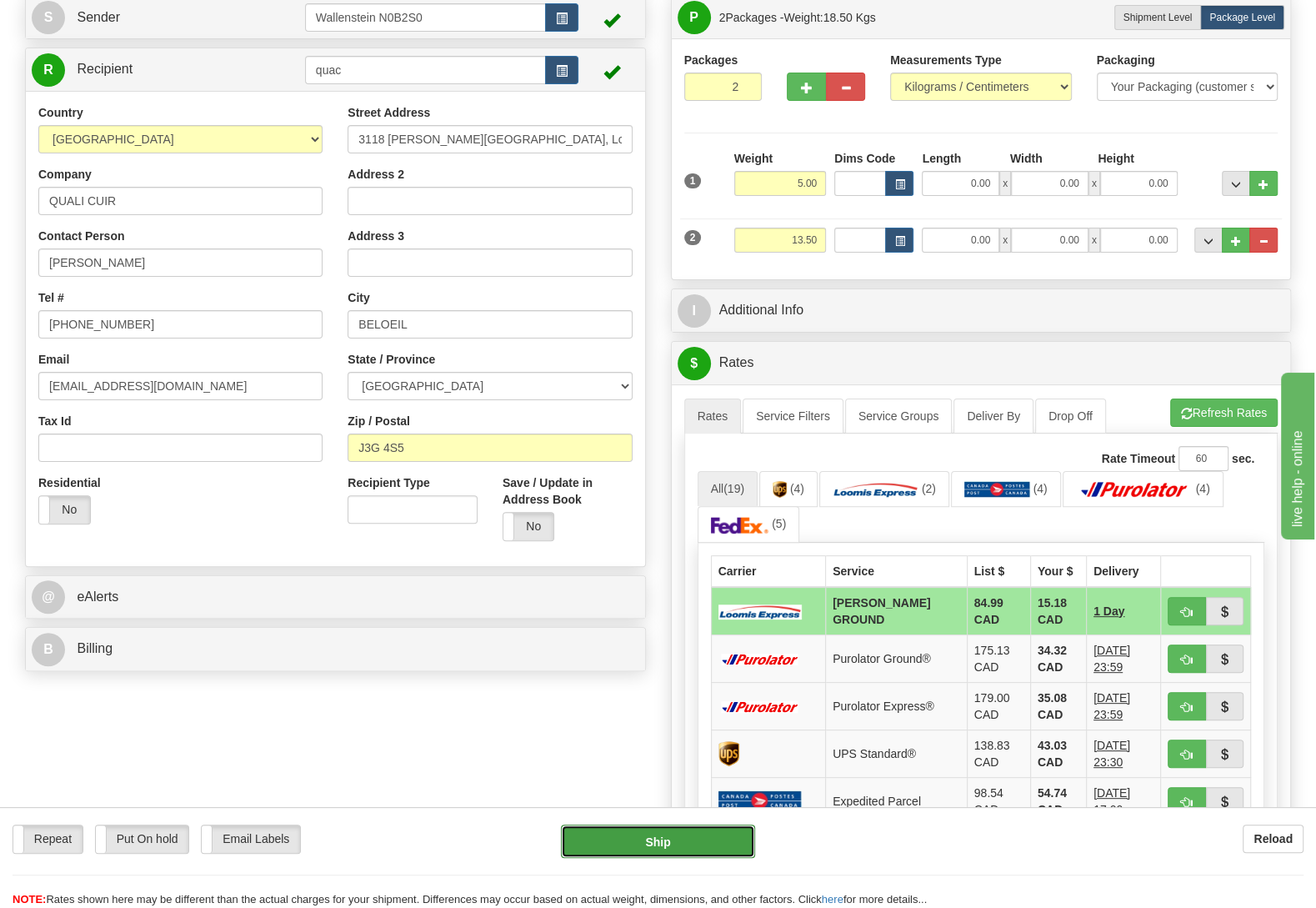
click at [658, 838] on button "Ship" at bounding box center [658, 841] width 195 height 33
type input "DD"
